Goal: Information Seeking & Learning: Learn about a topic

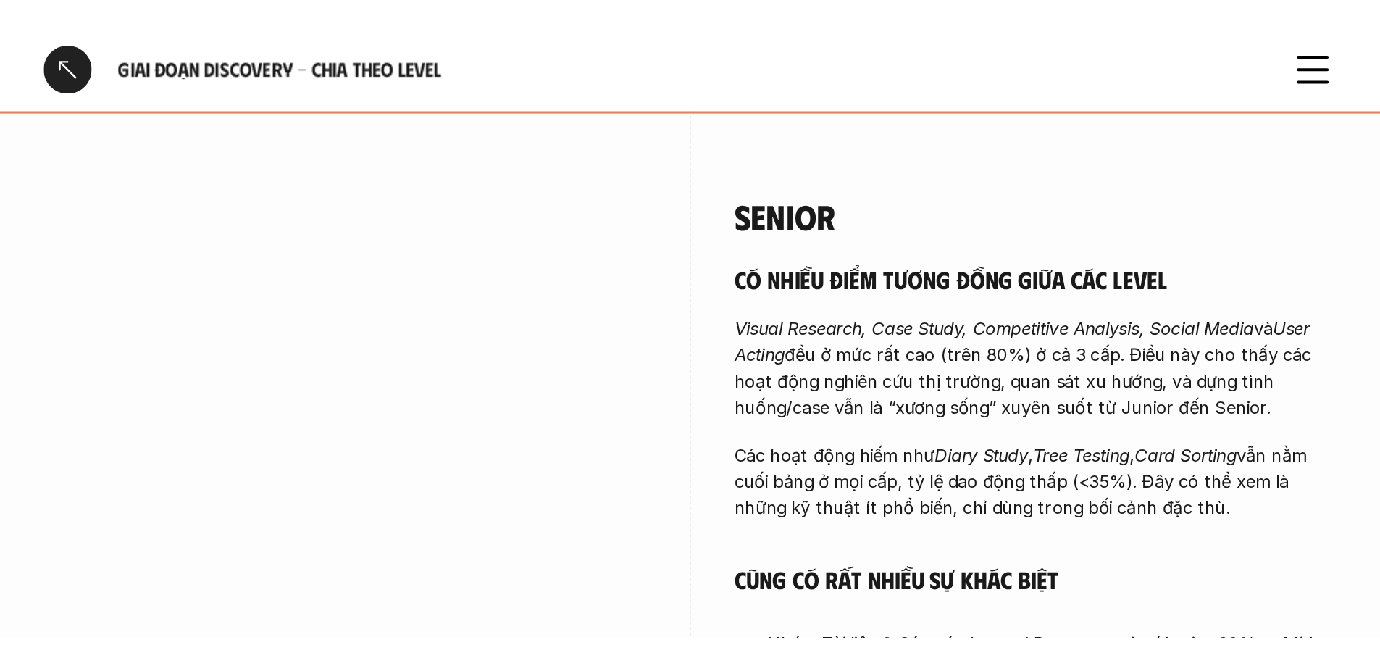
scroll to position [3333, 0]
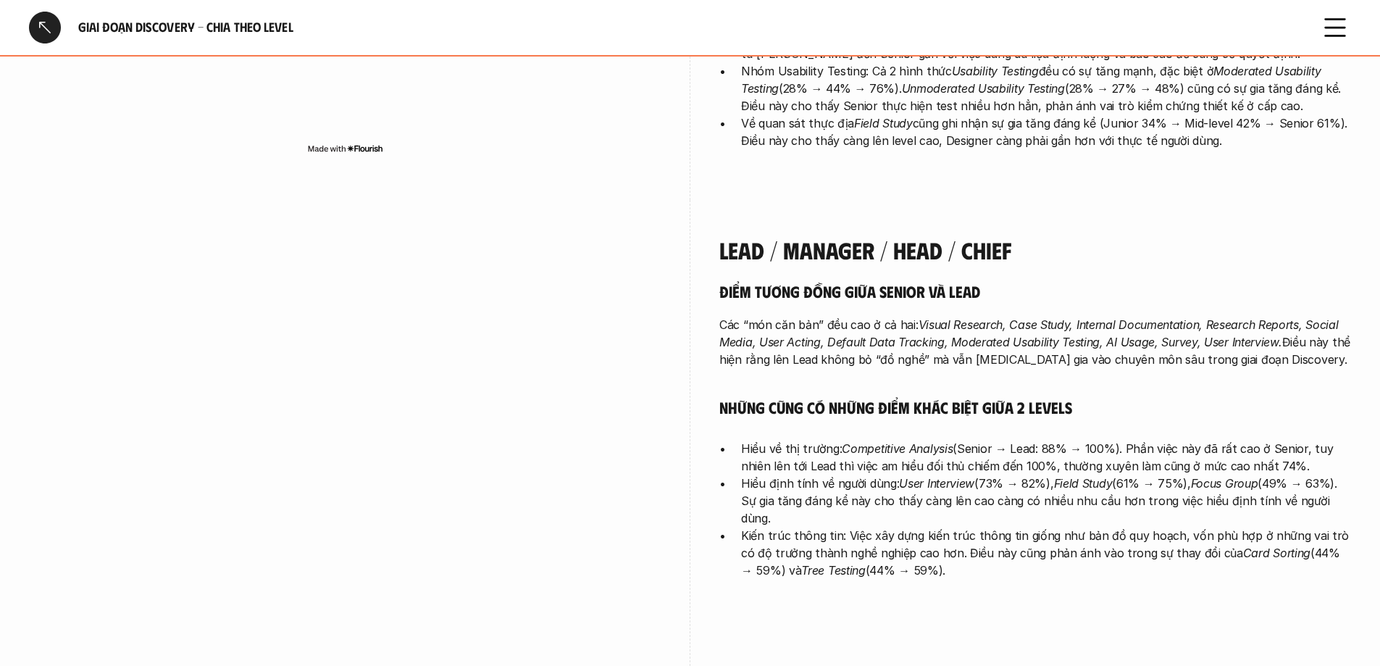
click at [41, 25] on div at bounding box center [45, 28] width 32 height 32
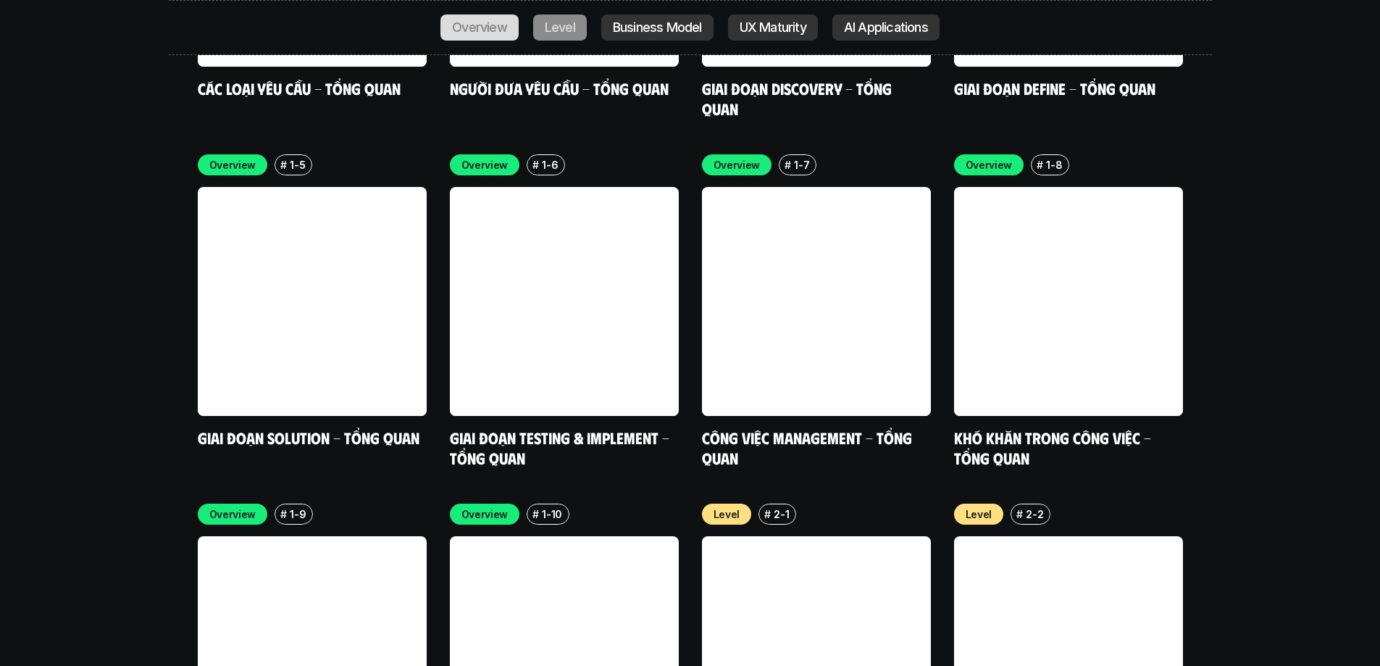
scroll to position [4734, 0]
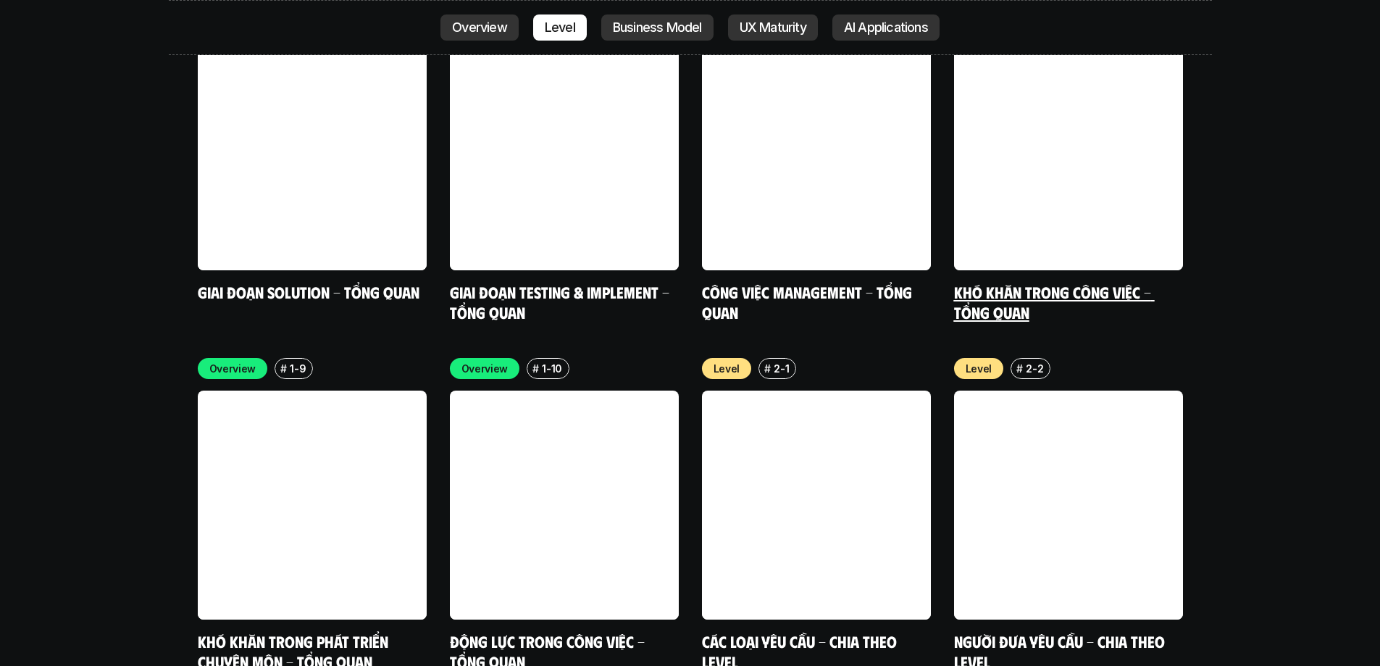
click at [916, 112] on link at bounding box center [1068, 155] width 229 height 229
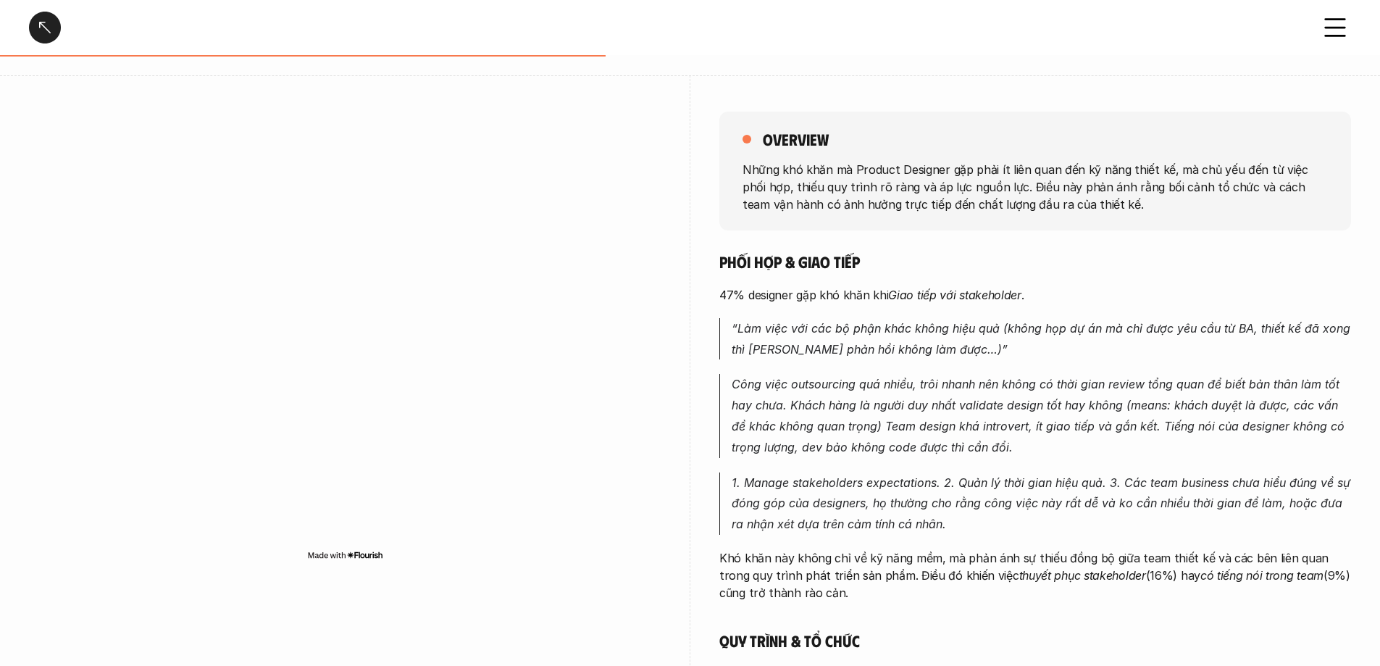
scroll to position [72, 0]
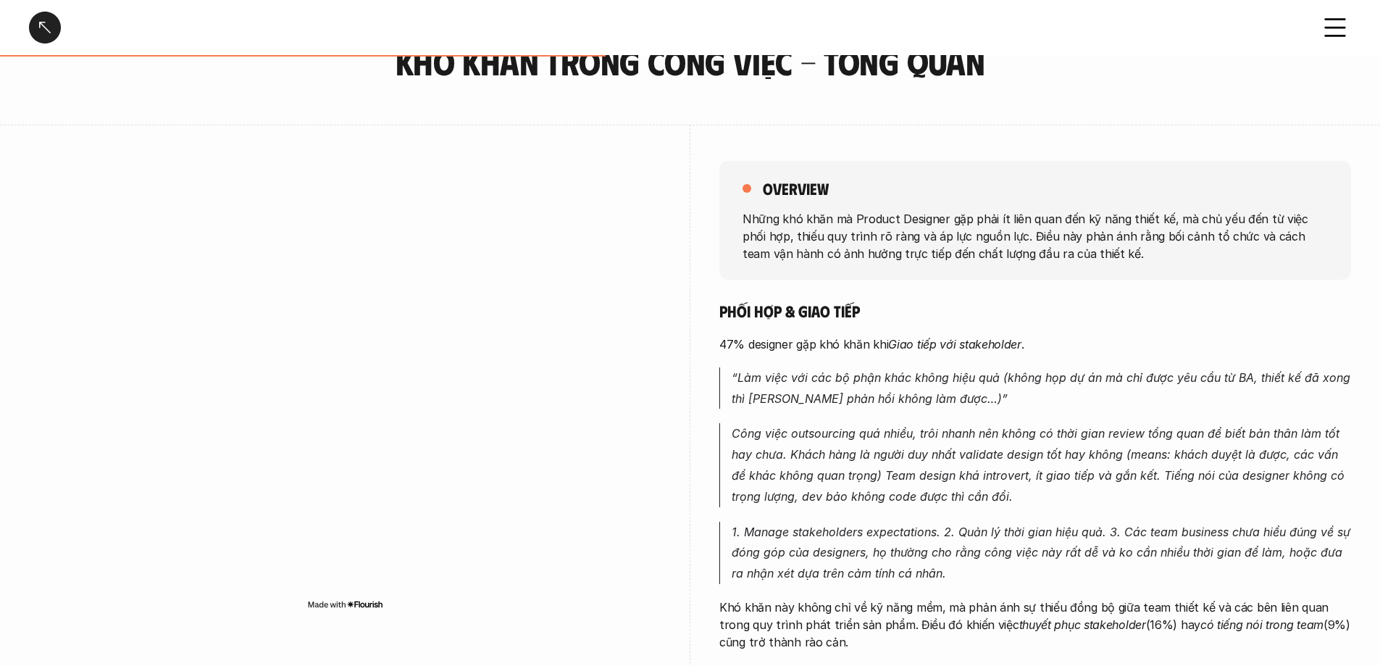
click at [48, 24] on div at bounding box center [45, 28] width 32 height 32
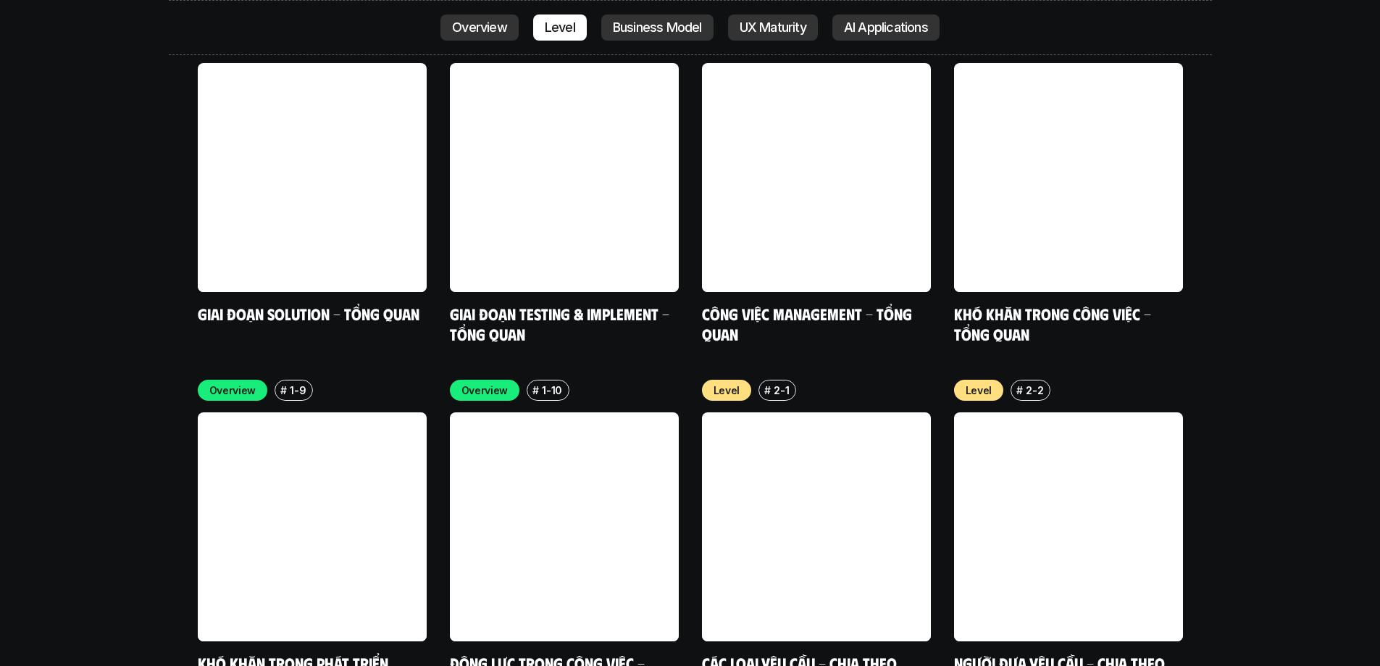
scroll to position [4734, 0]
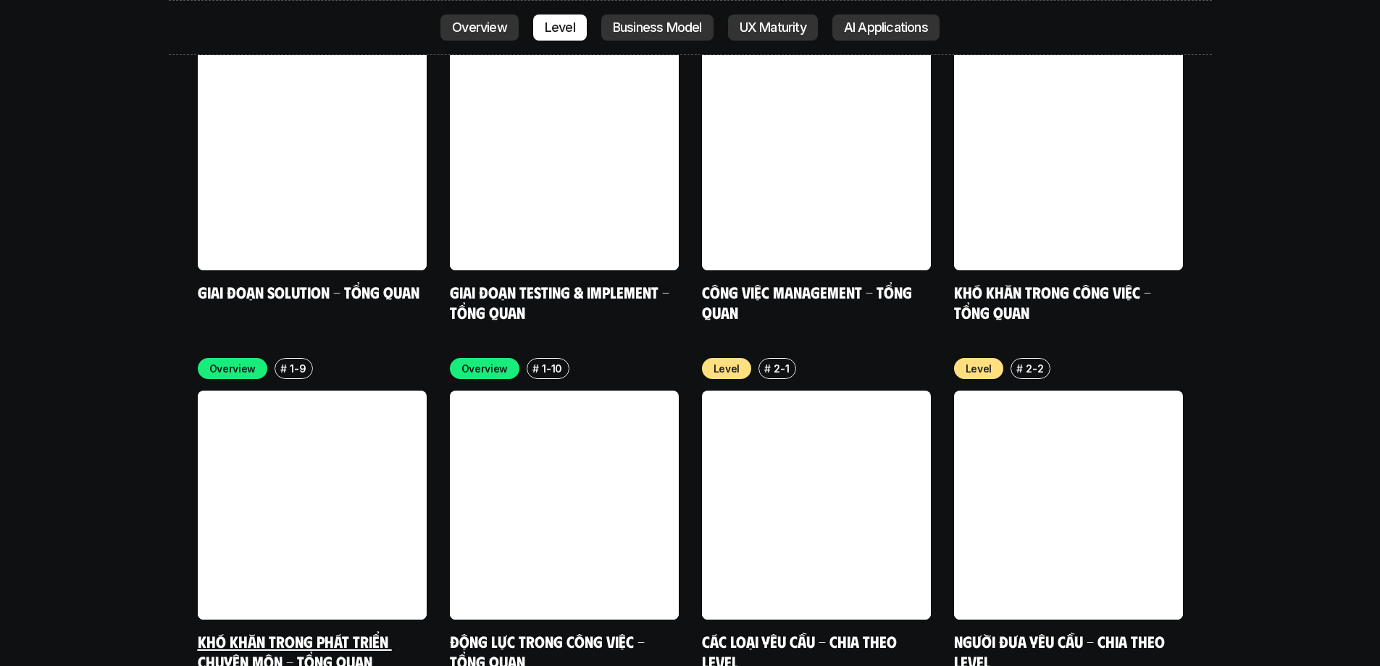
click at [285, 404] on link at bounding box center [312, 505] width 229 height 229
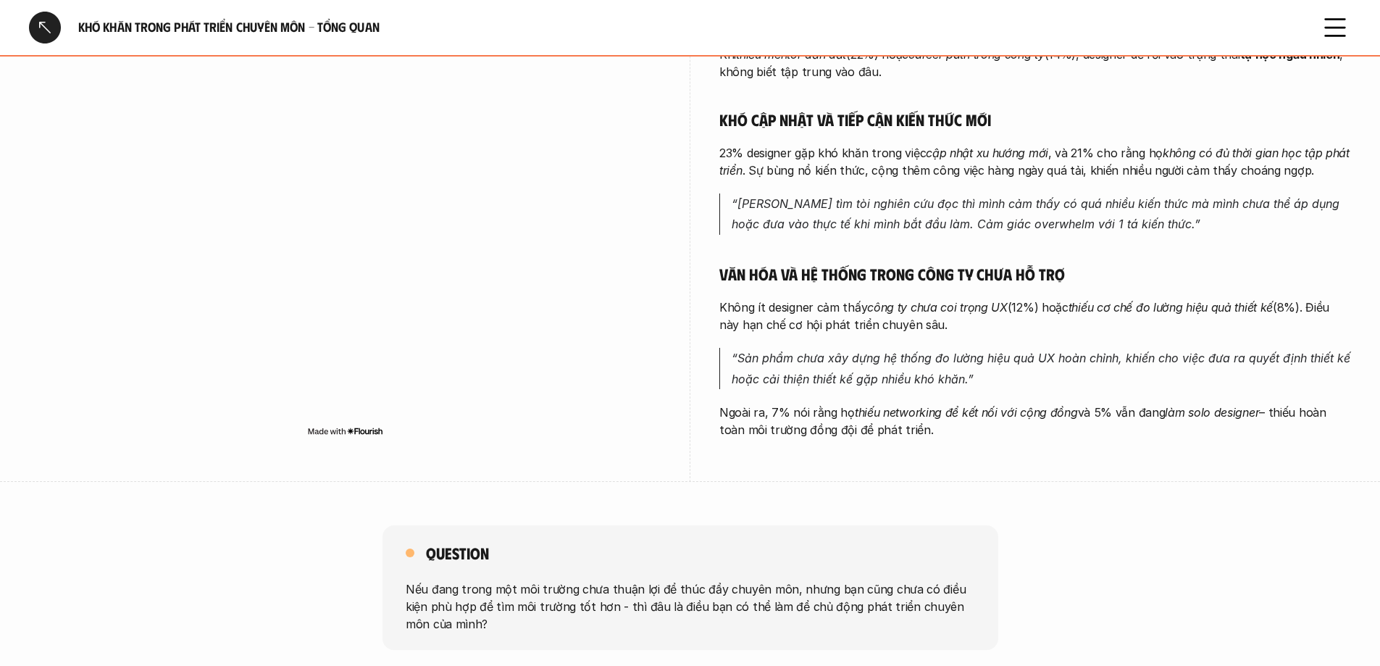
scroll to position [516, 0]
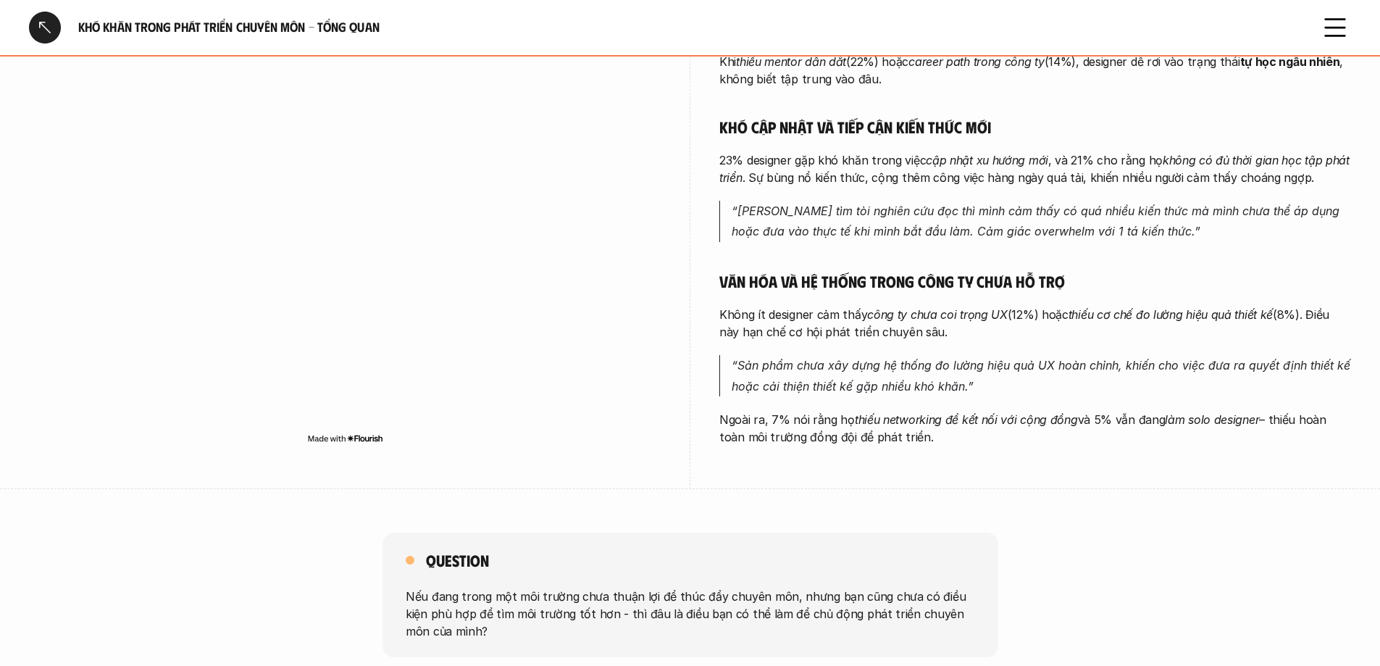
click at [42, 36] on div at bounding box center [45, 28] width 32 height 32
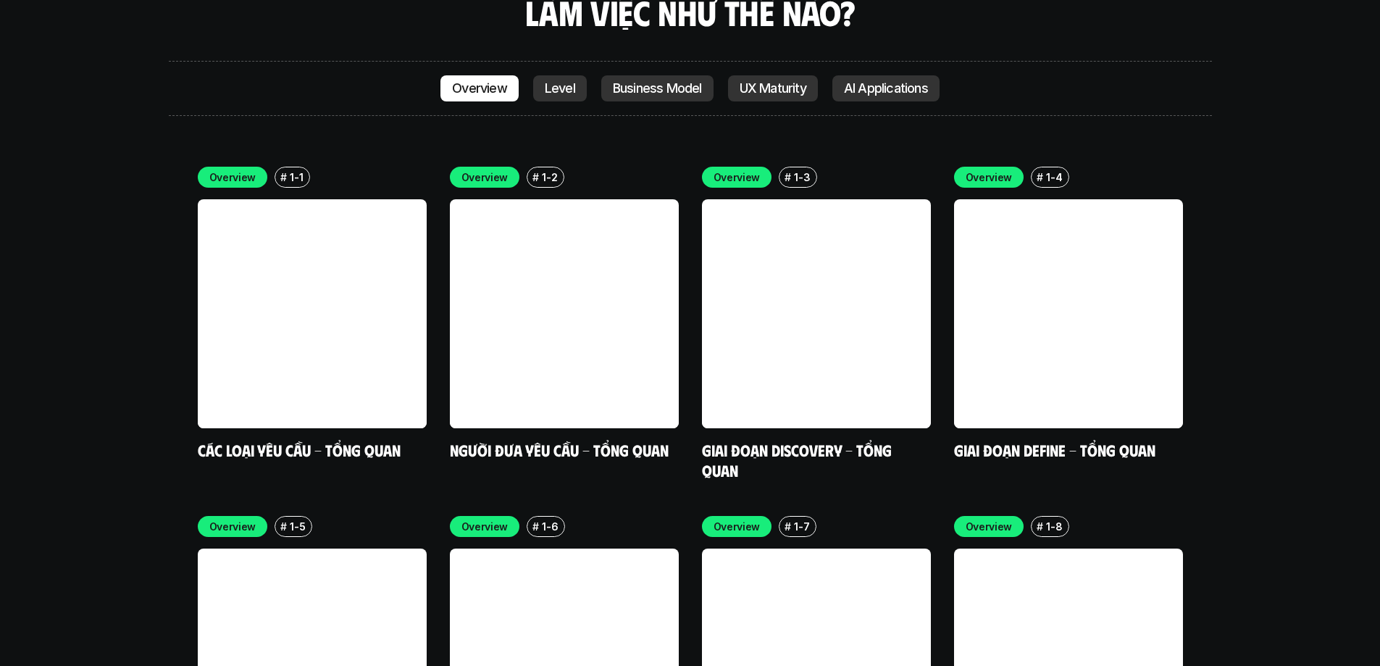
scroll to position [4734, 0]
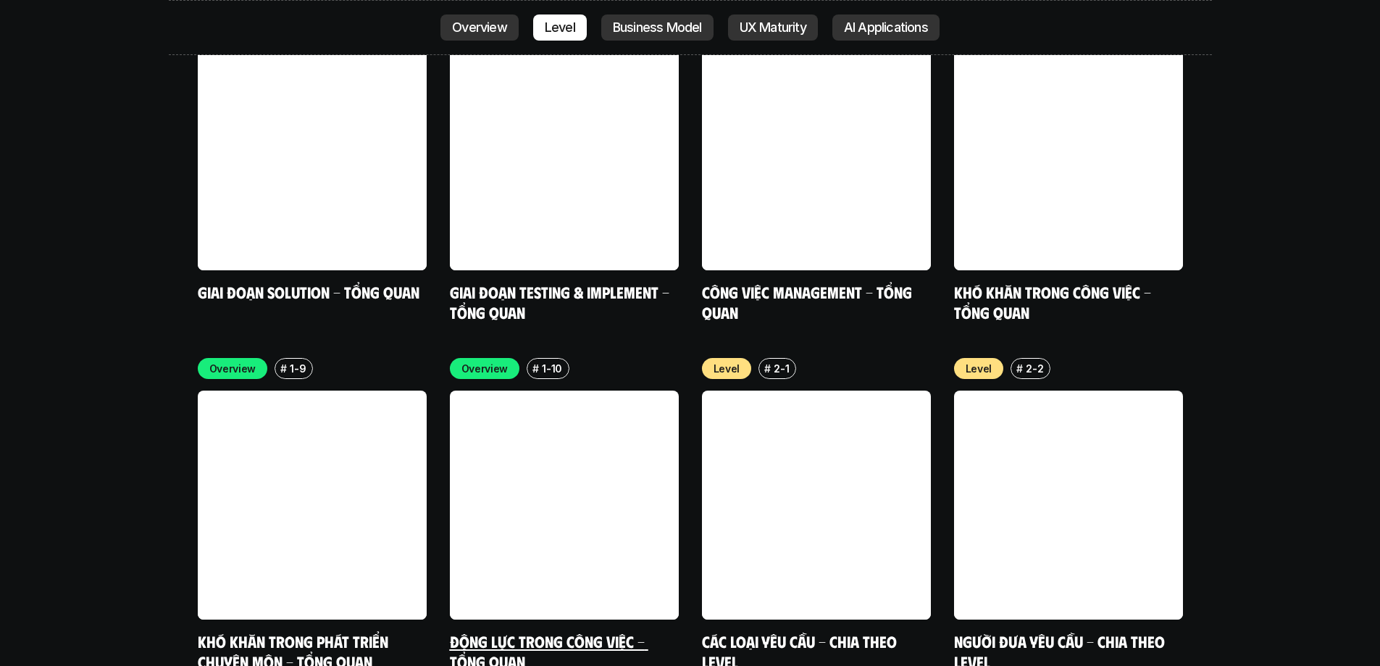
click at [506, 391] on link at bounding box center [564, 505] width 229 height 229
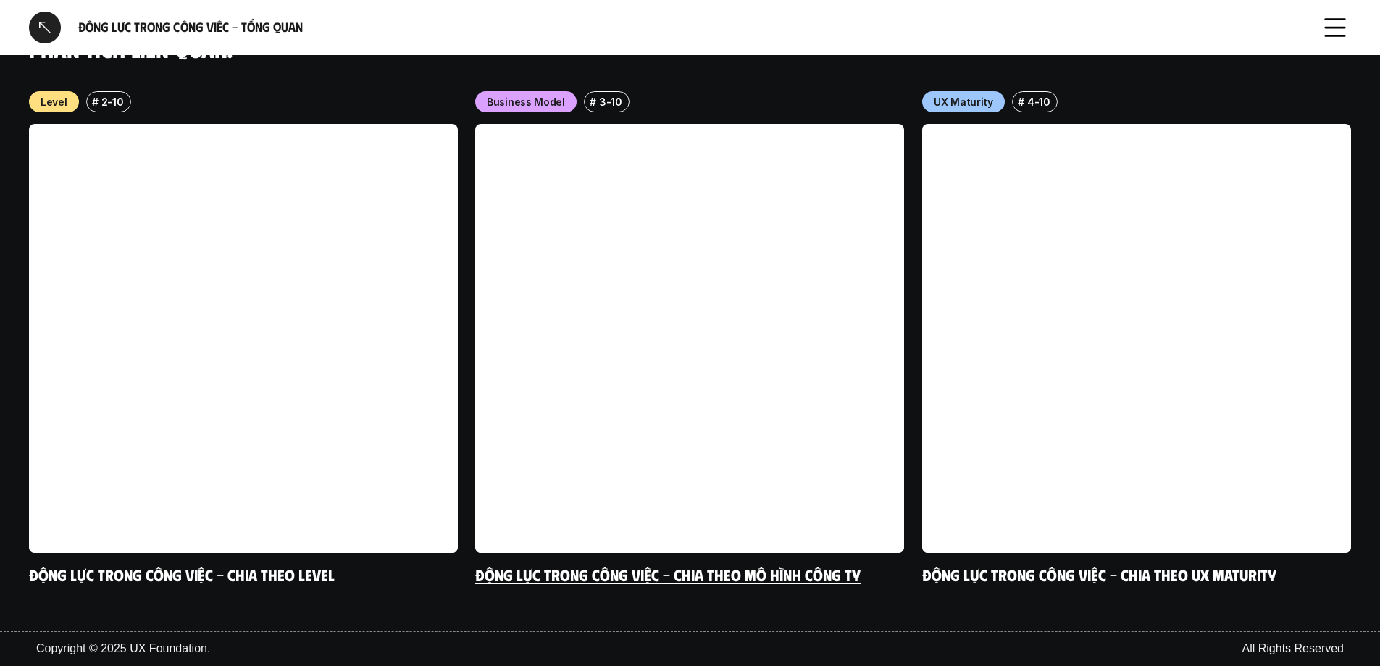
scroll to position [1121, 0]
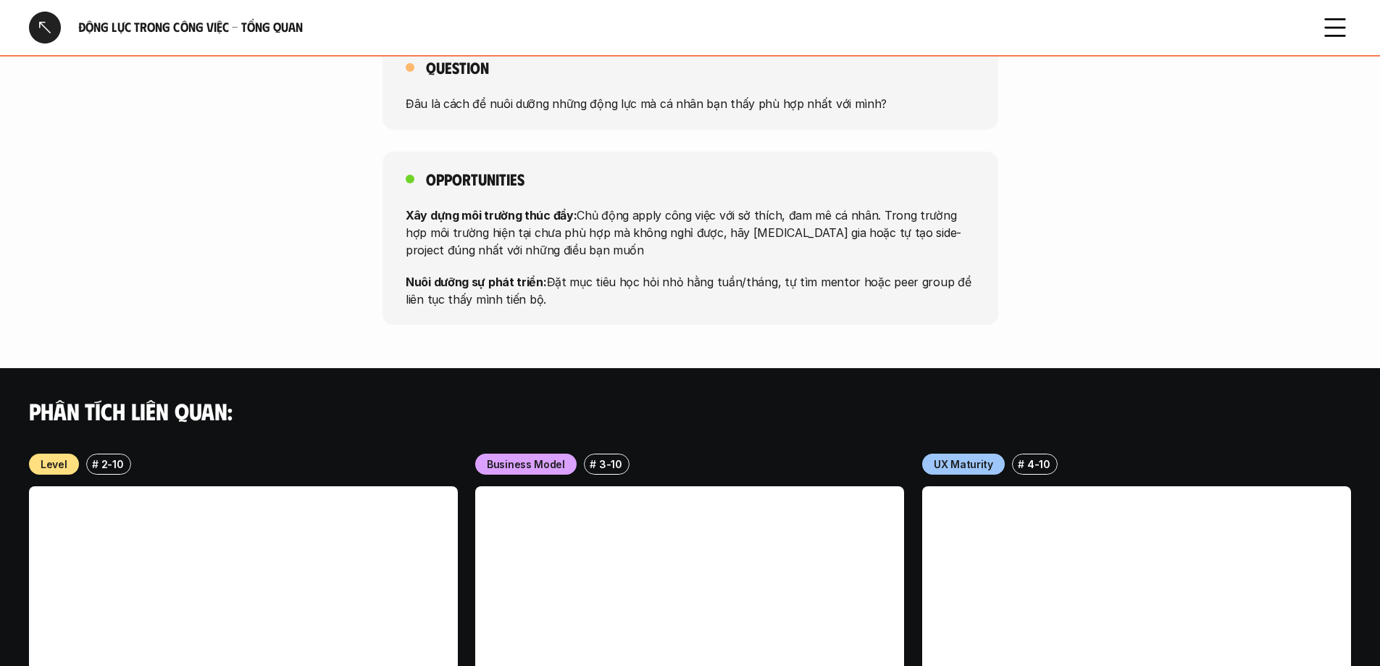
click at [54, 19] on div at bounding box center [45, 28] width 32 height 32
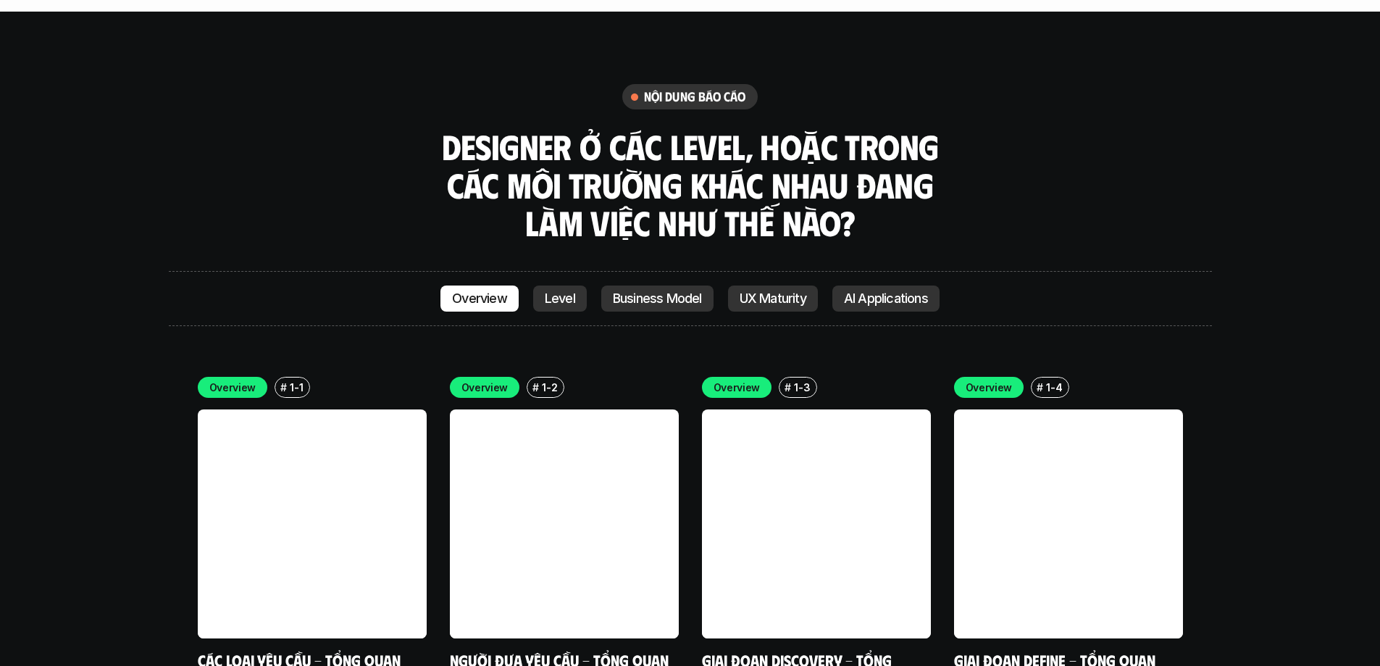
scroll to position [4227, 0]
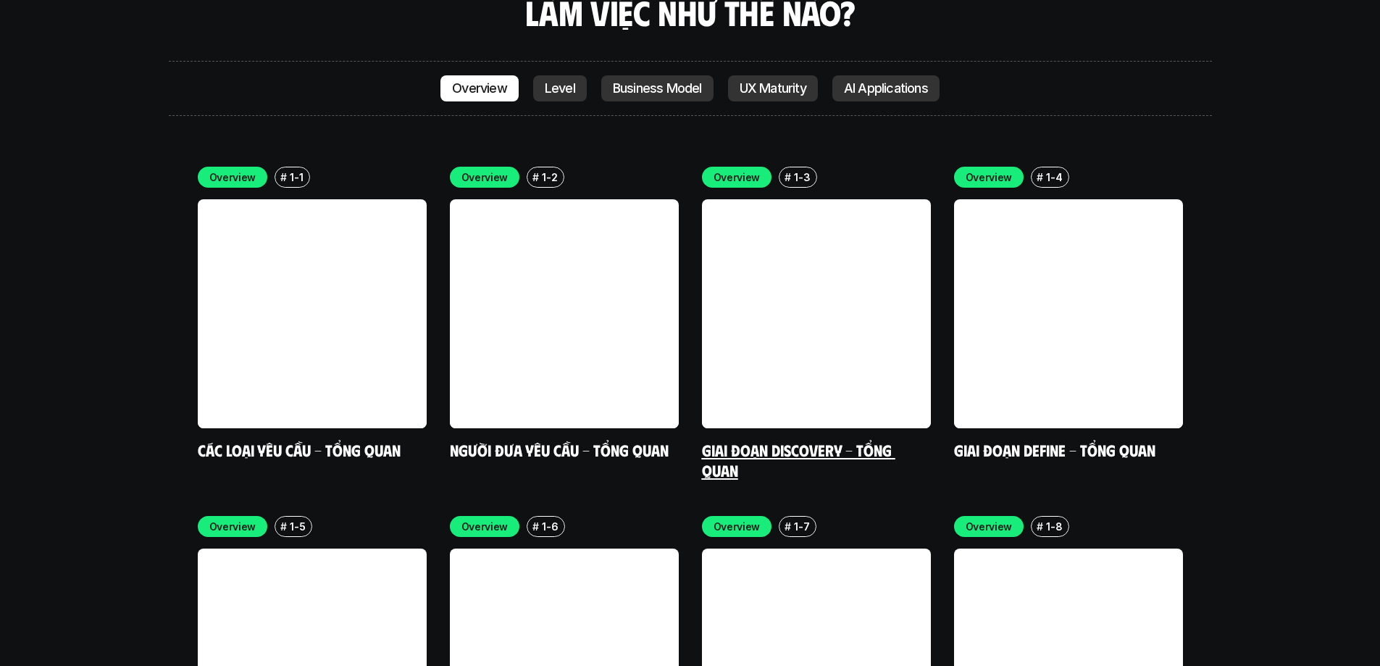
click at [814, 207] on link at bounding box center [816, 313] width 229 height 229
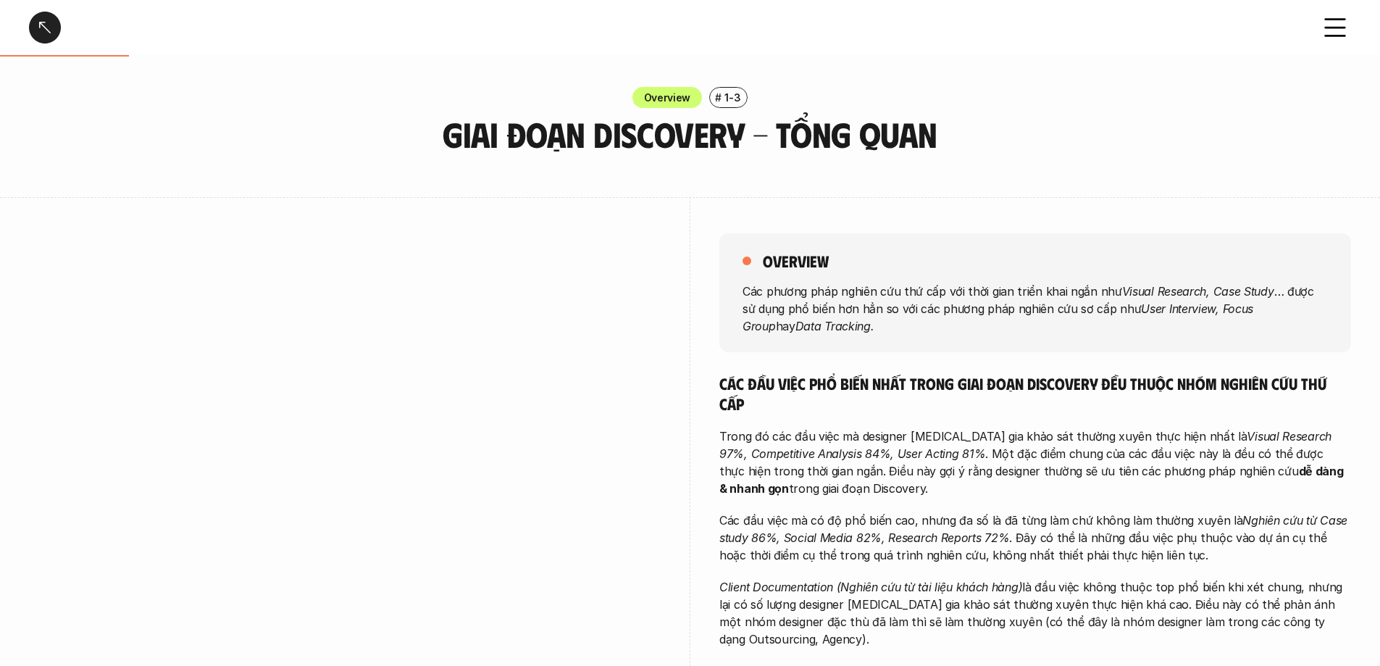
click at [41, 29] on div at bounding box center [45, 28] width 32 height 32
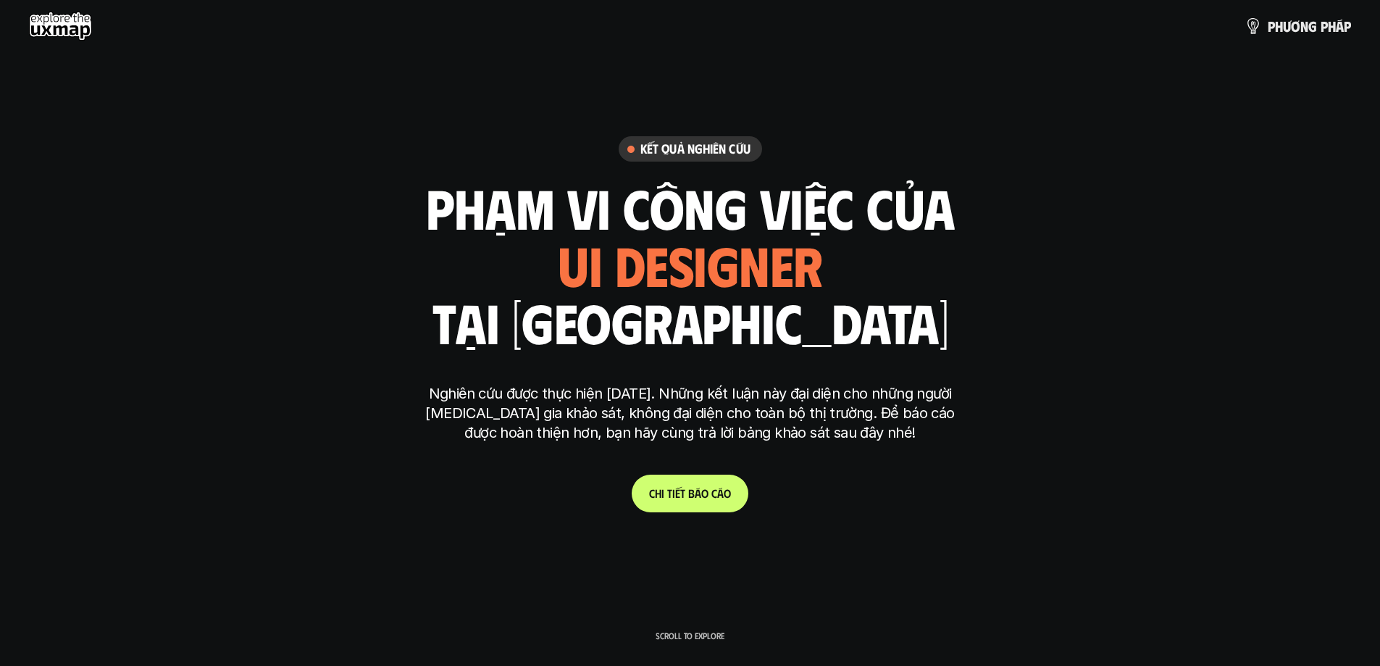
scroll to position [4227, 0]
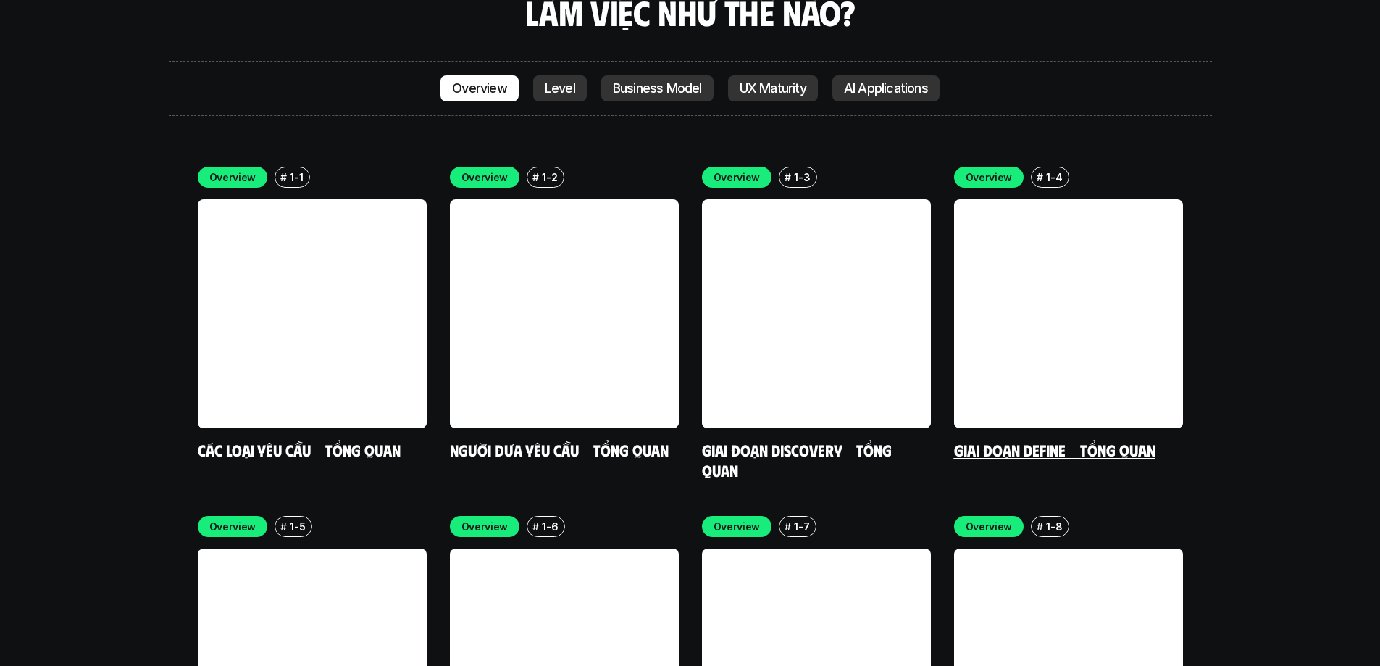
click at [916, 199] on link at bounding box center [1068, 313] width 229 height 229
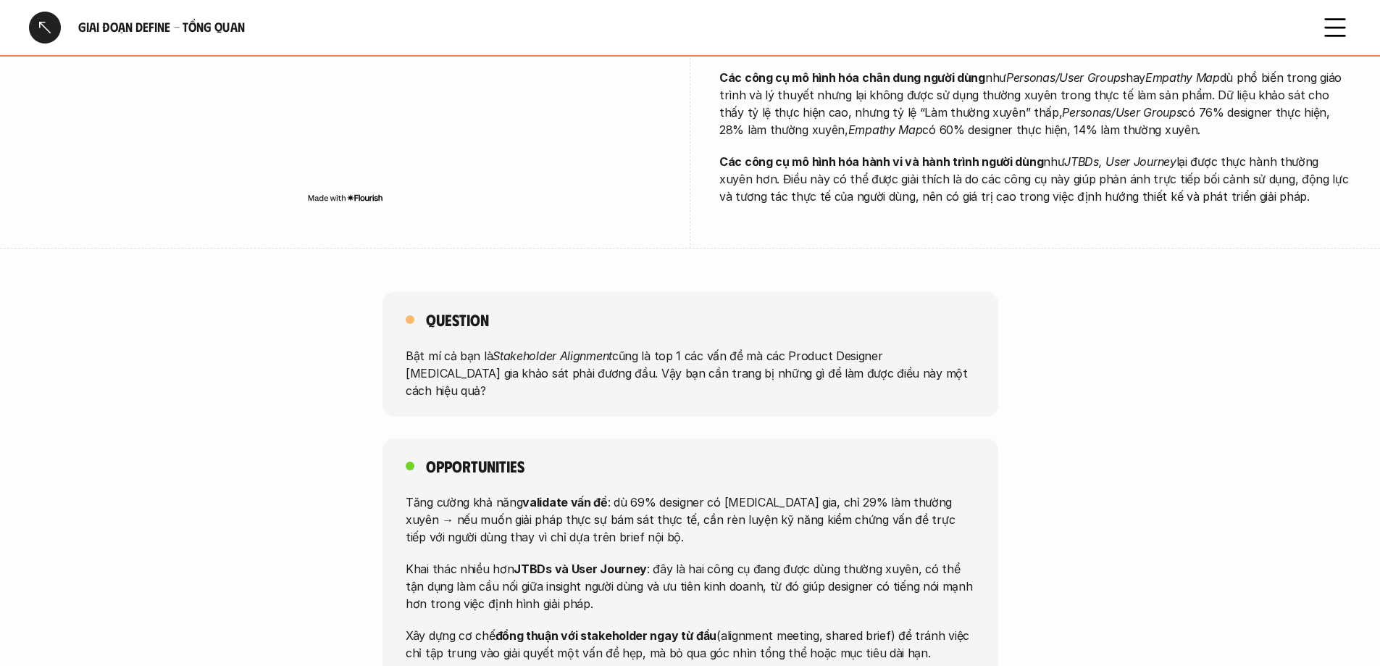
scroll to position [1087, 0]
click at [44, 32] on div at bounding box center [45, 28] width 32 height 32
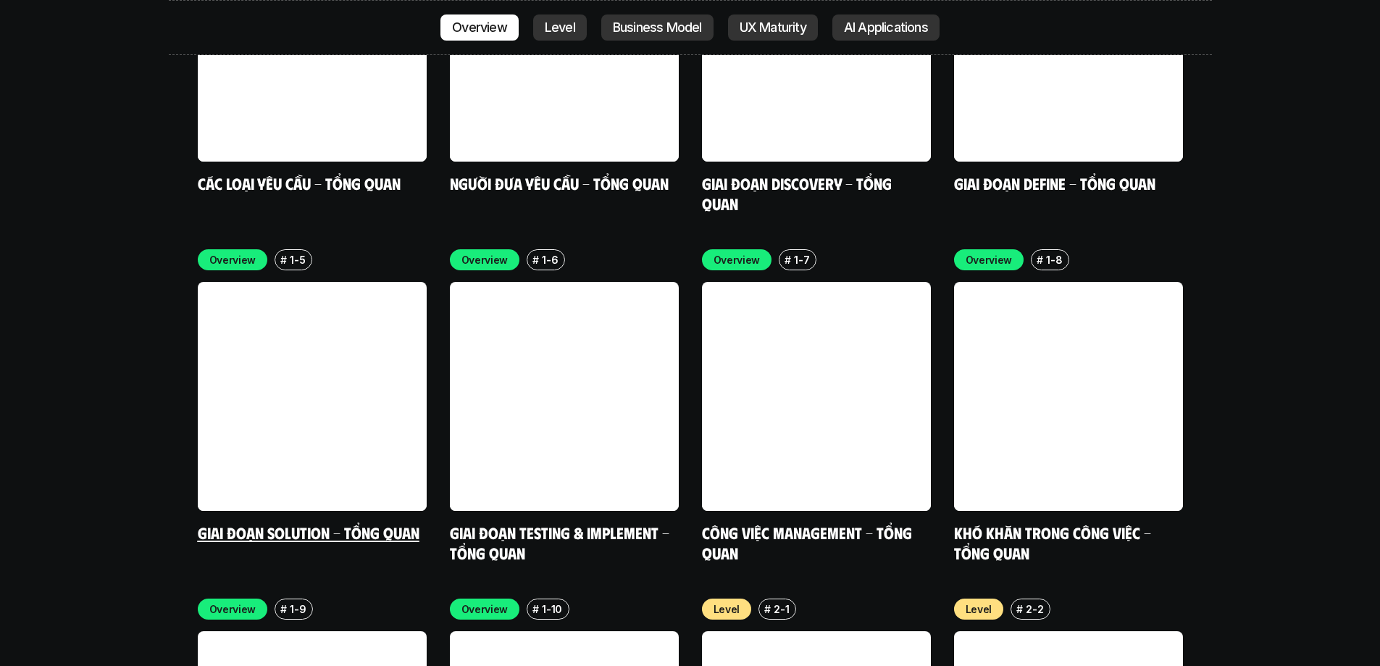
scroll to position [4517, 0]
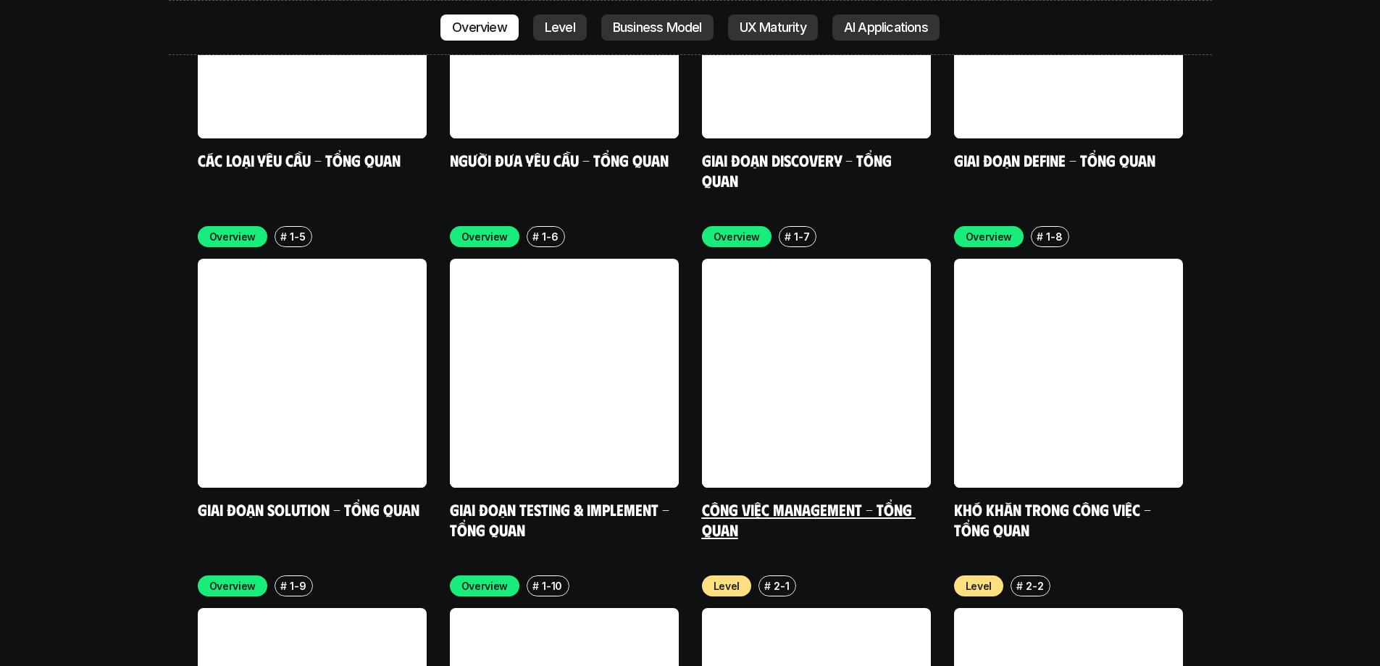
click at [737, 303] on link at bounding box center [816, 373] width 229 height 229
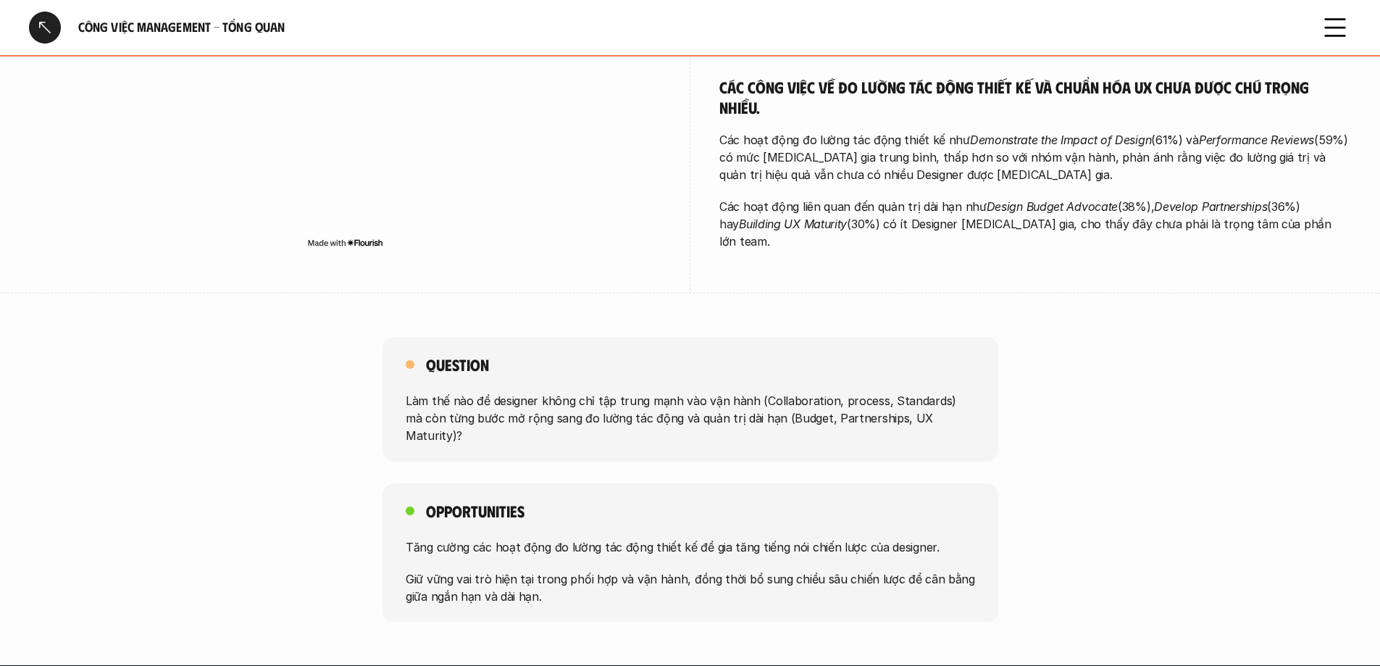
scroll to position [507, 0]
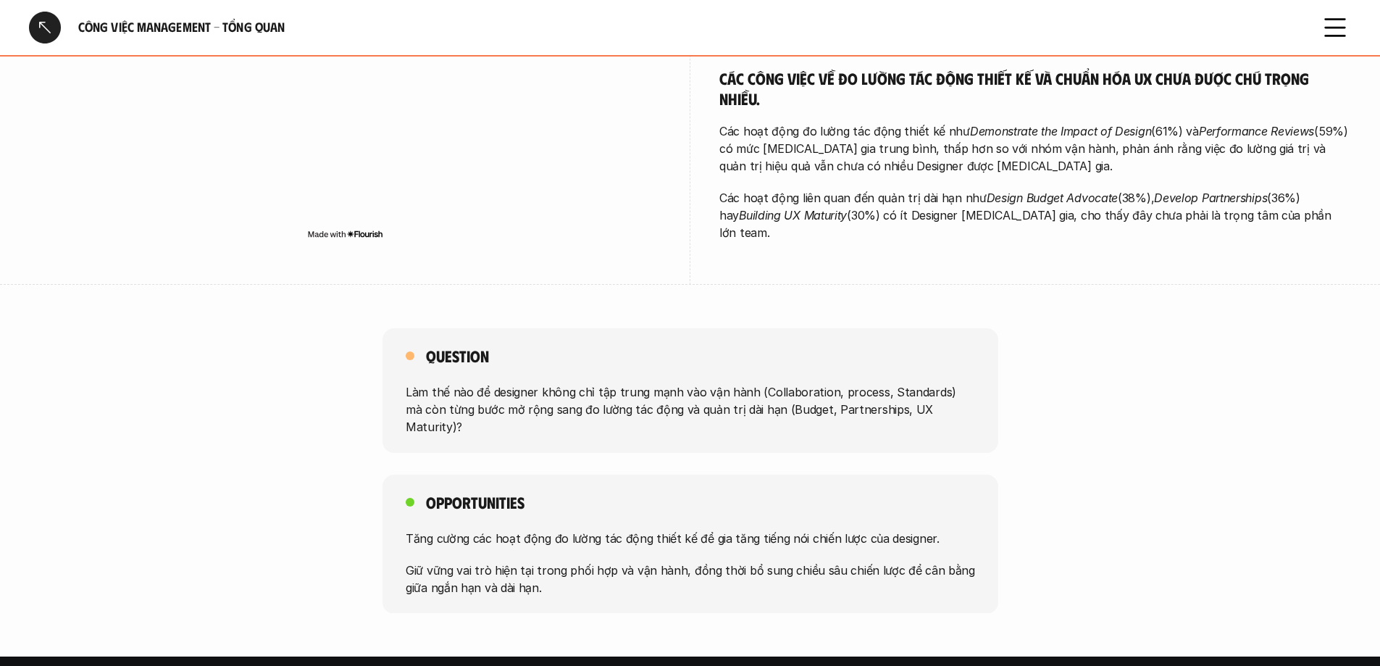
click at [48, 24] on div at bounding box center [45, 28] width 32 height 32
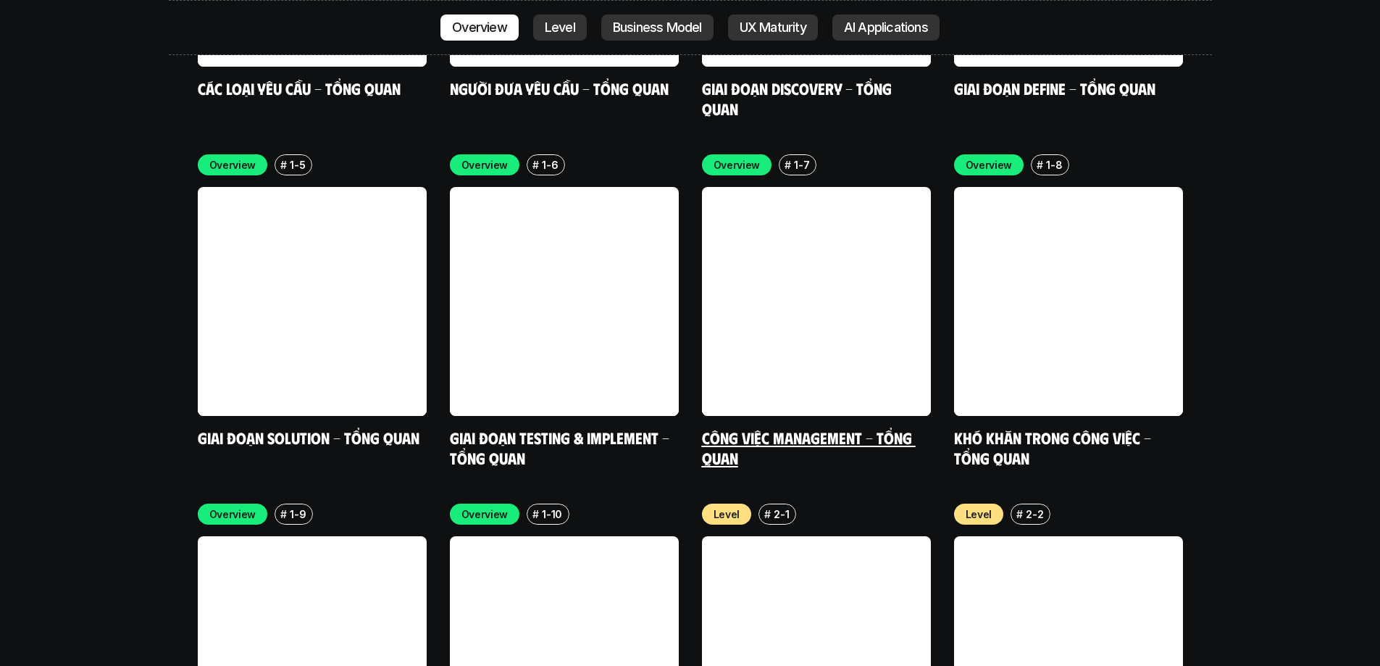
scroll to position [4589, 0]
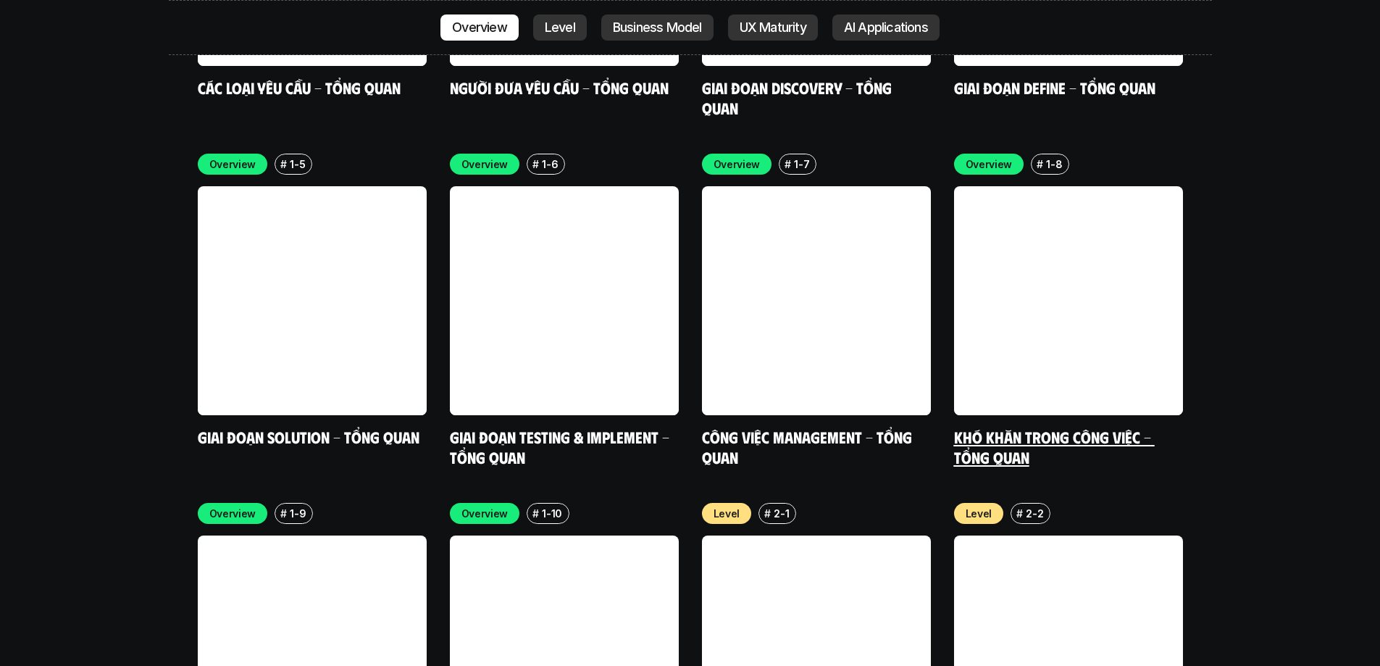
click at [916, 233] on link at bounding box center [1068, 300] width 229 height 229
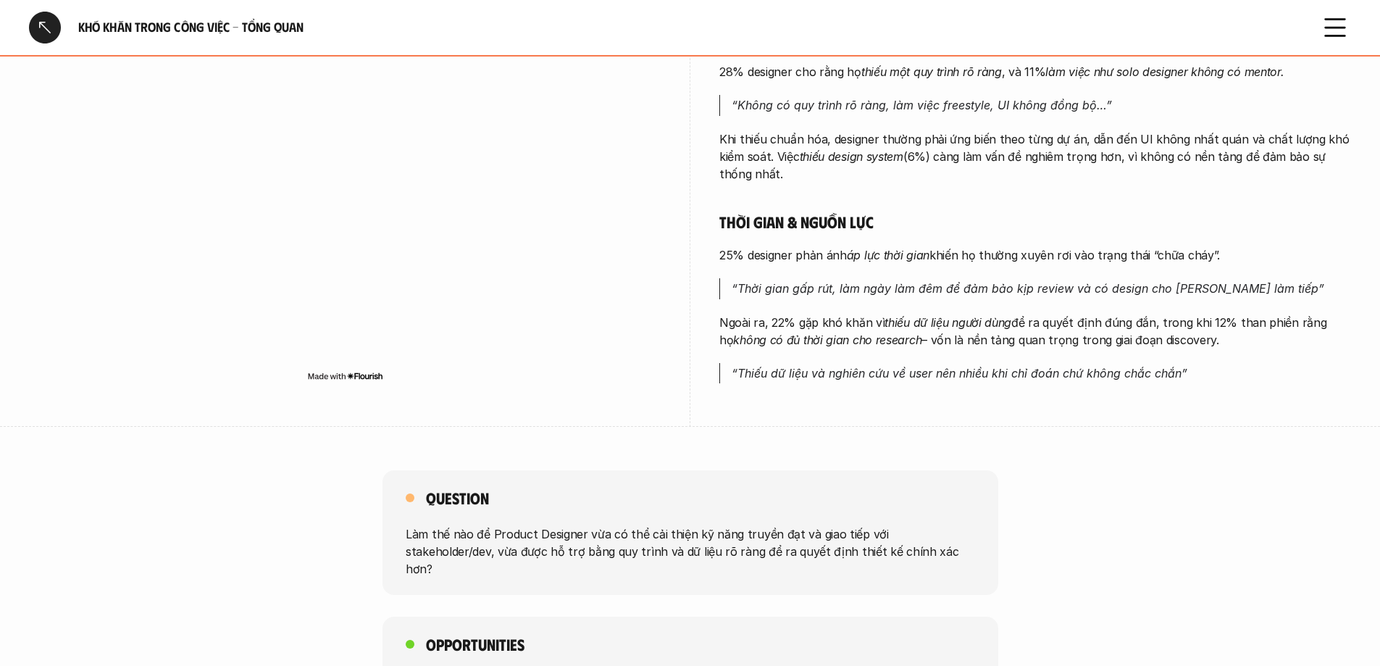
scroll to position [869, 0]
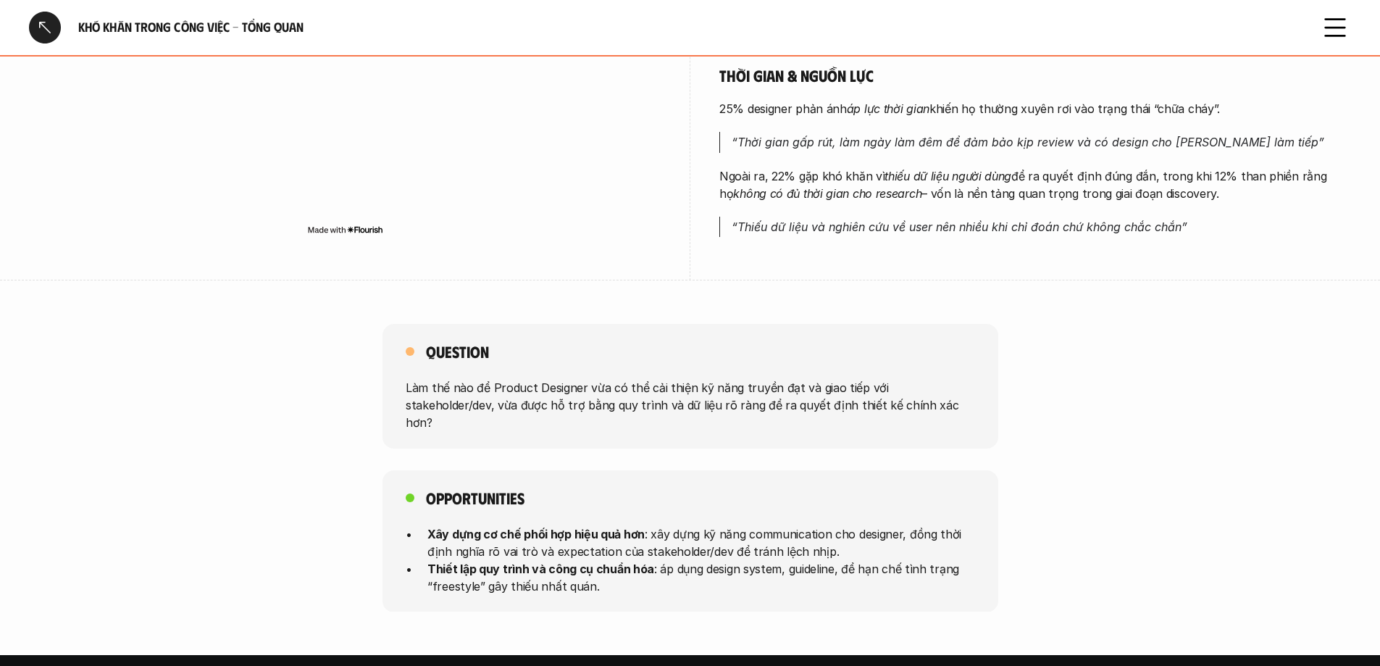
click at [42, 30] on div at bounding box center [45, 28] width 32 height 32
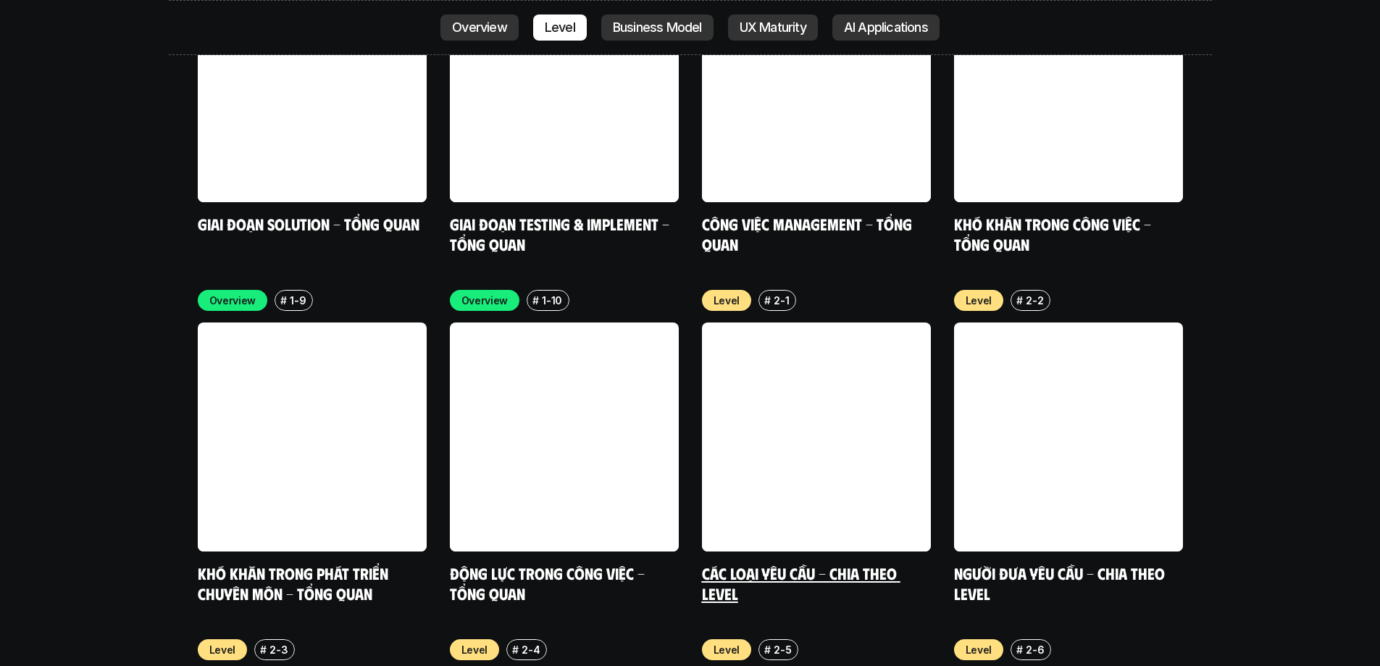
scroll to position [4807, 0]
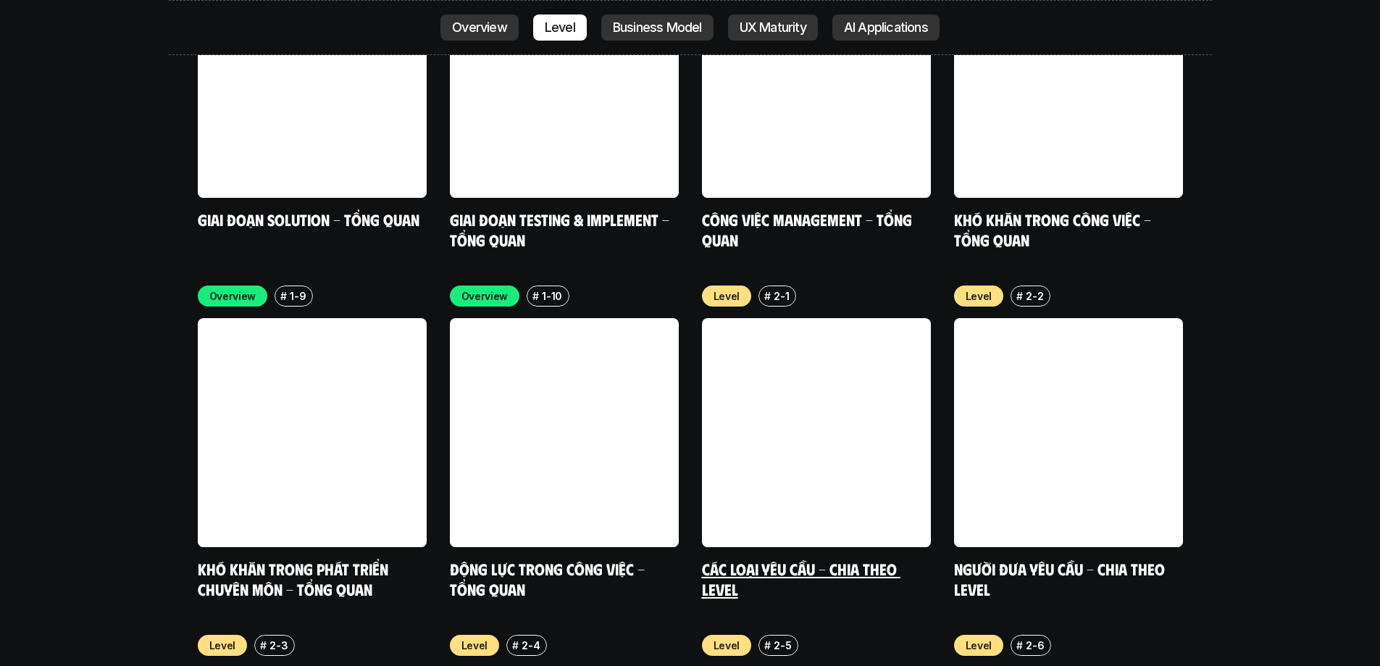
click at [789, 370] on link at bounding box center [816, 432] width 229 height 229
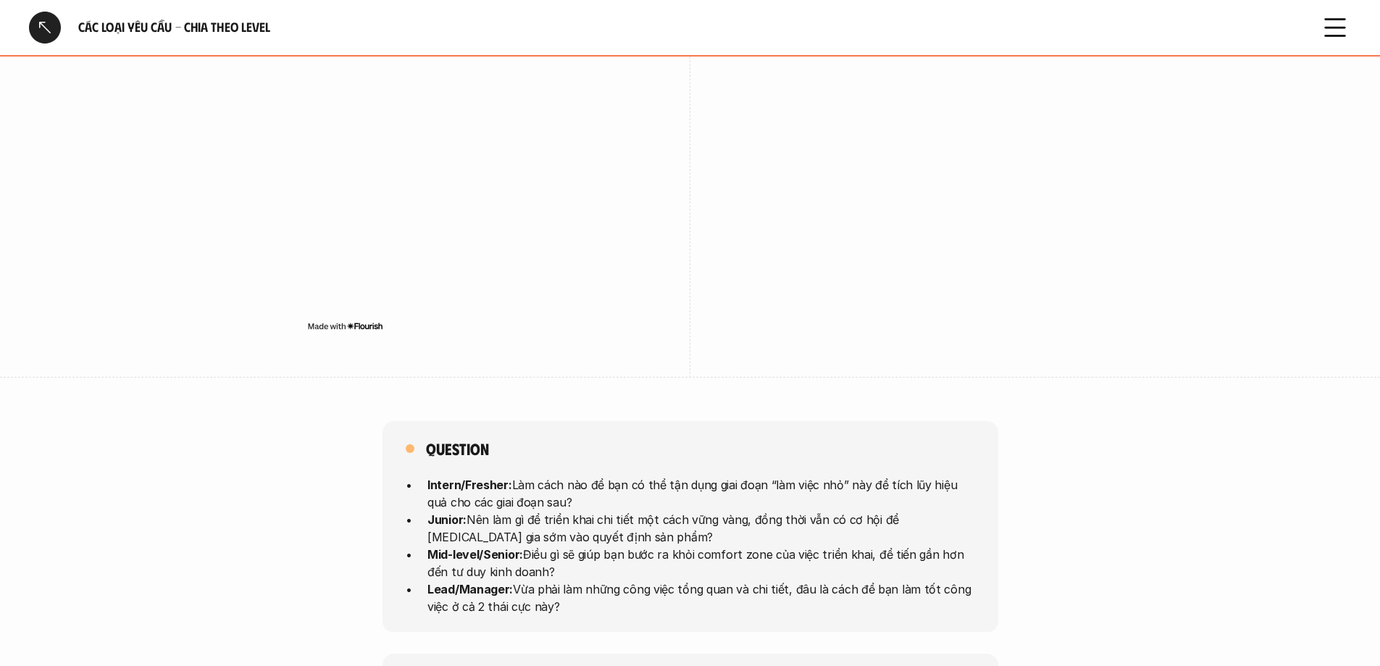
scroll to position [3333, 0]
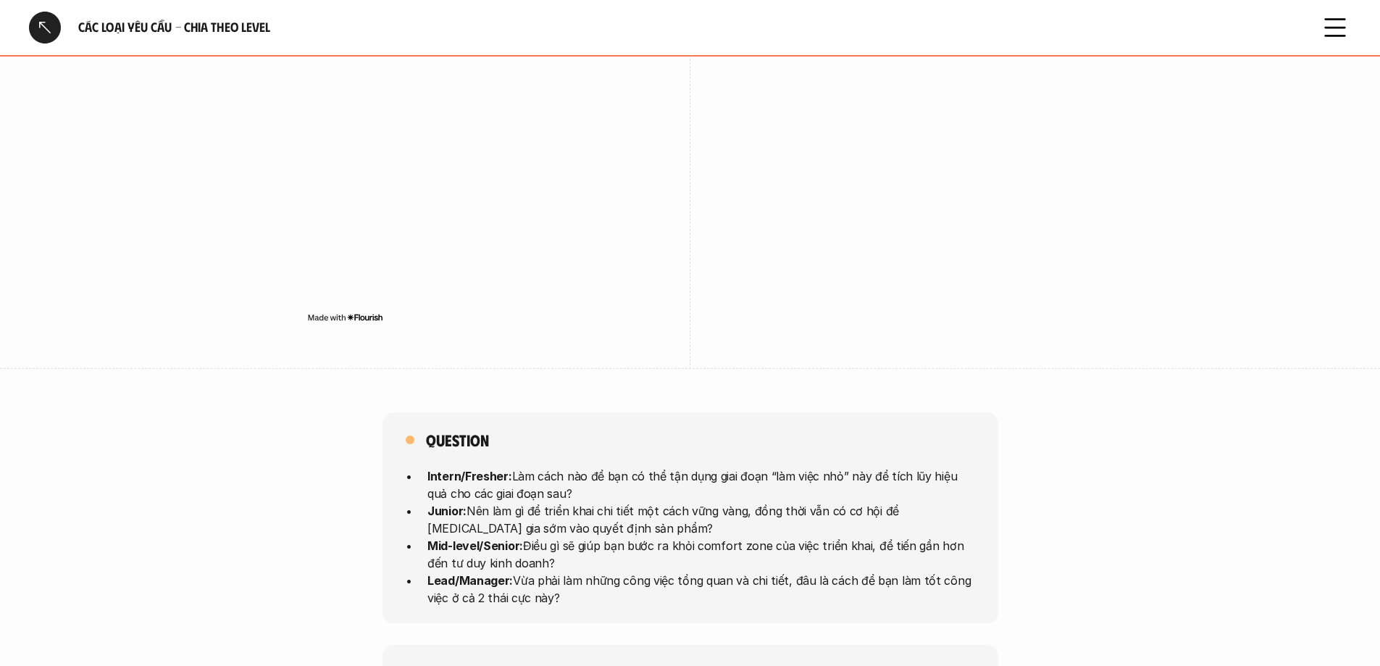
click at [47, 31] on div at bounding box center [45, 28] width 32 height 32
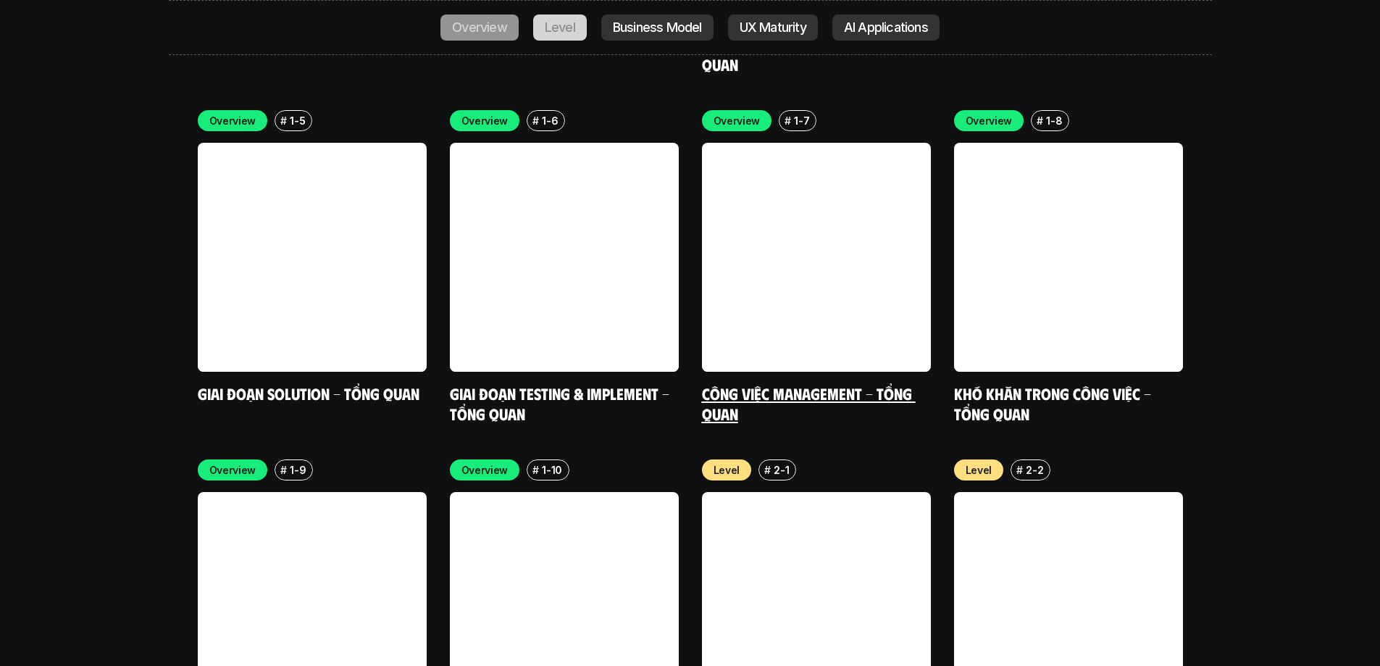
scroll to position [4662, 0]
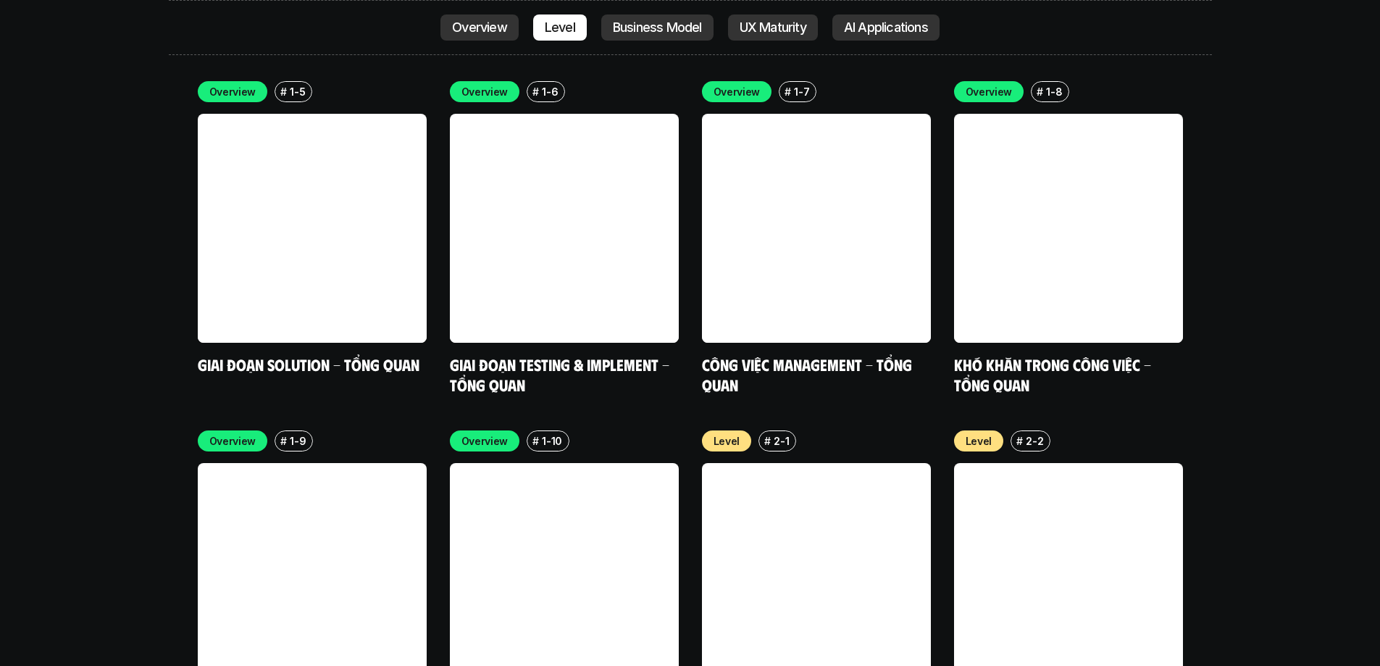
click at [916, 404] on link at bounding box center [1068, 577] width 229 height 229
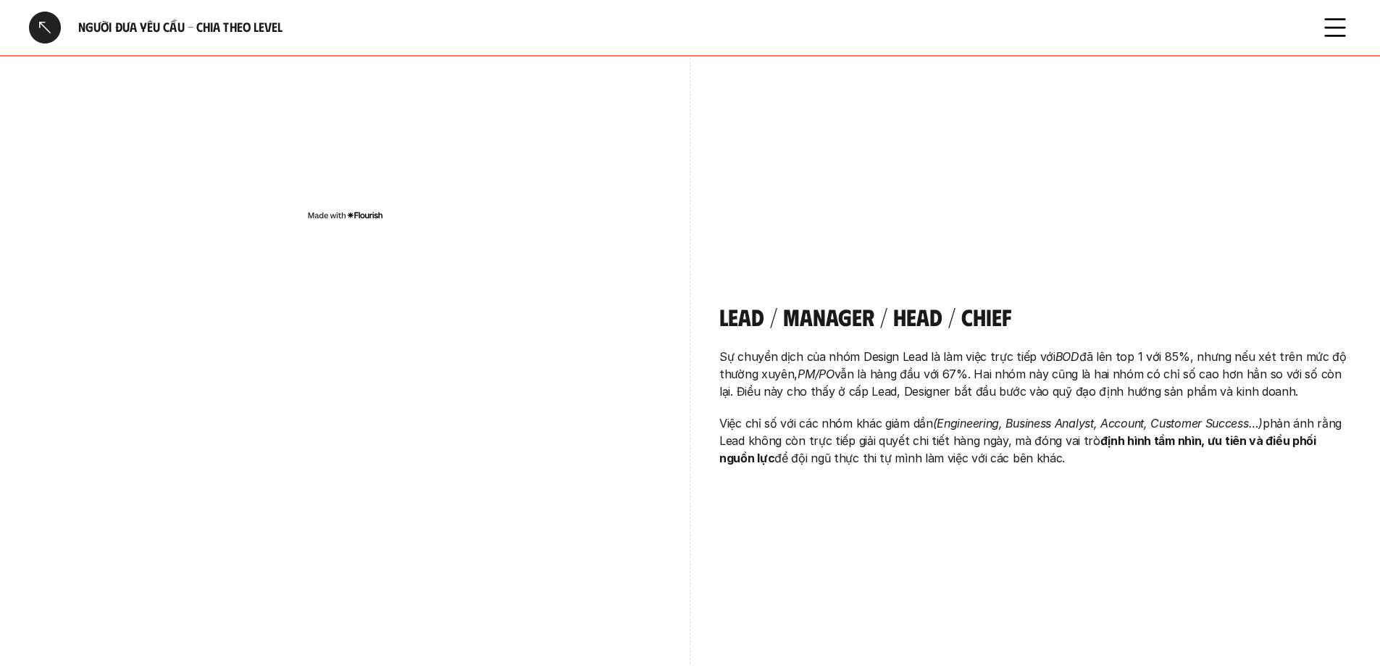
scroll to position [2391, 0]
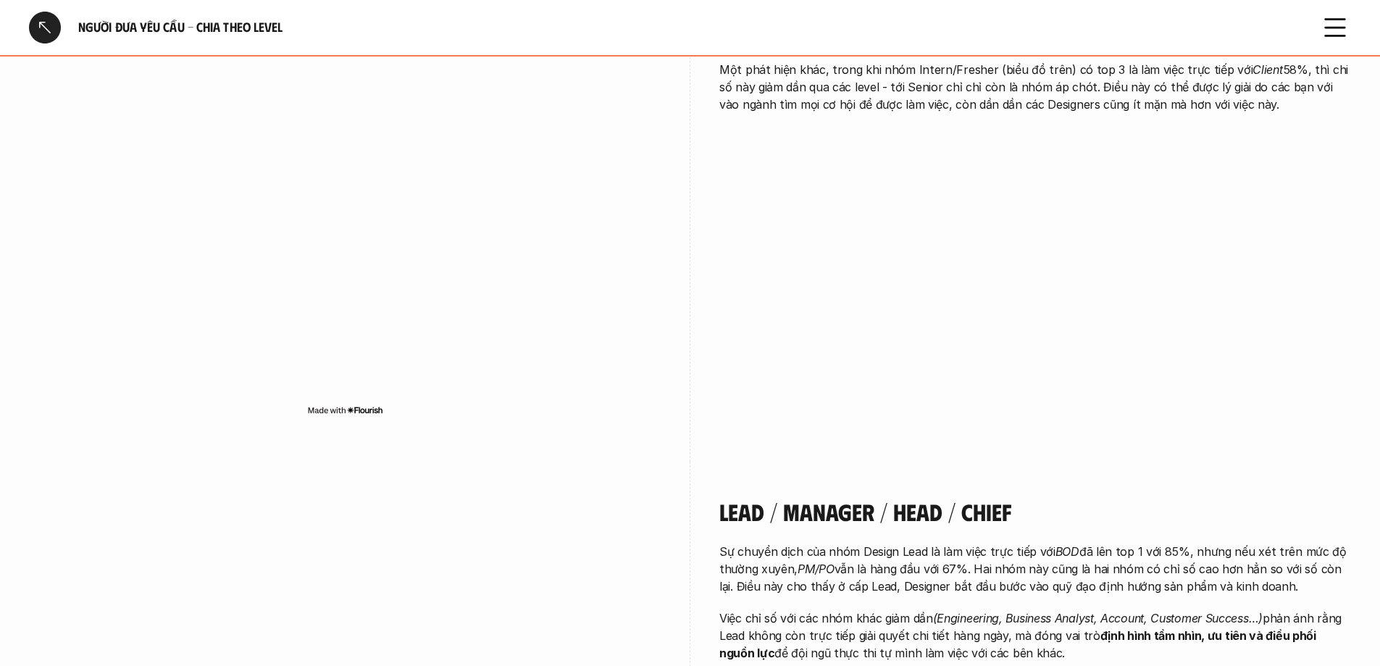
click at [46, 24] on div at bounding box center [45, 28] width 32 height 32
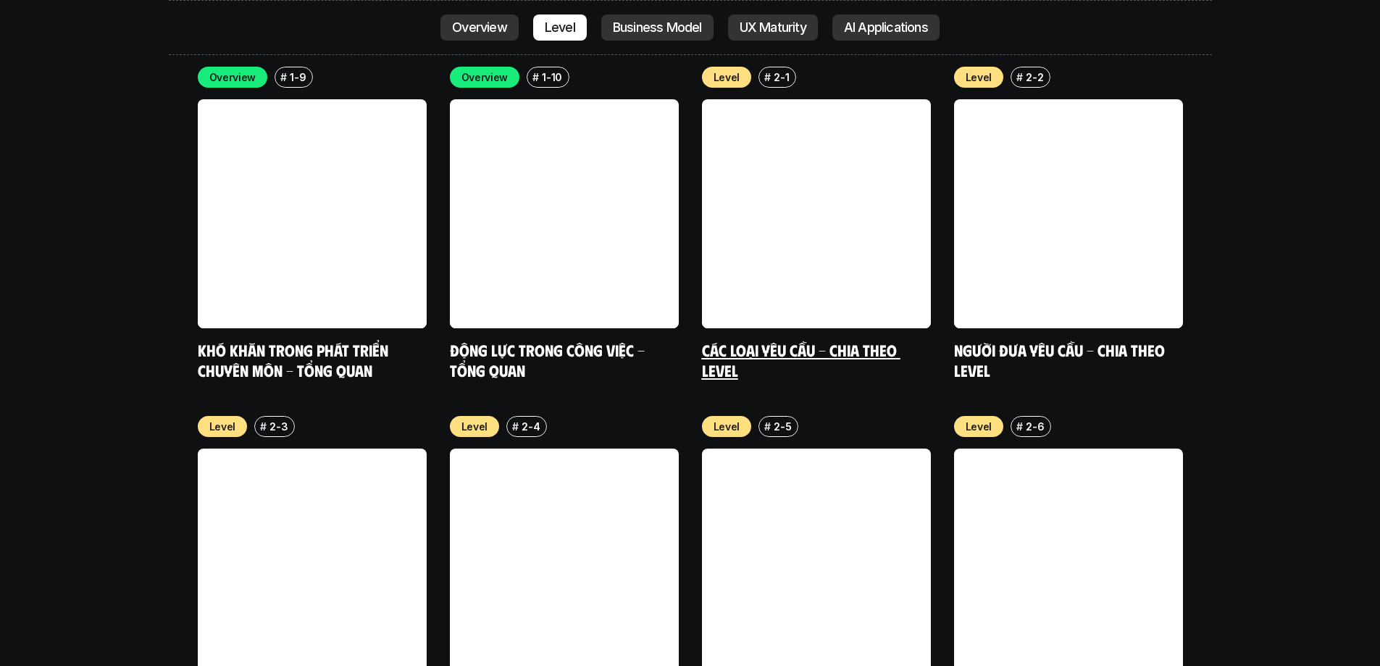
scroll to position [5096, 0]
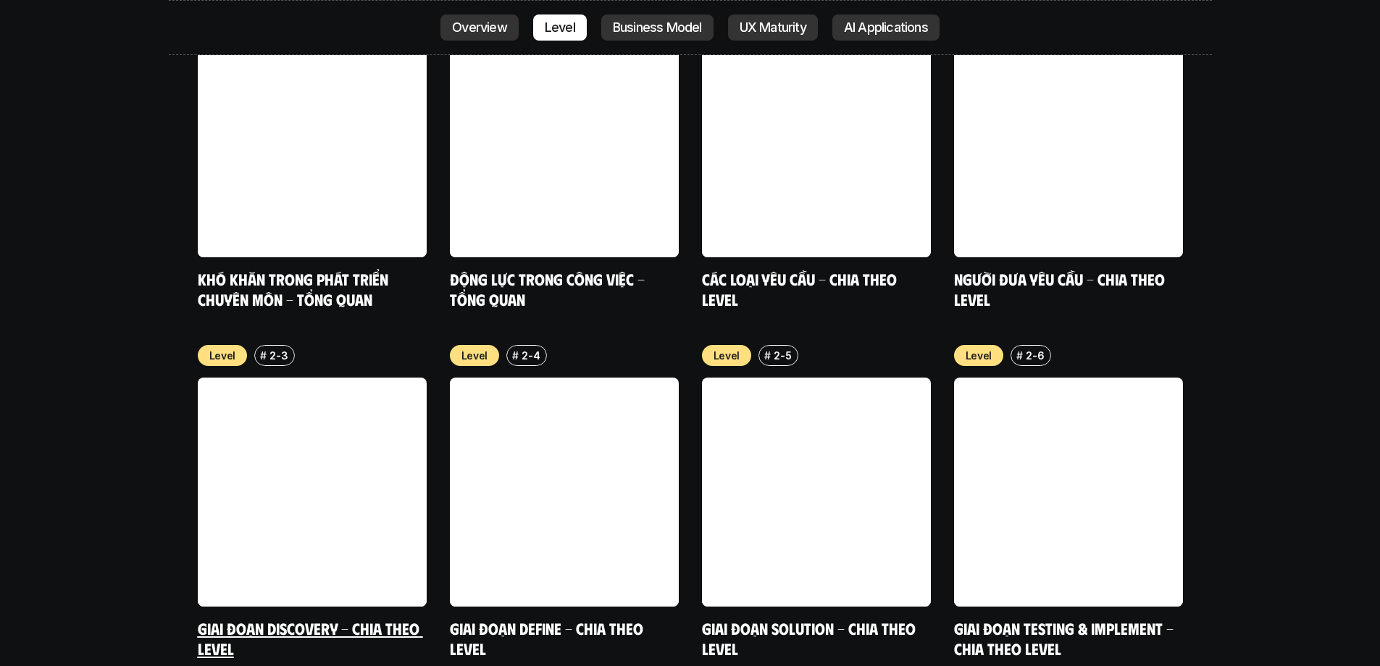
click at [285, 377] on link at bounding box center [312, 491] width 229 height 229
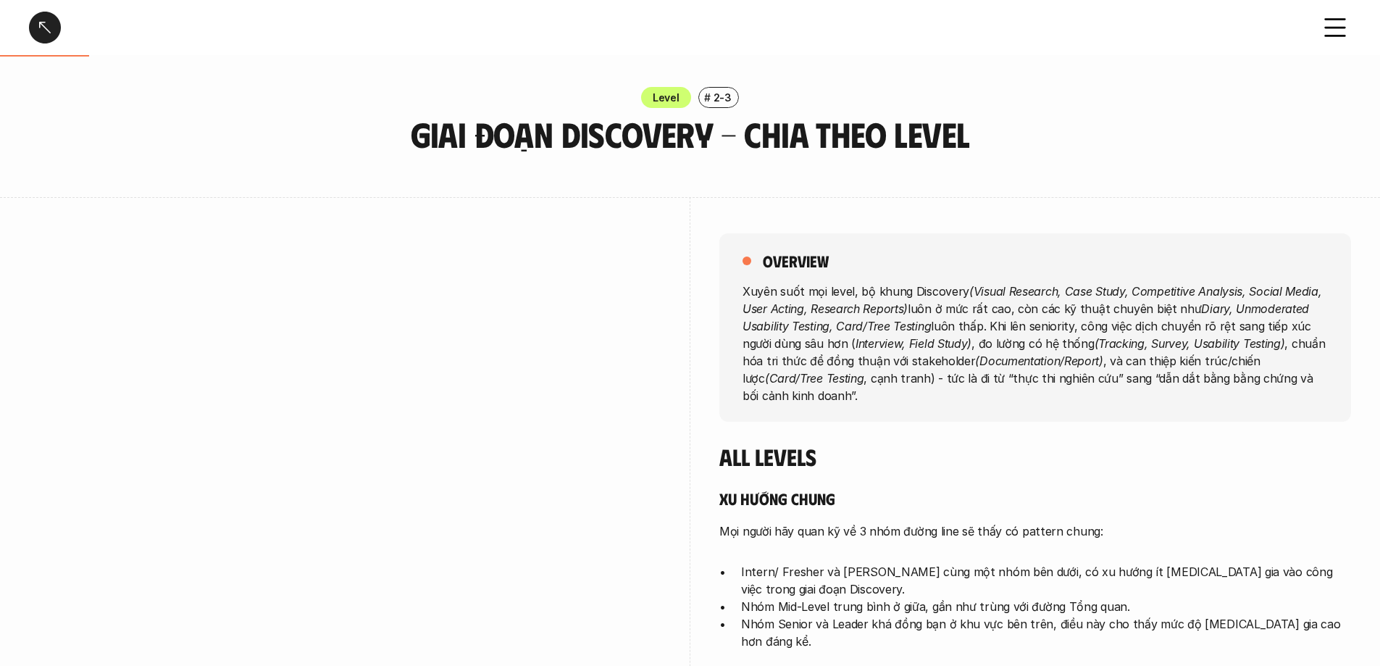
click at [36, 26] on div at bounding box center [45, 28] width 32 height 32
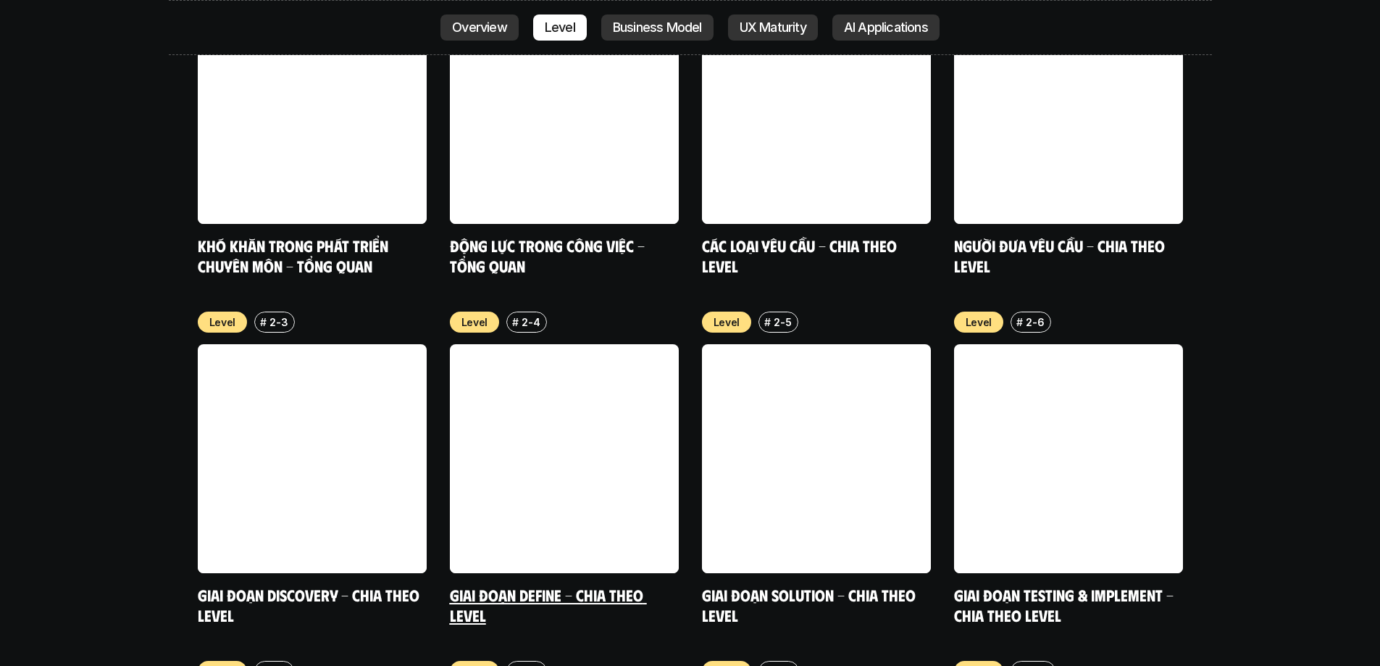
scroll to position [5096, 0]
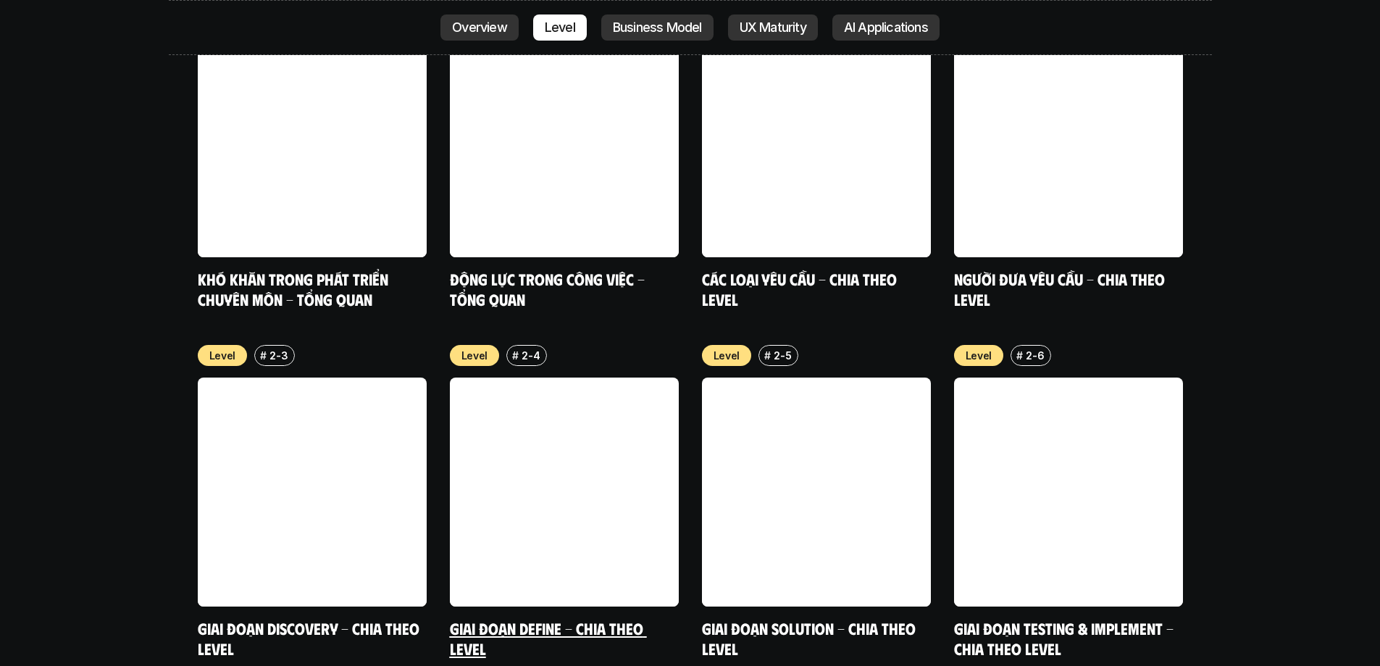
click at [579, 377] on link at bounding box center [564, 491] width 229 height 229
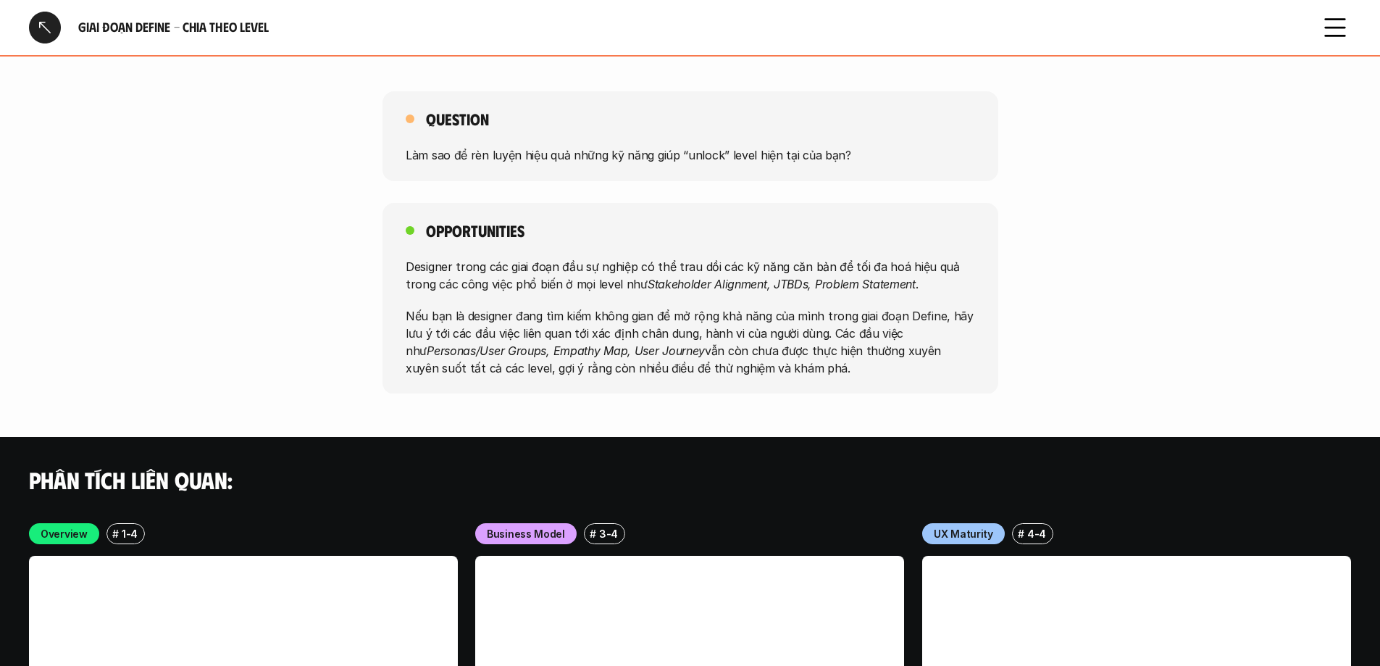
scroll to position [3840, 0]
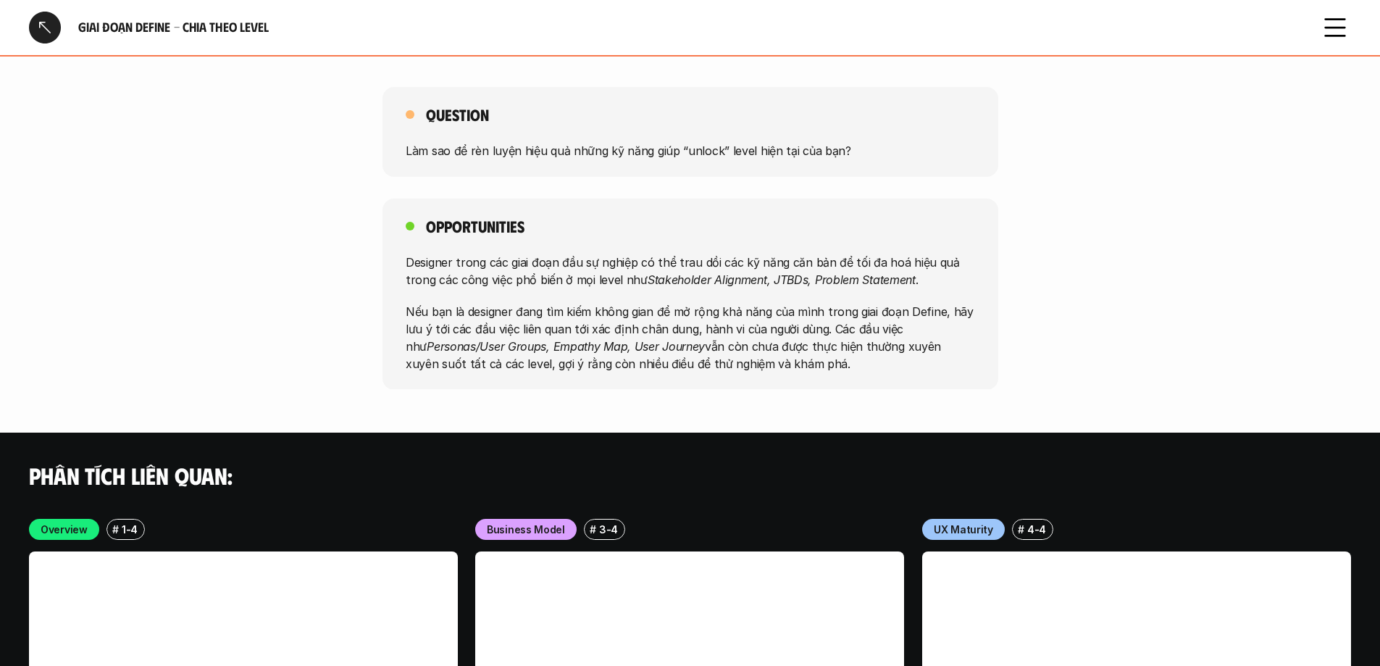
click at [45, 20] on div at bounding box center [45, 28] width 32 height 32
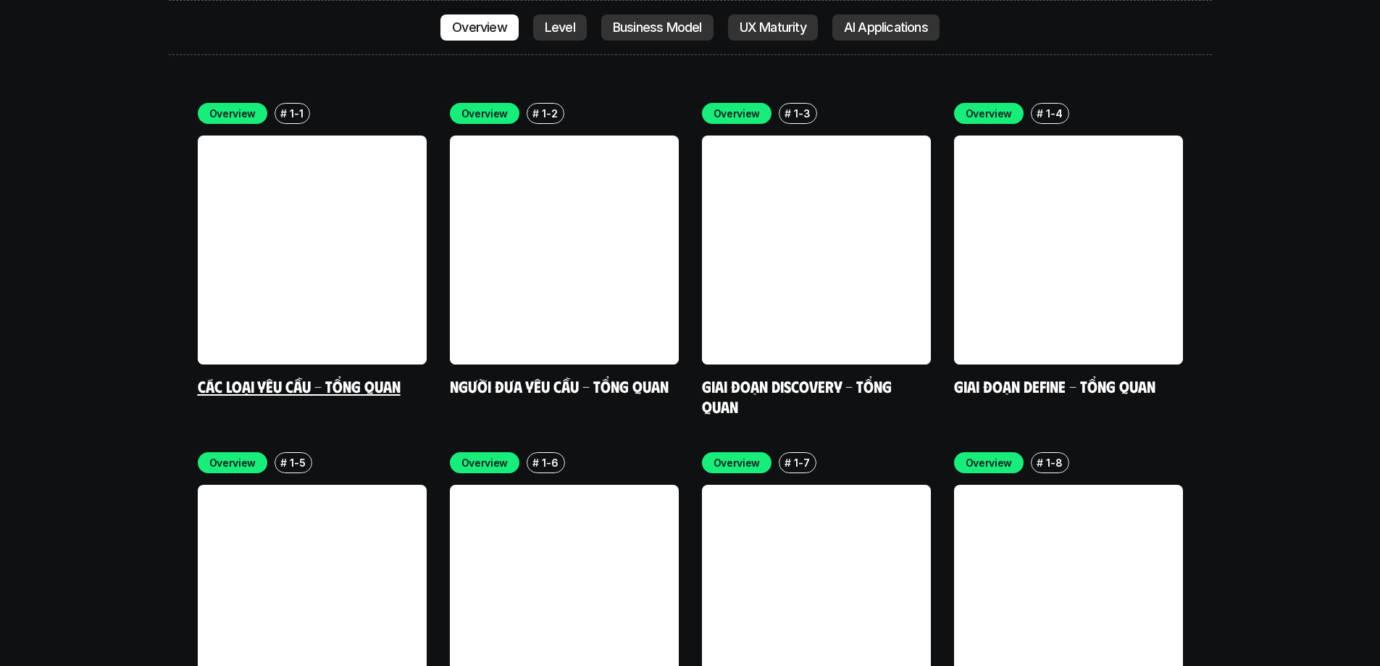
scroll to position [4299, 0]
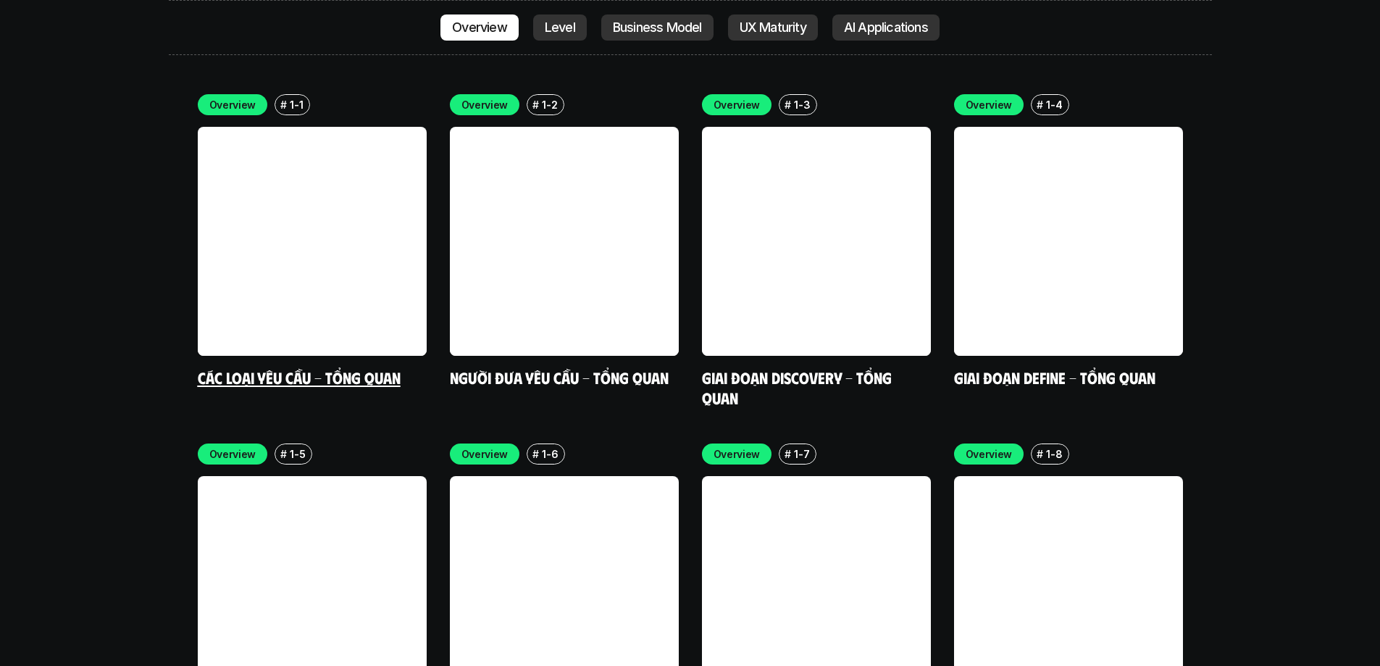
click at [274, 163] on link at bounding box center [312, 241] width 229 height 229
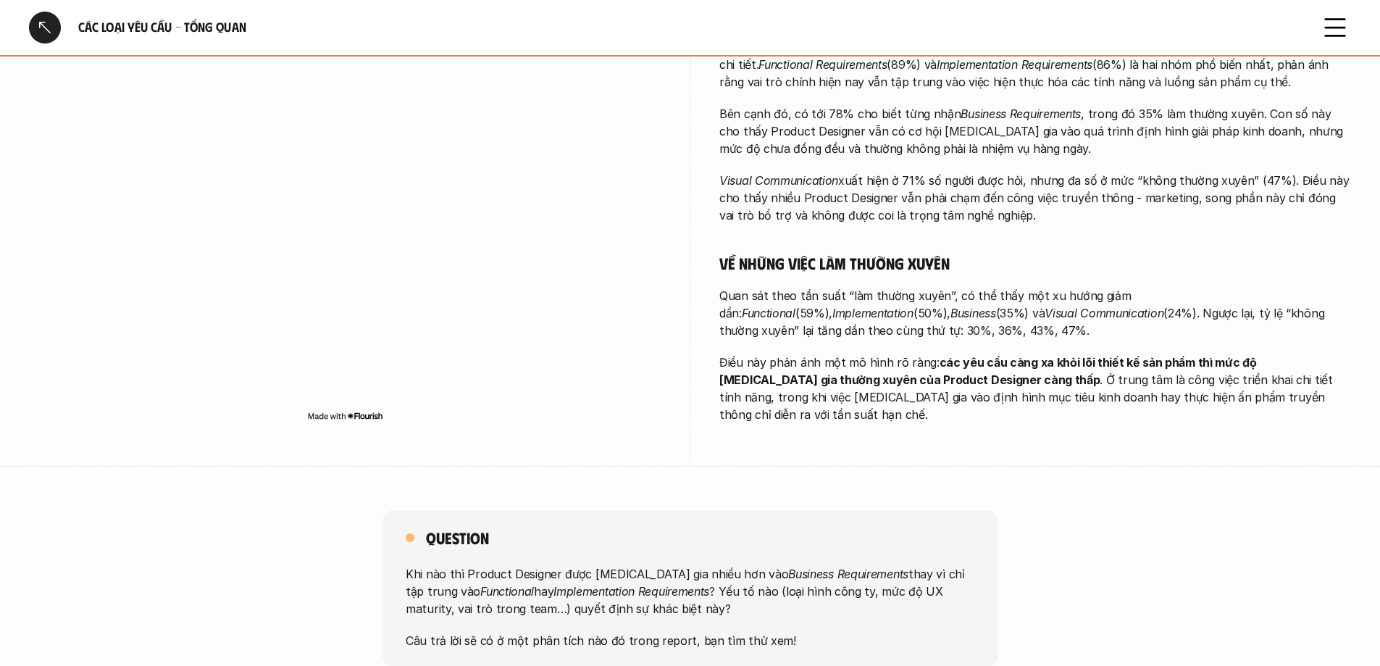
scroll to position [580, 0]
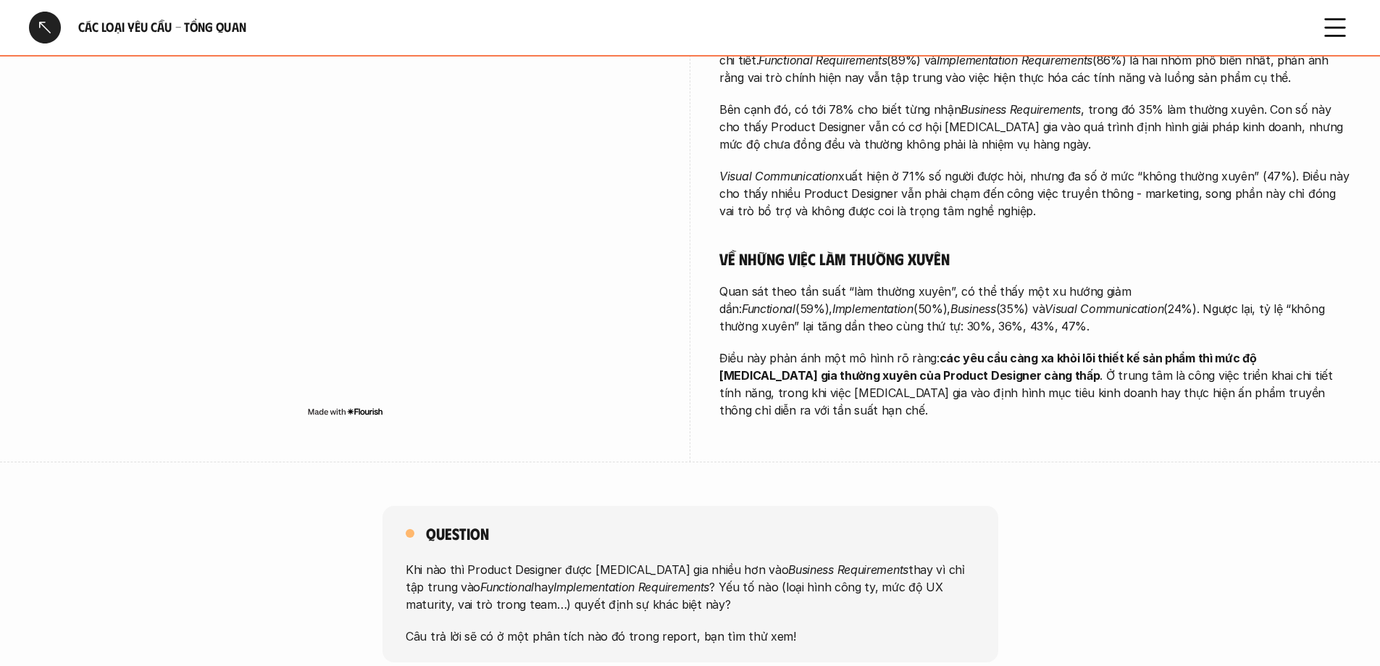
click at [36, 30] on div at bounding box center [45, 28] width 32 height 32
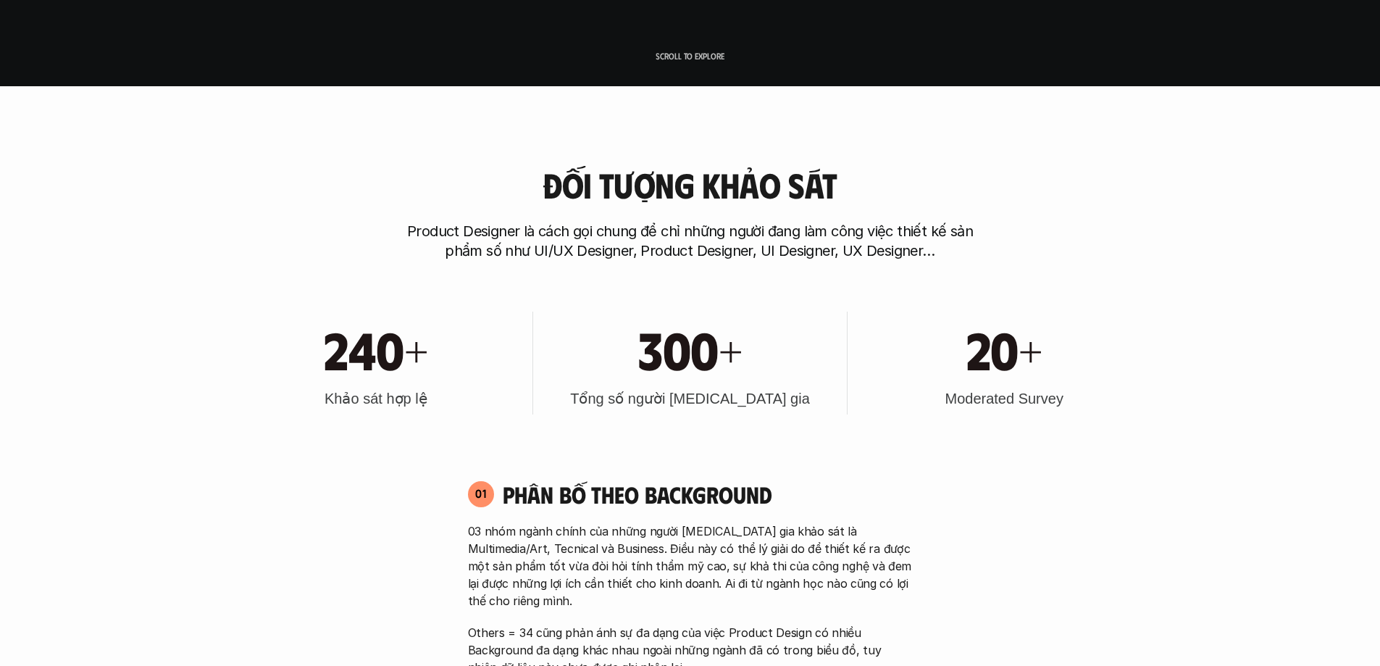
scroll to position [4227, 0]
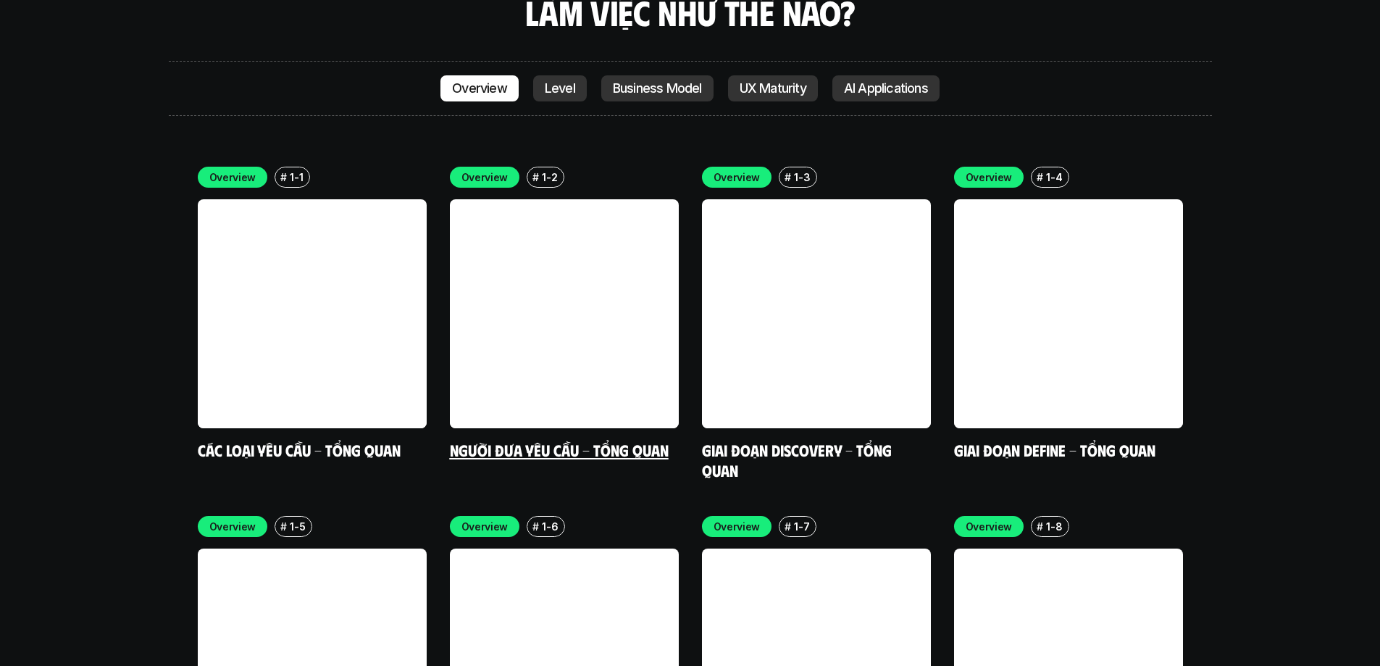
click at [624, 230] on link at bounding box center [564, 313] width 229 height 229
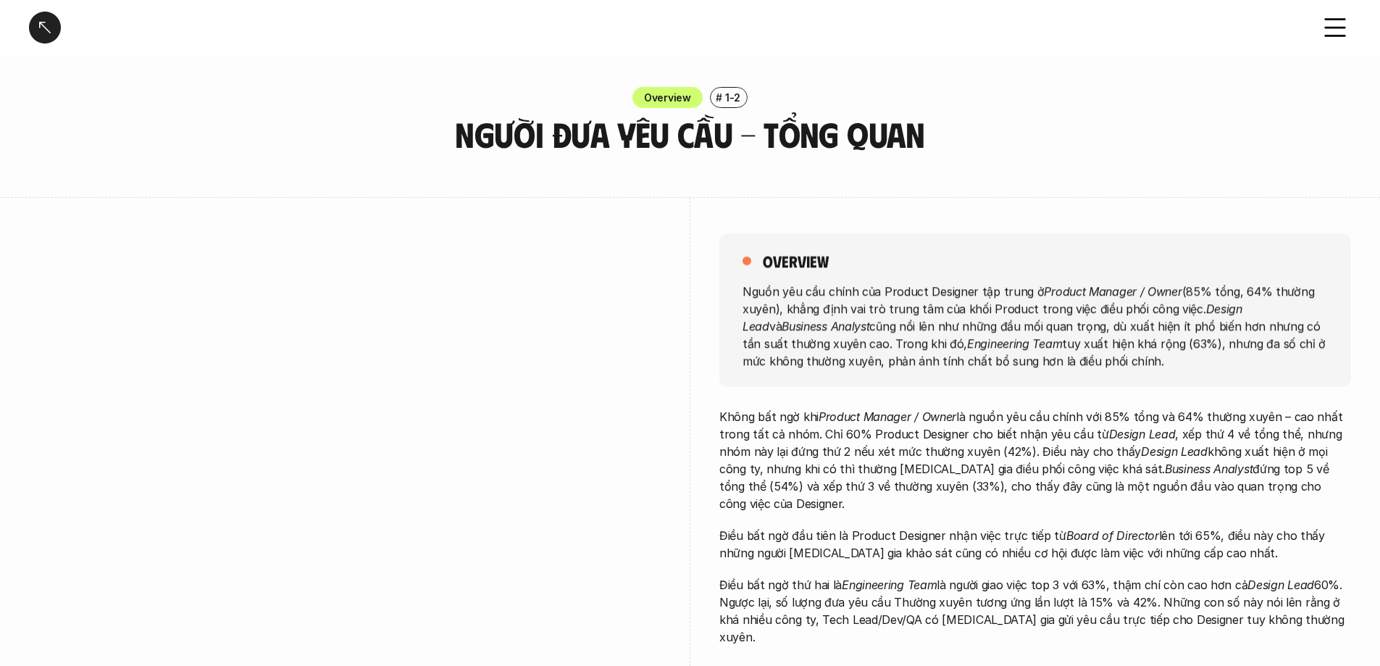
click at [37, 28] on div at bounding box center [45, 28] width 32 height 32
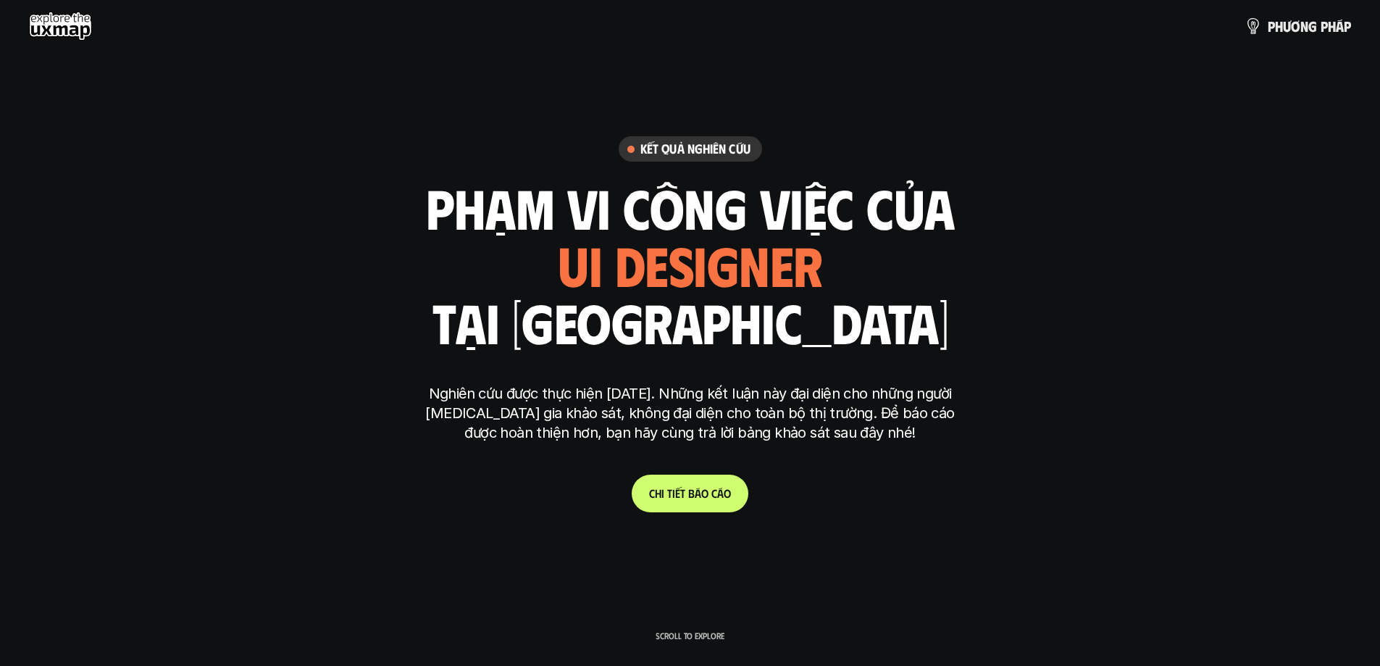
scroll to position [4227, 0]
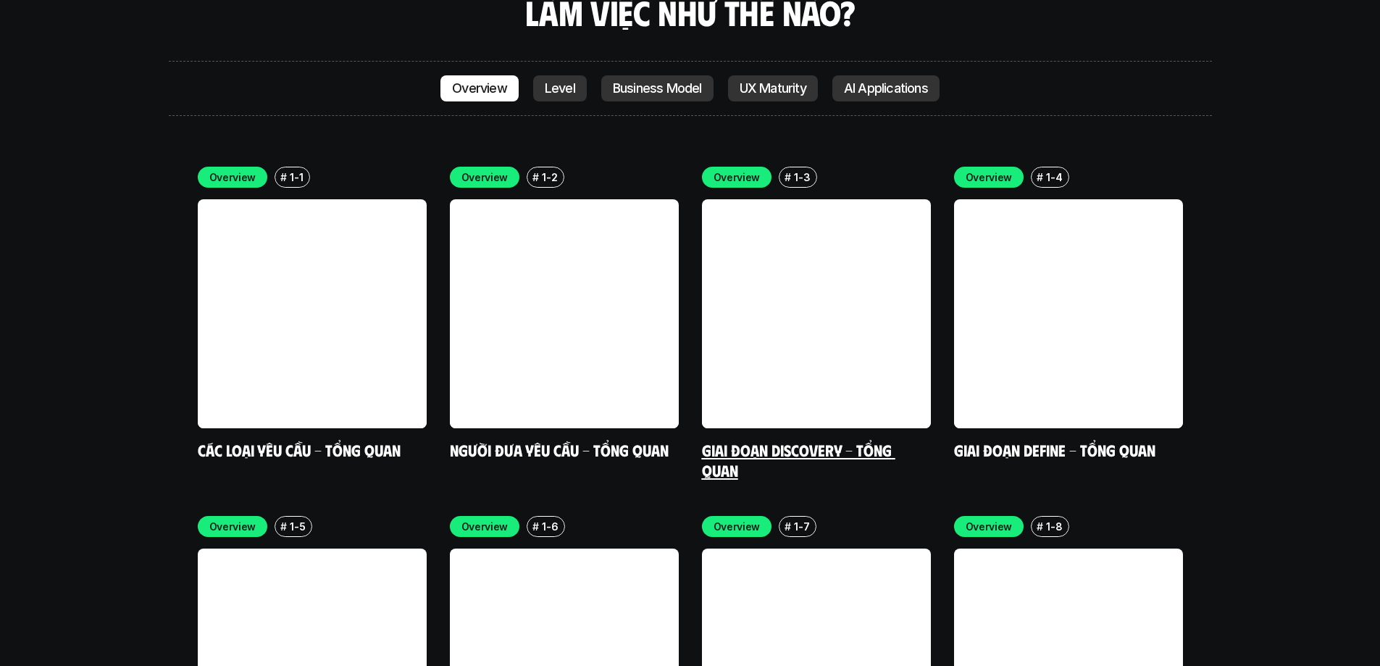
click at [846, 214] on link at bounding box center [816, 313] width 229 height 229
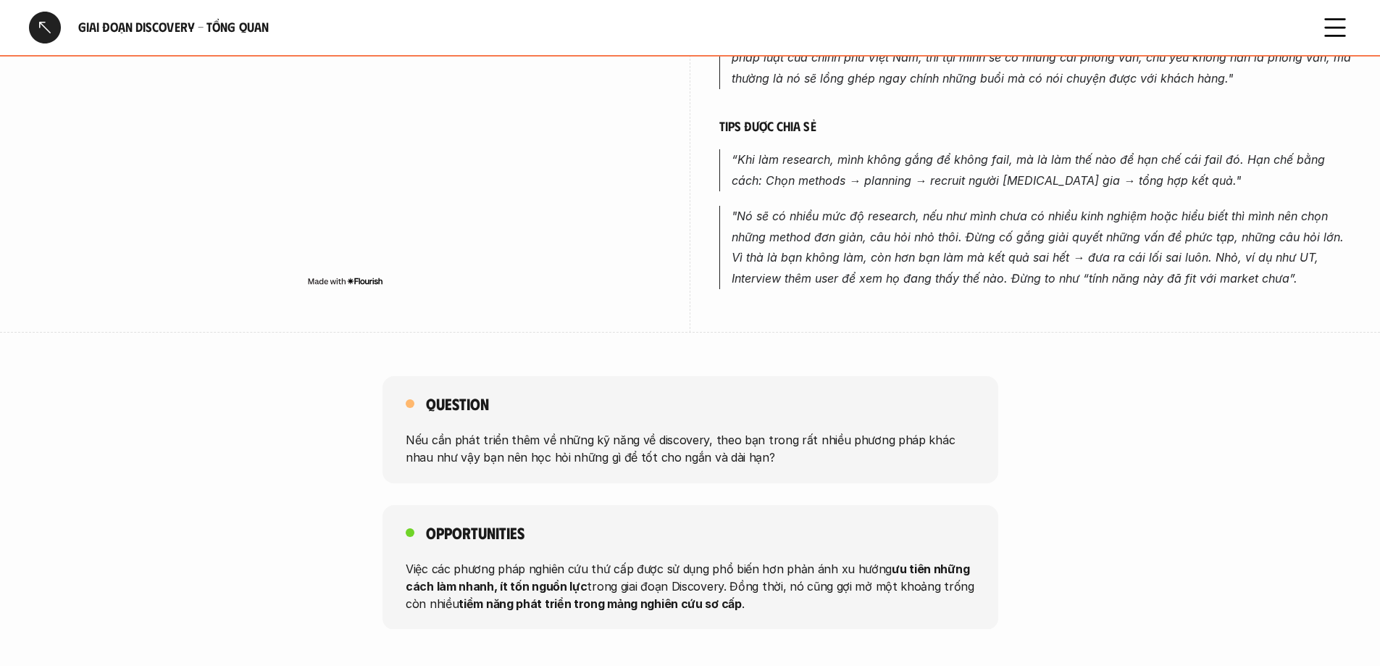
scroll to position [1014, 0]
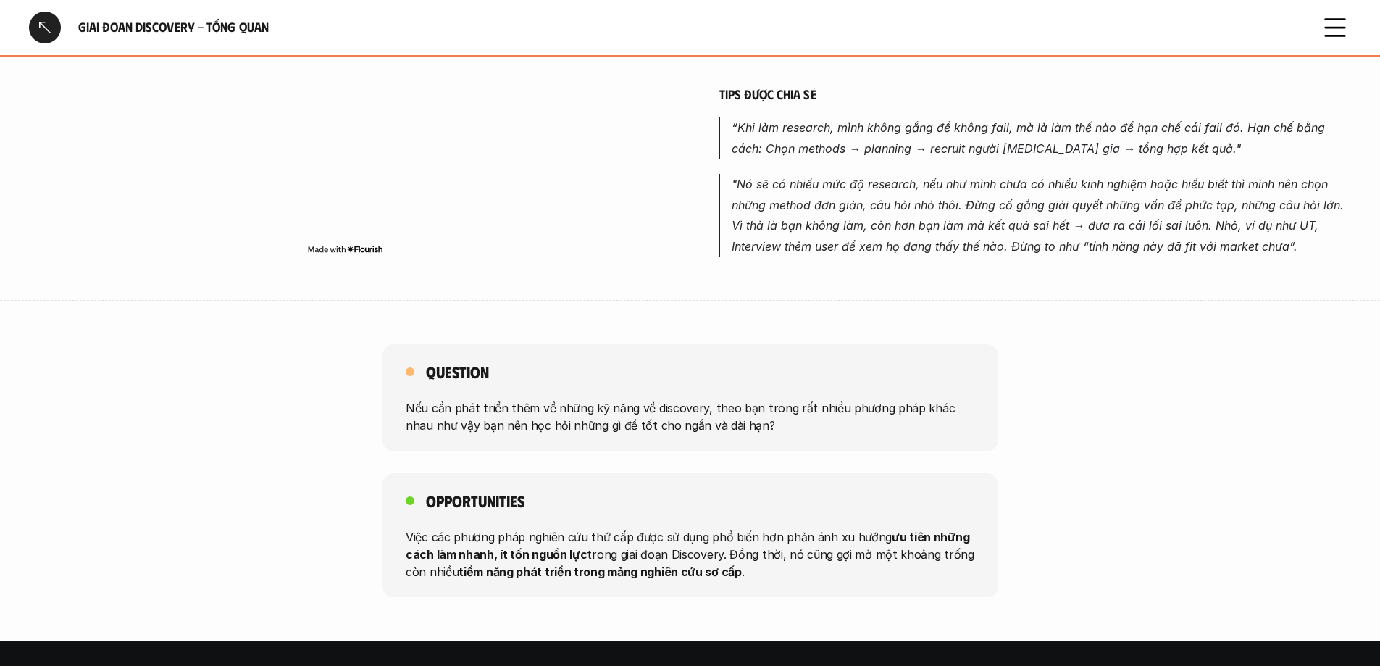
click at [49, 30] on div at bounding box center [45, 28] width 32 height 32
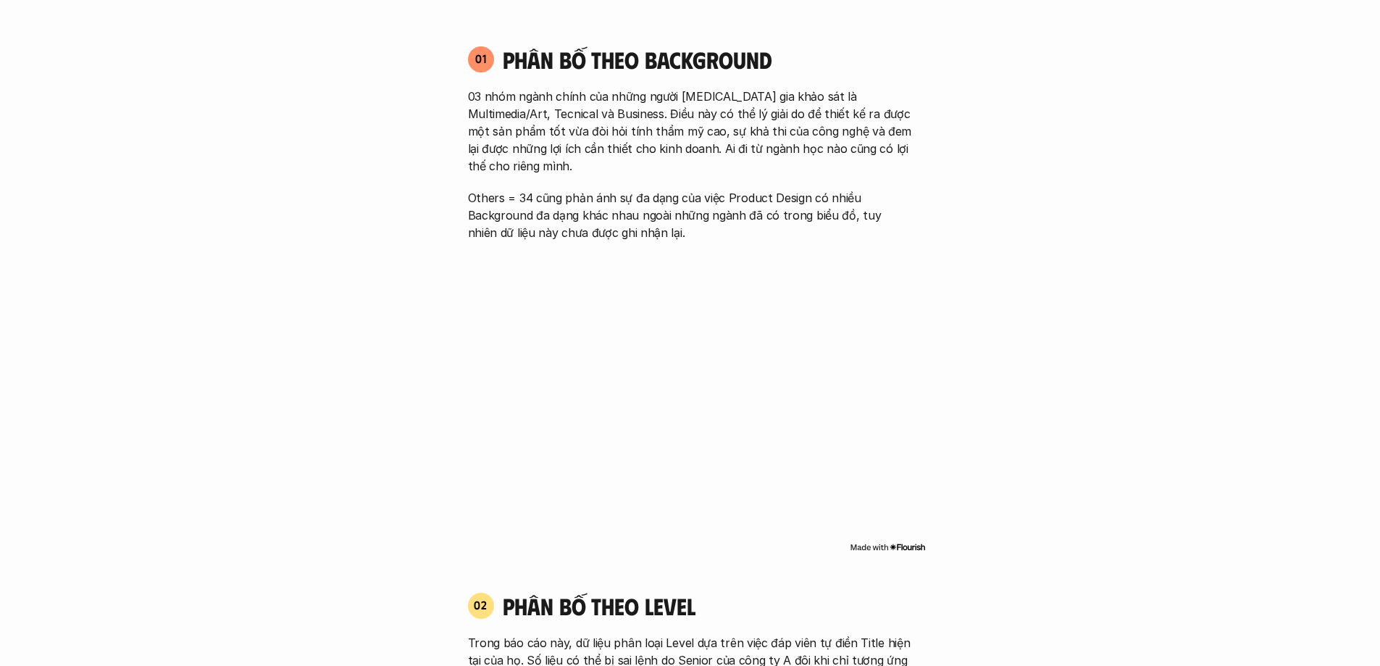
scroll to position [4227, 0]
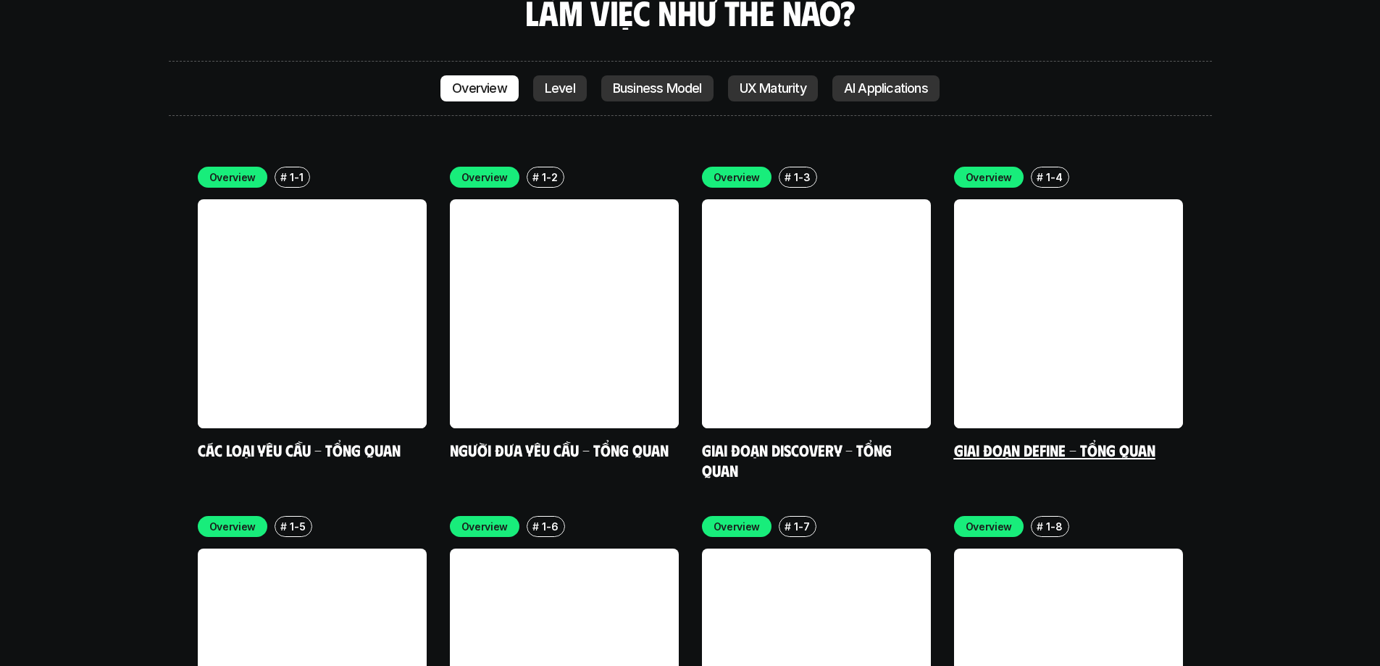
click at [916, 264] on link at bounding box center [1068, 313] width 229 height 229
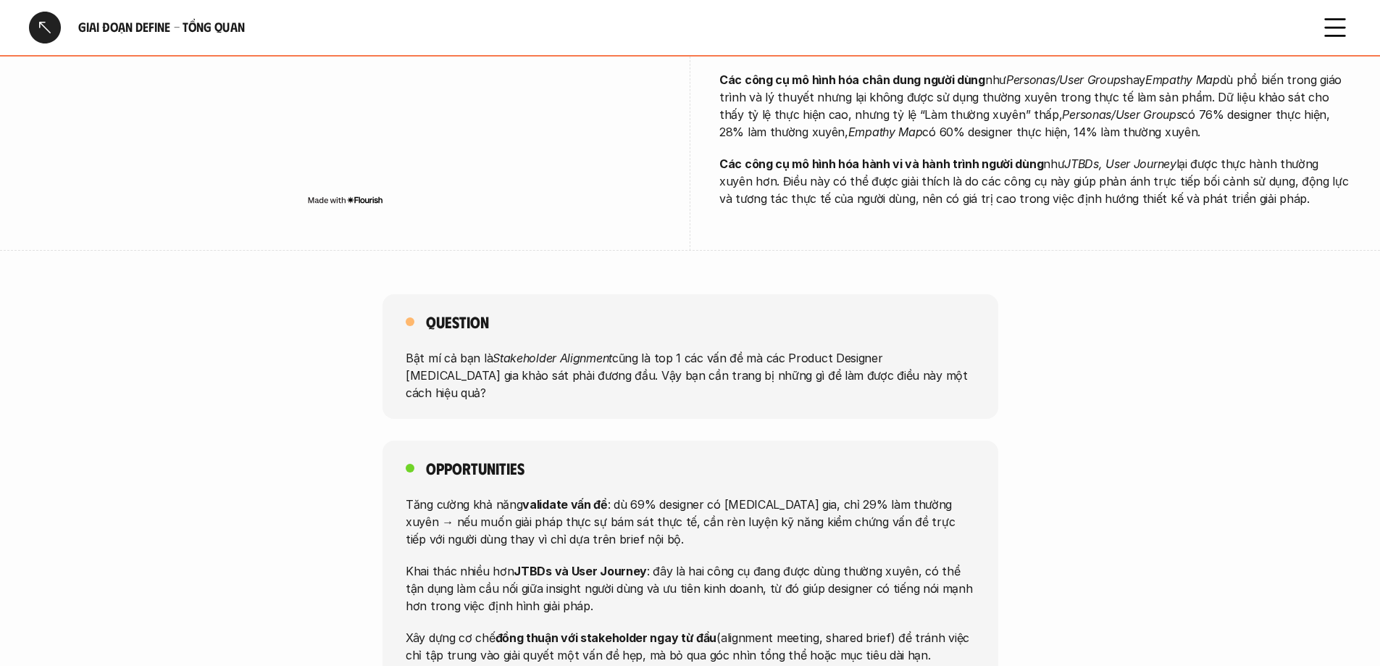
scroll to position [1087, 0]
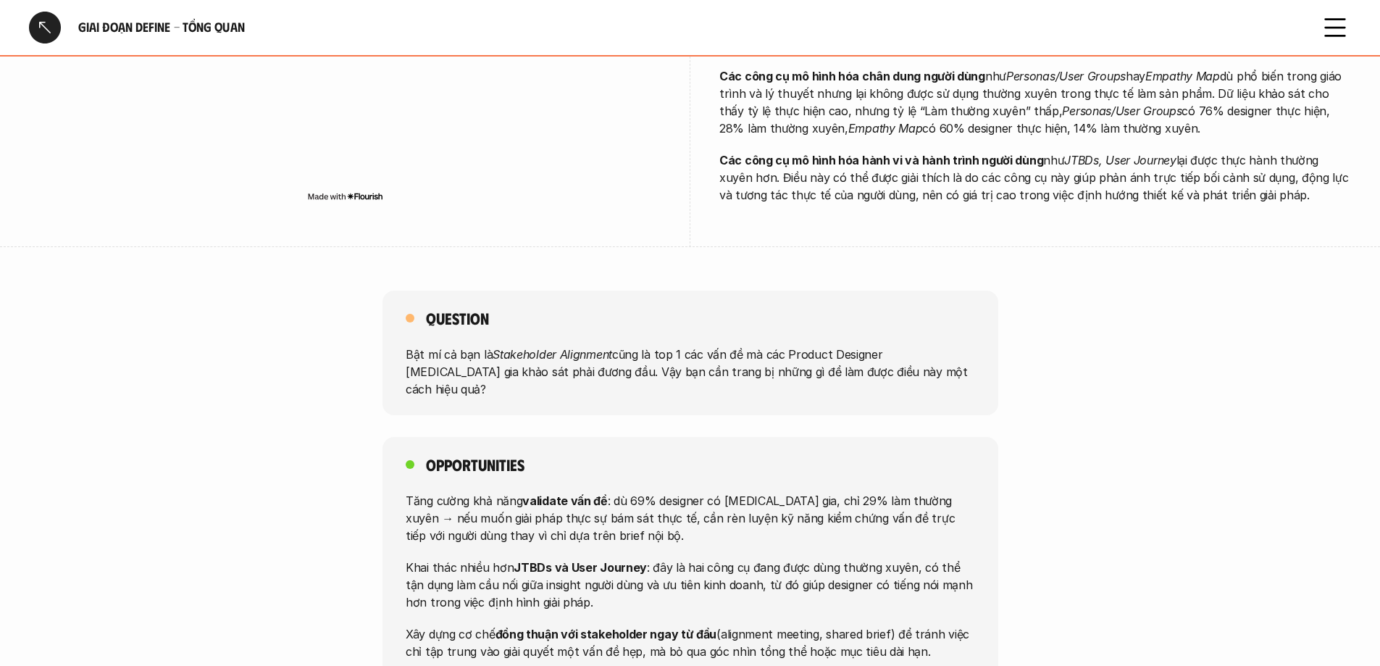
click at [39, 24] on div at bounding box center [45, 28] width 32 height 32
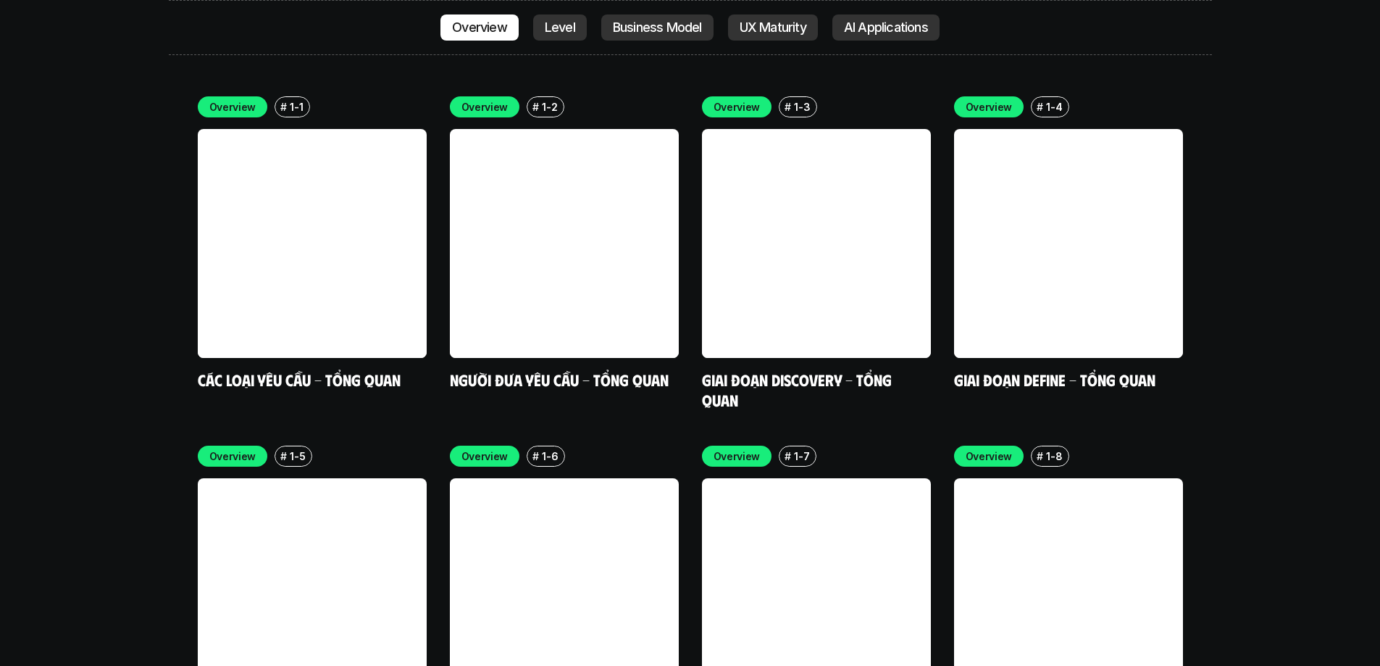
scroll to position [4444, 0]
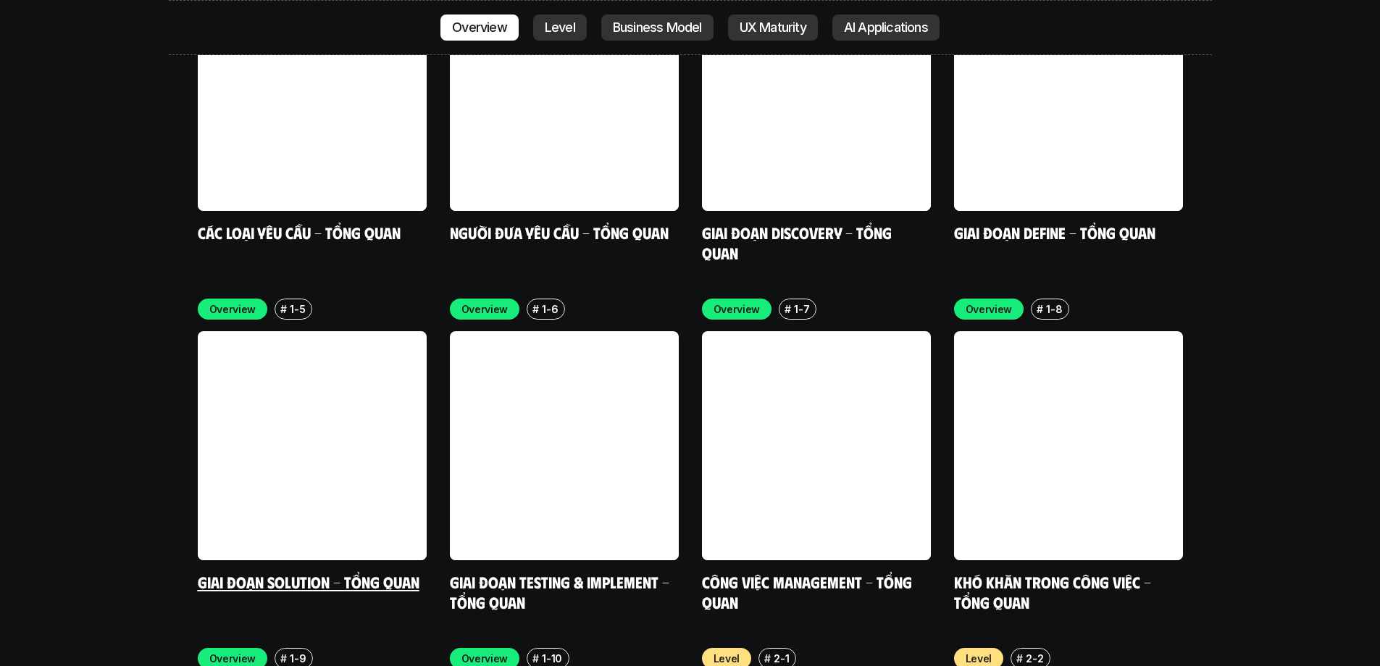
click at [275, 404] on link at bounding box center [312, 445] width 229 height 229
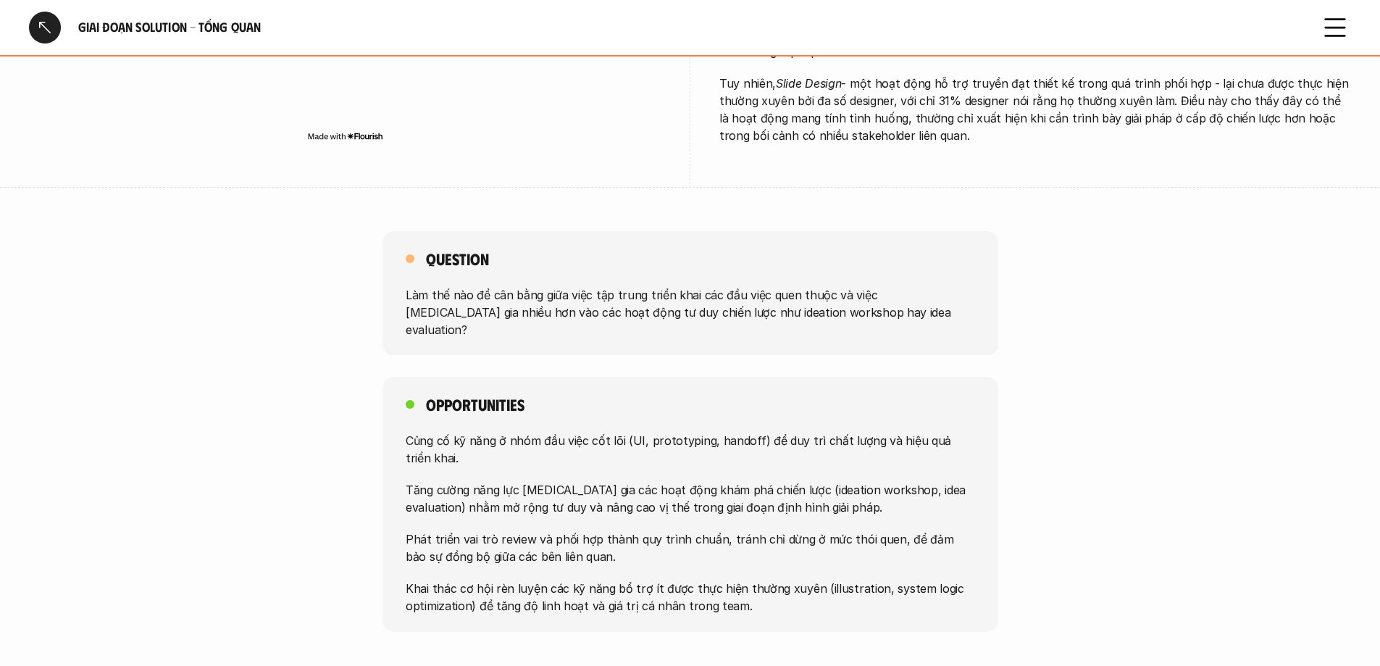
scroll to position [942, 0]
click at [38, 20] on div at bounding box center [45, 28] width 32 height 32
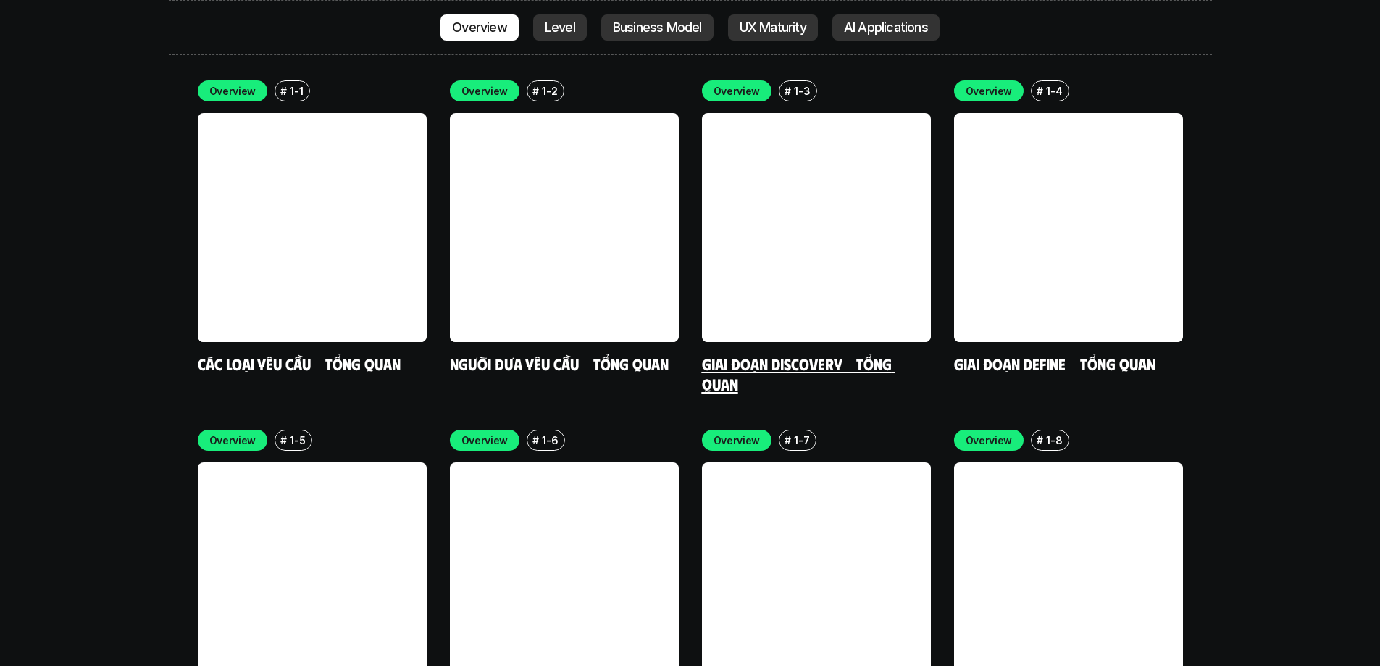
scroll to position [4517, 0]
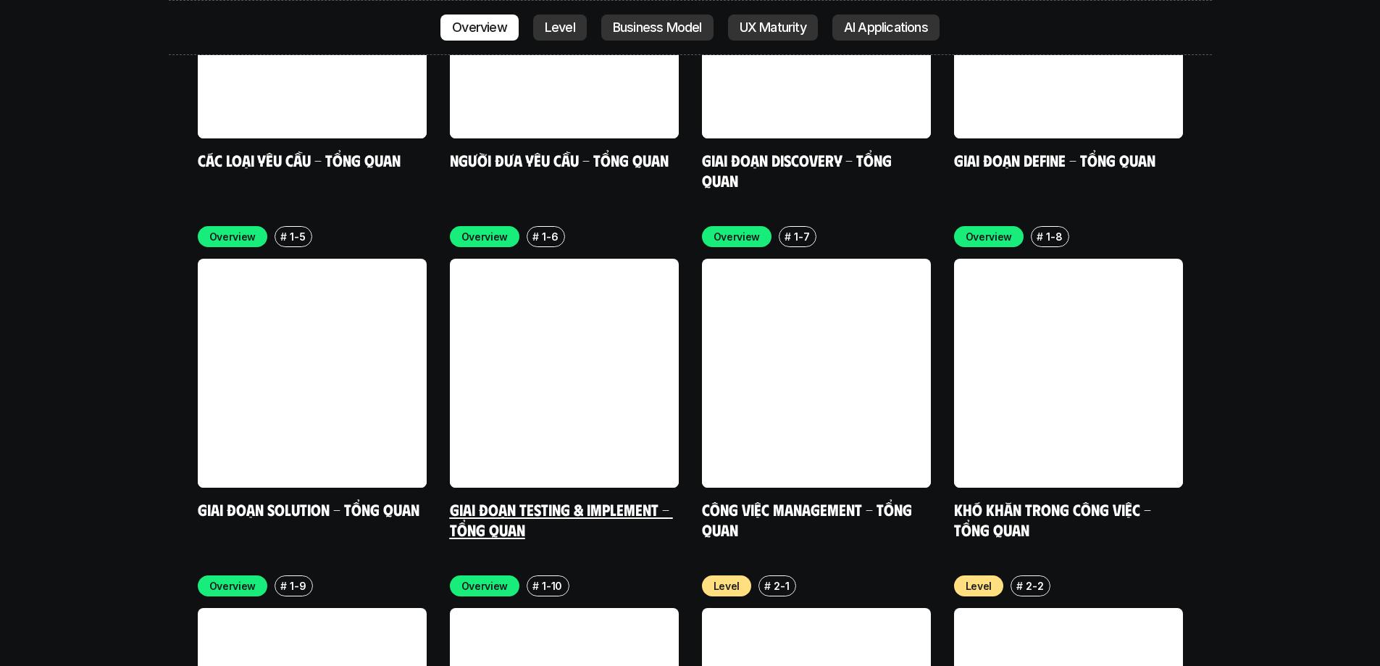
click at [560, 345] on link at bounding box center [564, 373] width 229 height 229
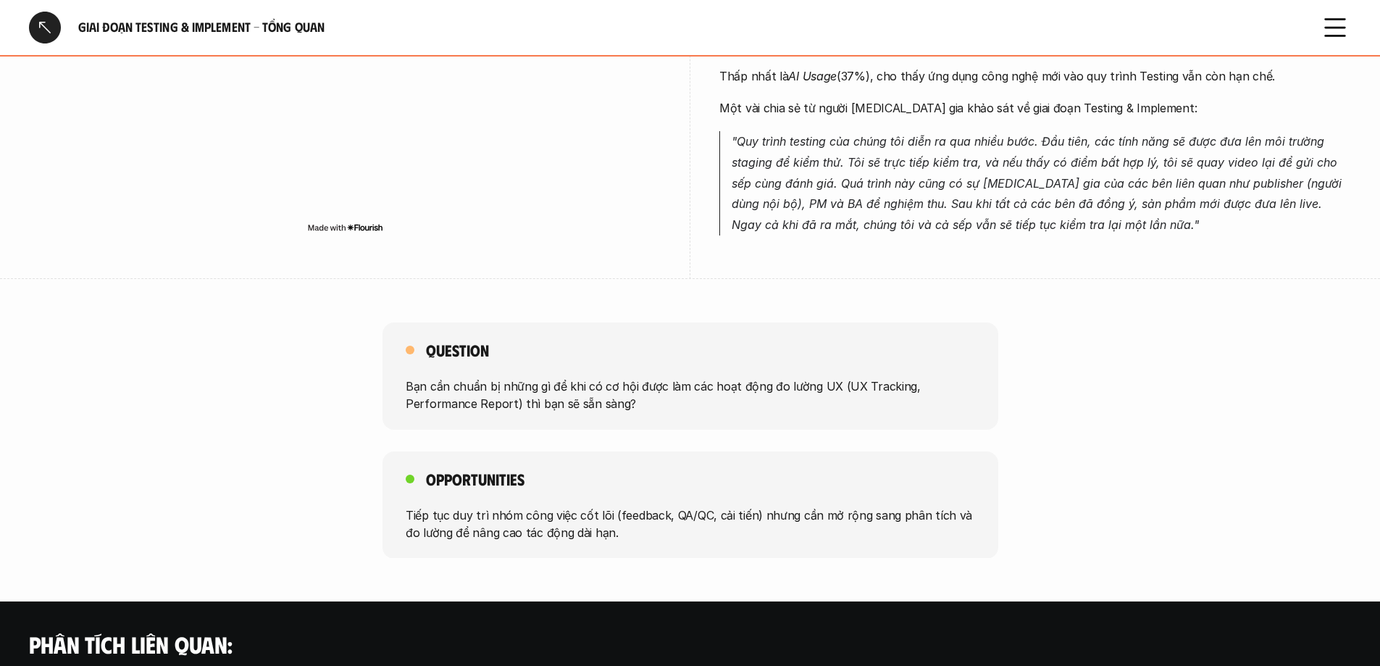
scroll to position [580, 0]
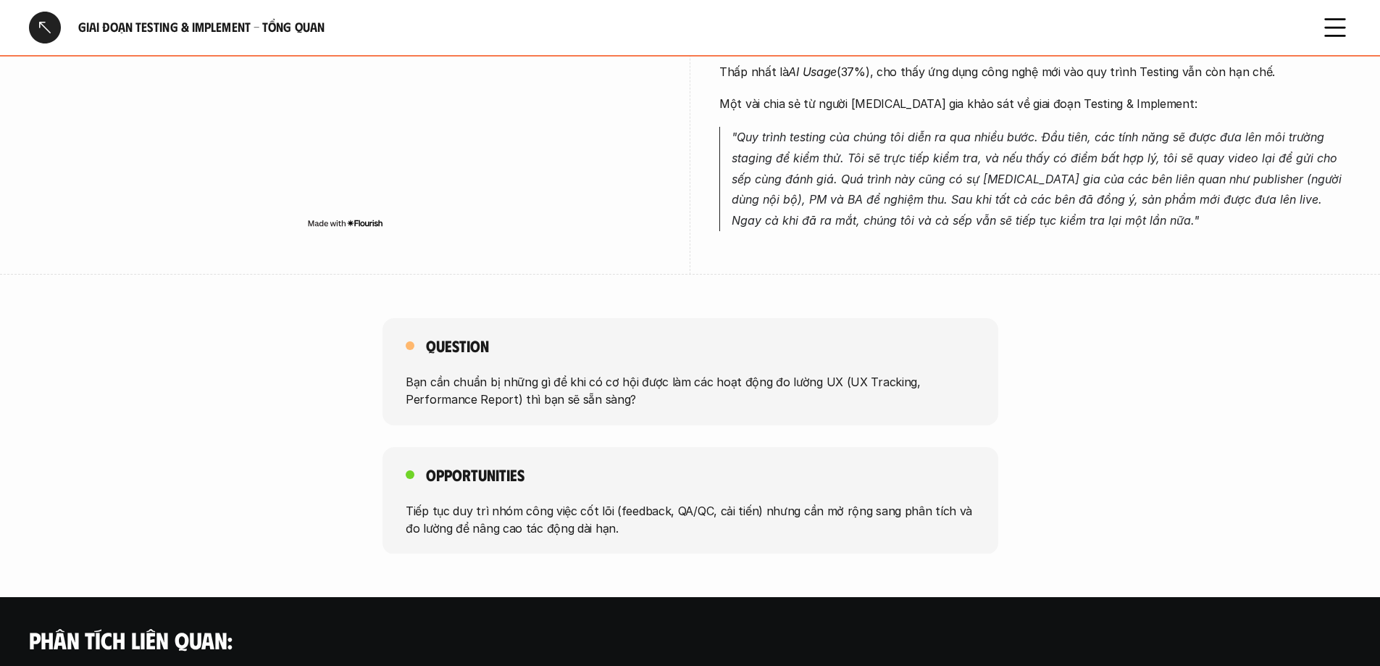
click at [30, 25] on div at bounding box center [45, 28] width 32 height 32
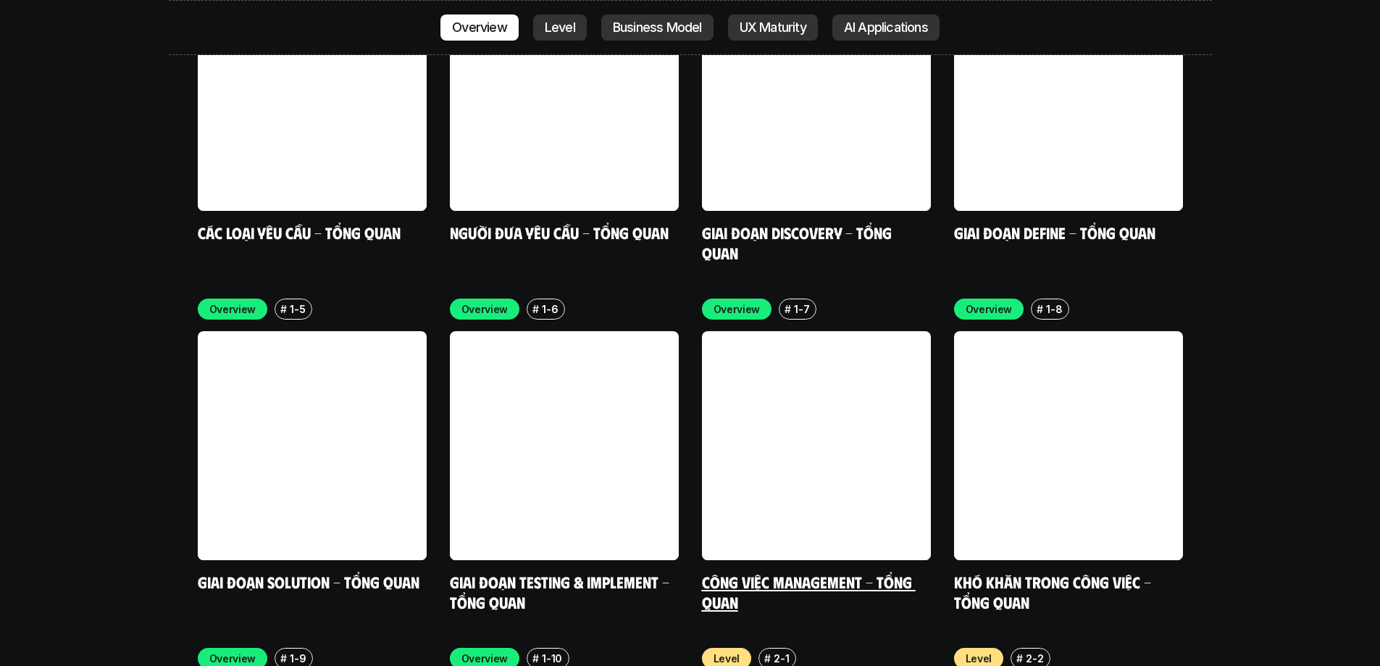
scroll to position [4517, 0]
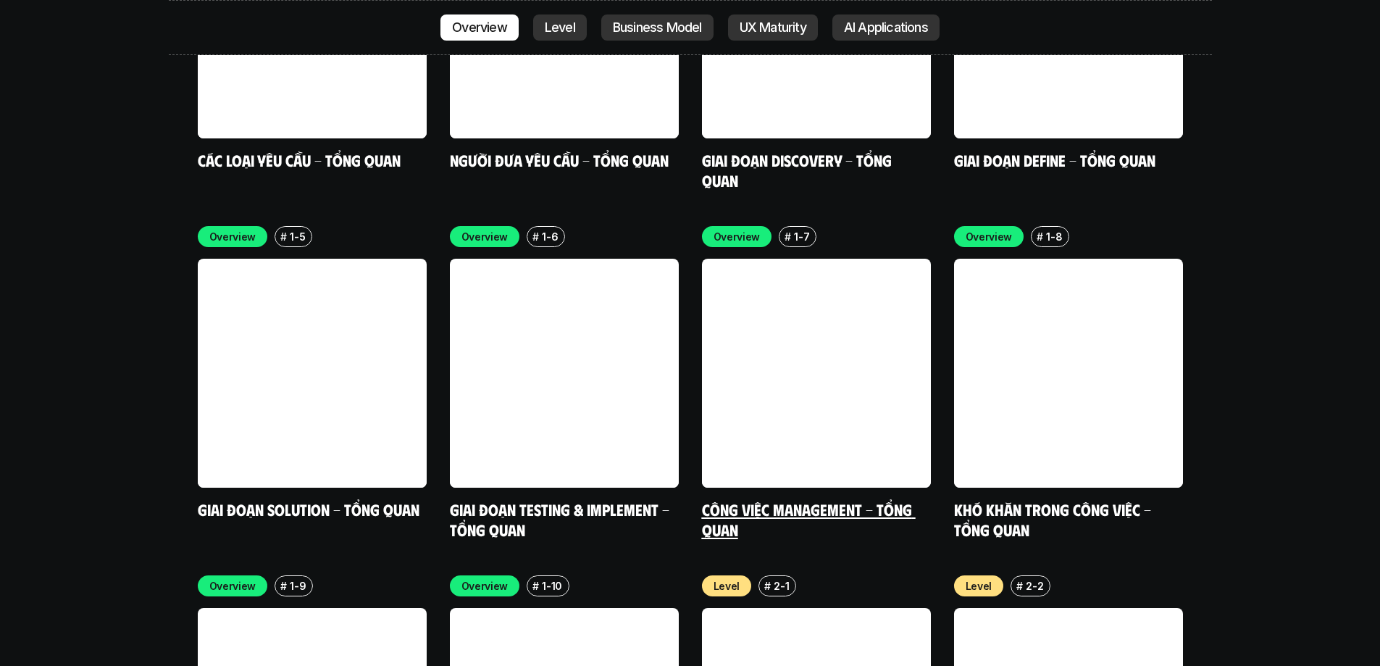
click at [807, 325] on link at bounding box center [816, 373] width 229 height 229
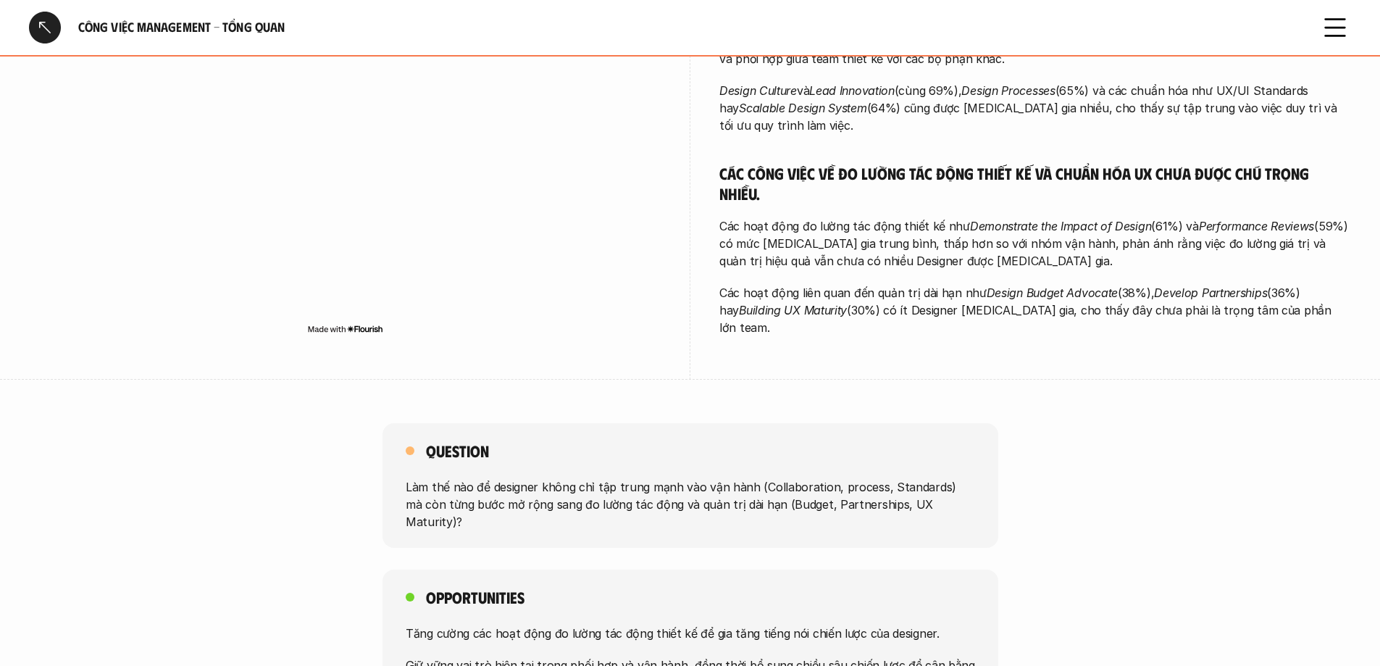
scroll to position [435, 0]
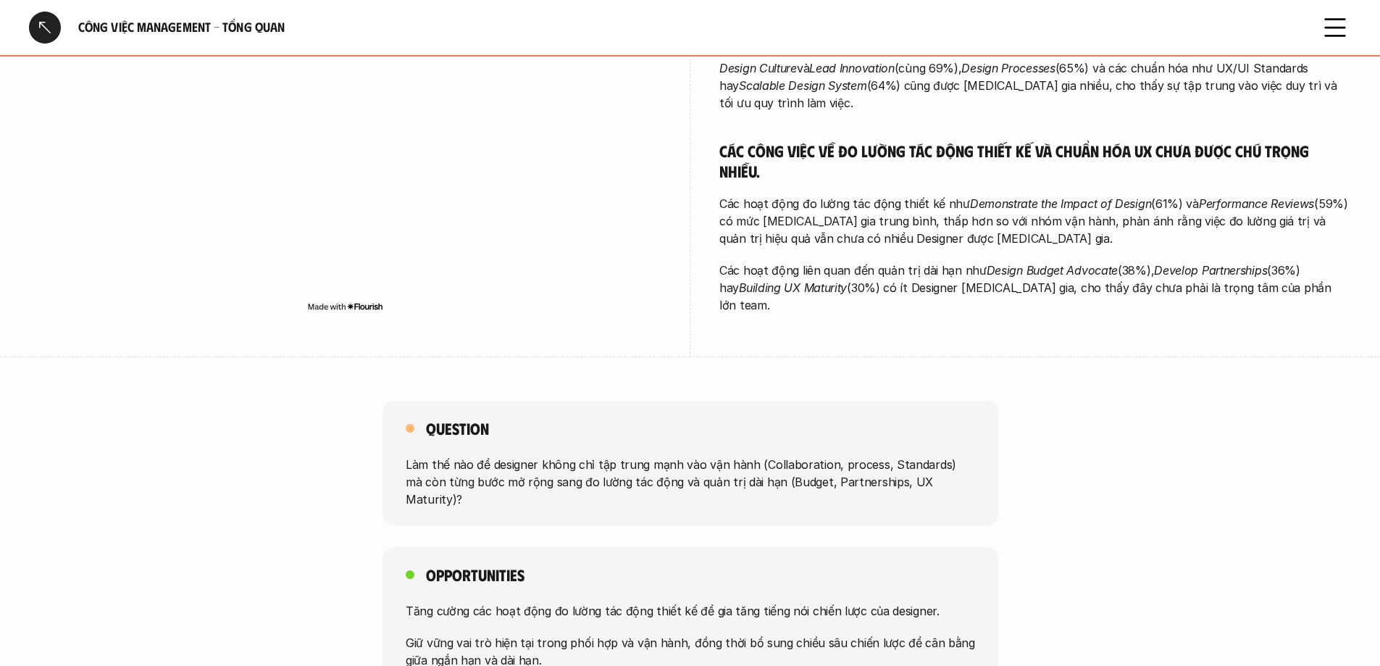
click at [43, 23] on div at bounding box center [45, 28] width 32 height 32
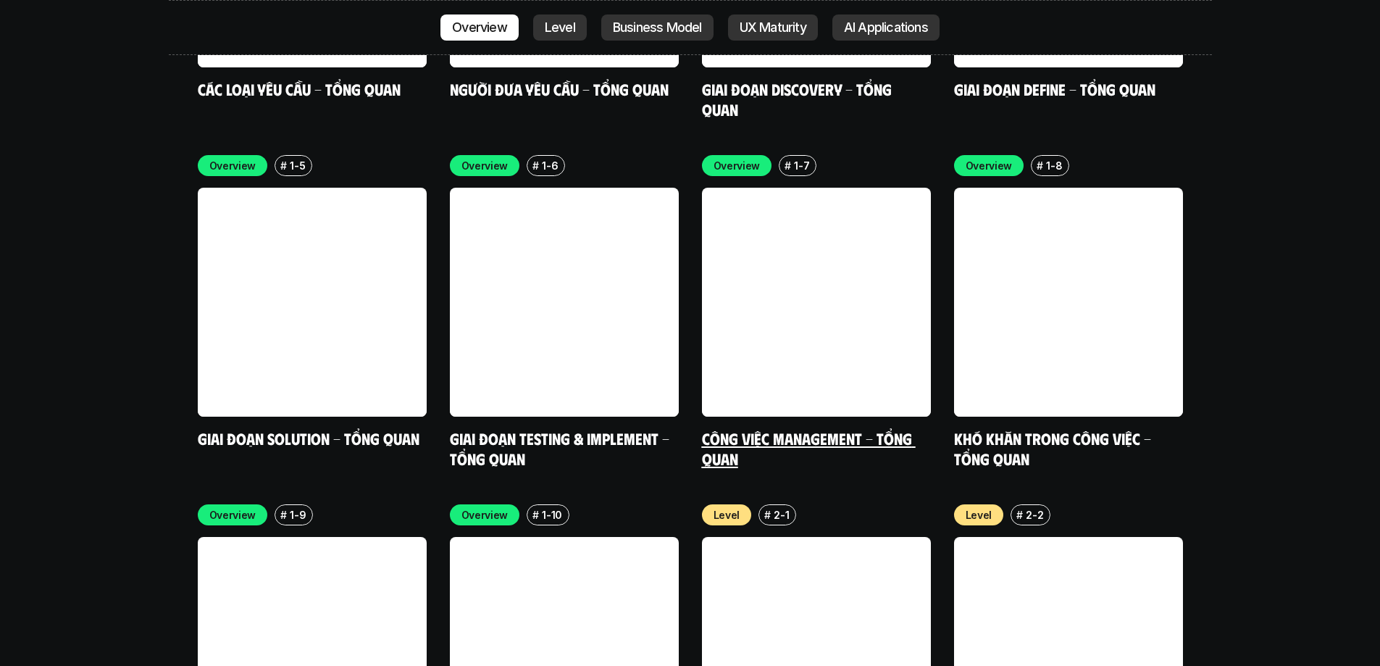
scroll to position [4589, 0]
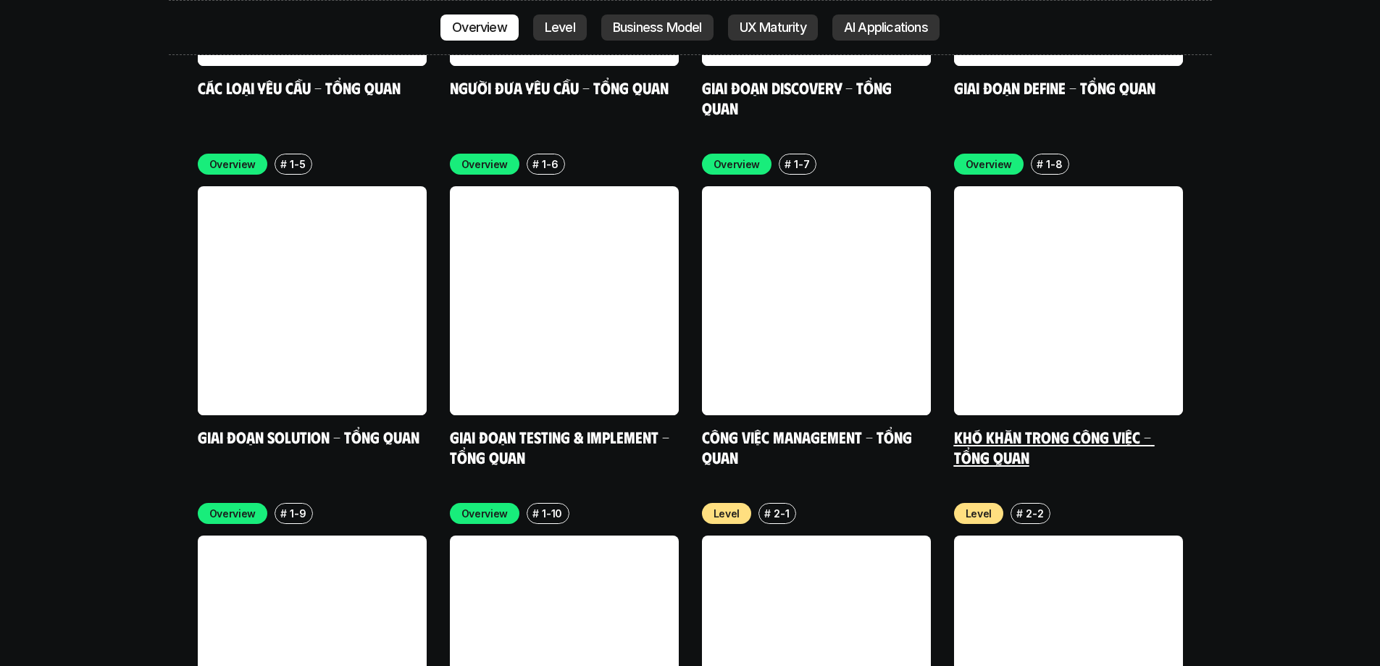
click at [916, 253] on link at bounding box center [1068, 300] width 229 height 229
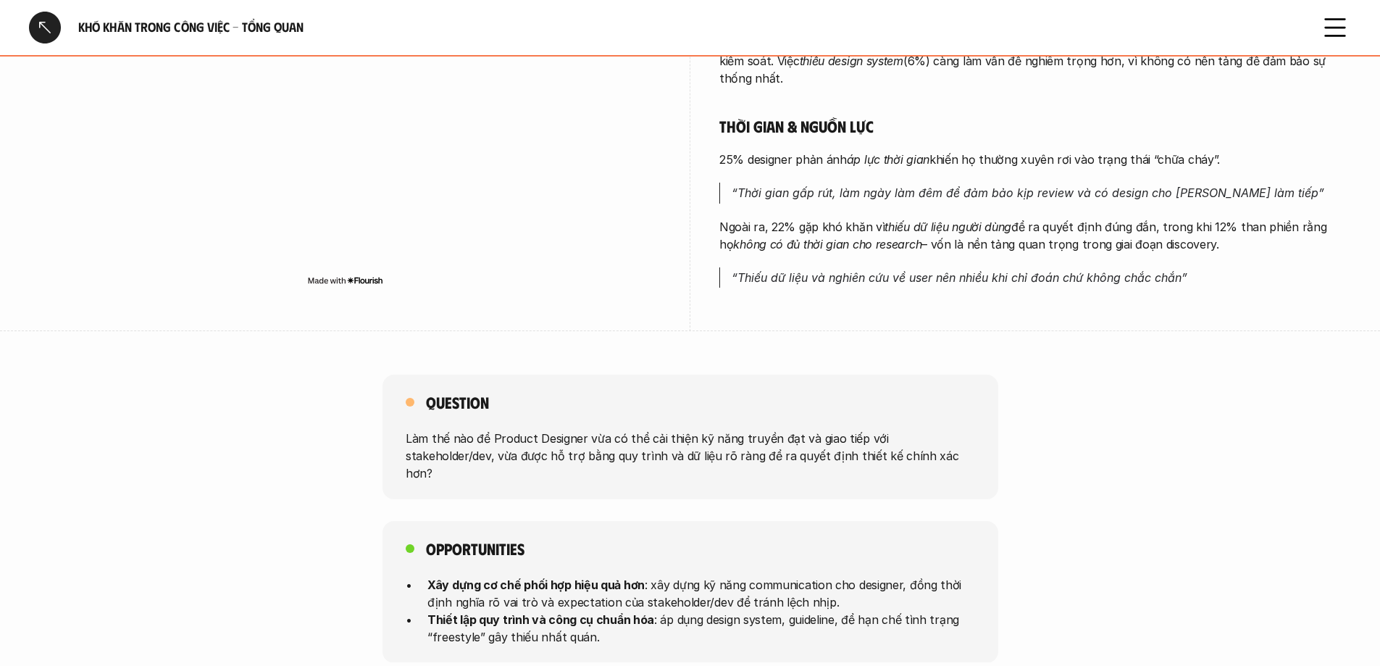
scroll to position [942, 0]
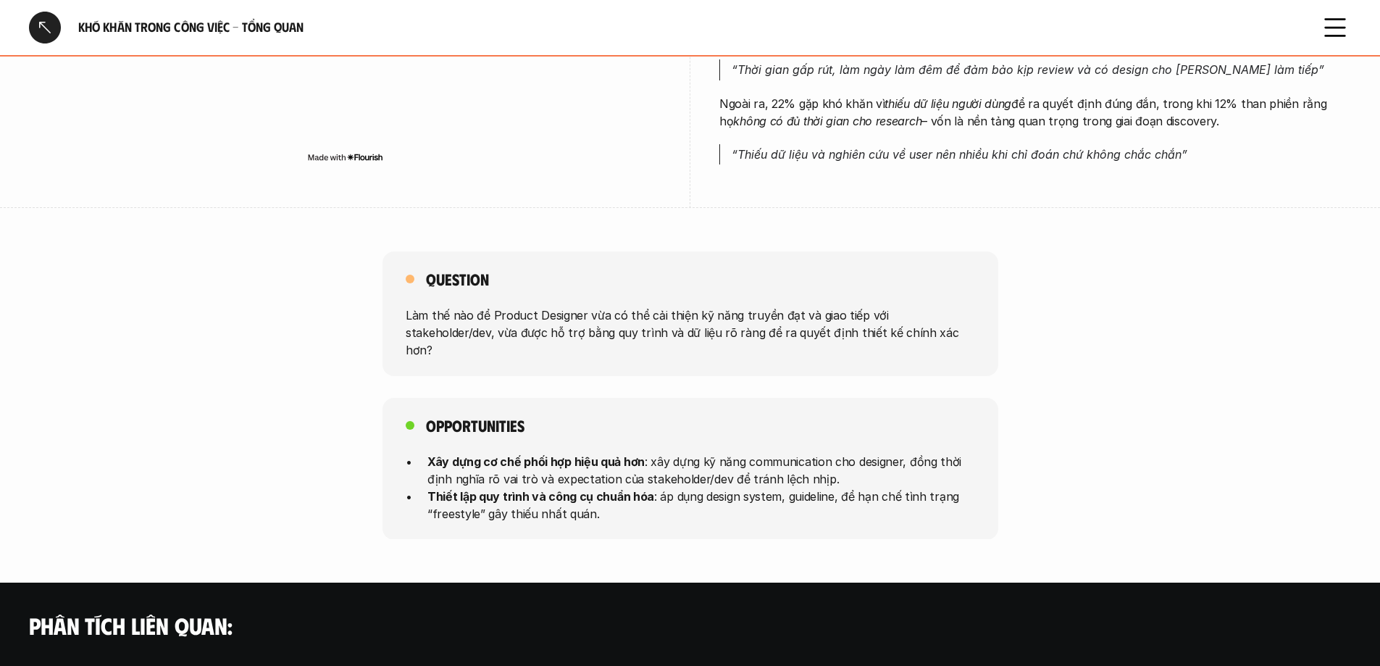
click at [47, 23] on div at bounding box center [45, 28] width 32 height 32
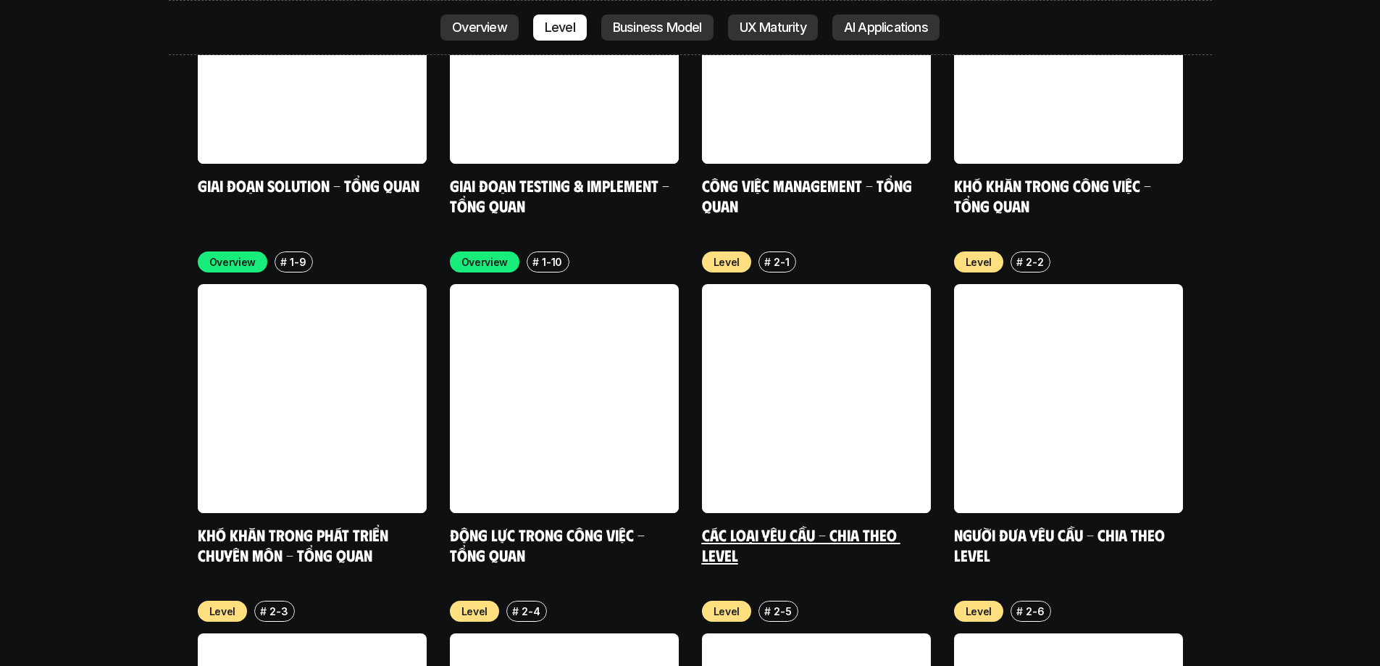
scroll to position [4879, 0]
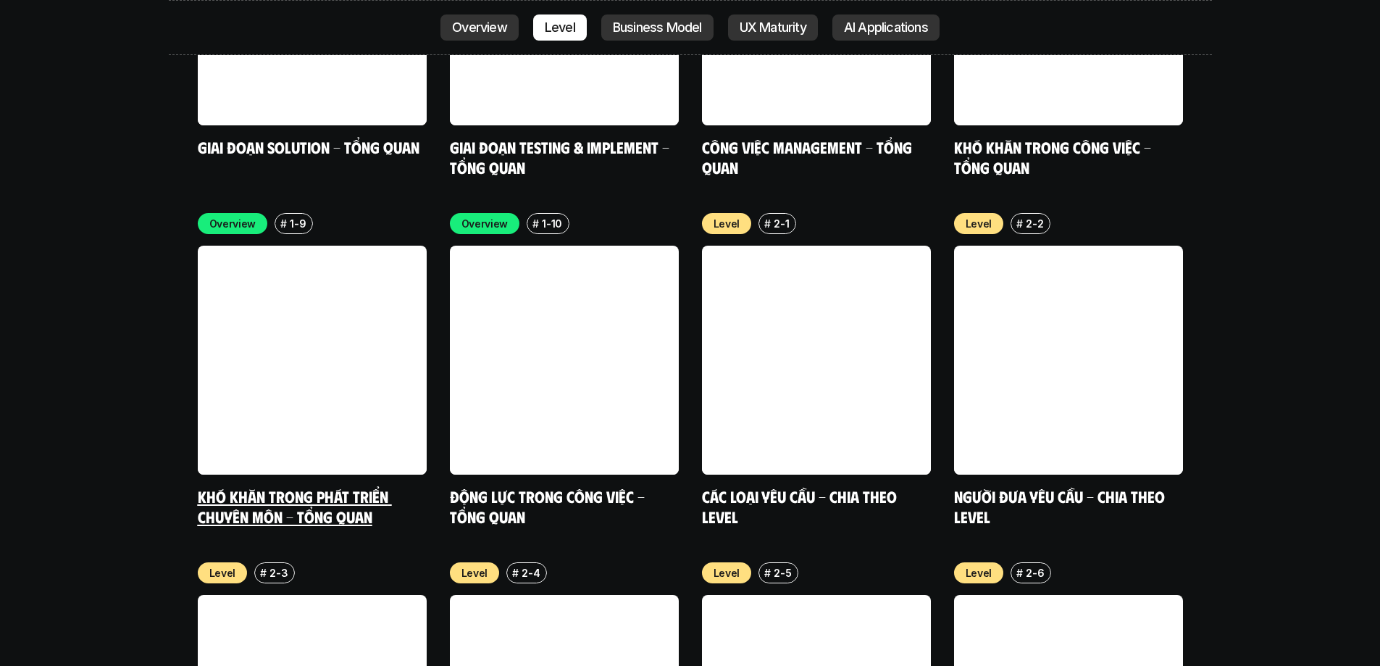
click at [314, 326] on link at bounding box center [312, 360] width 229 height 229
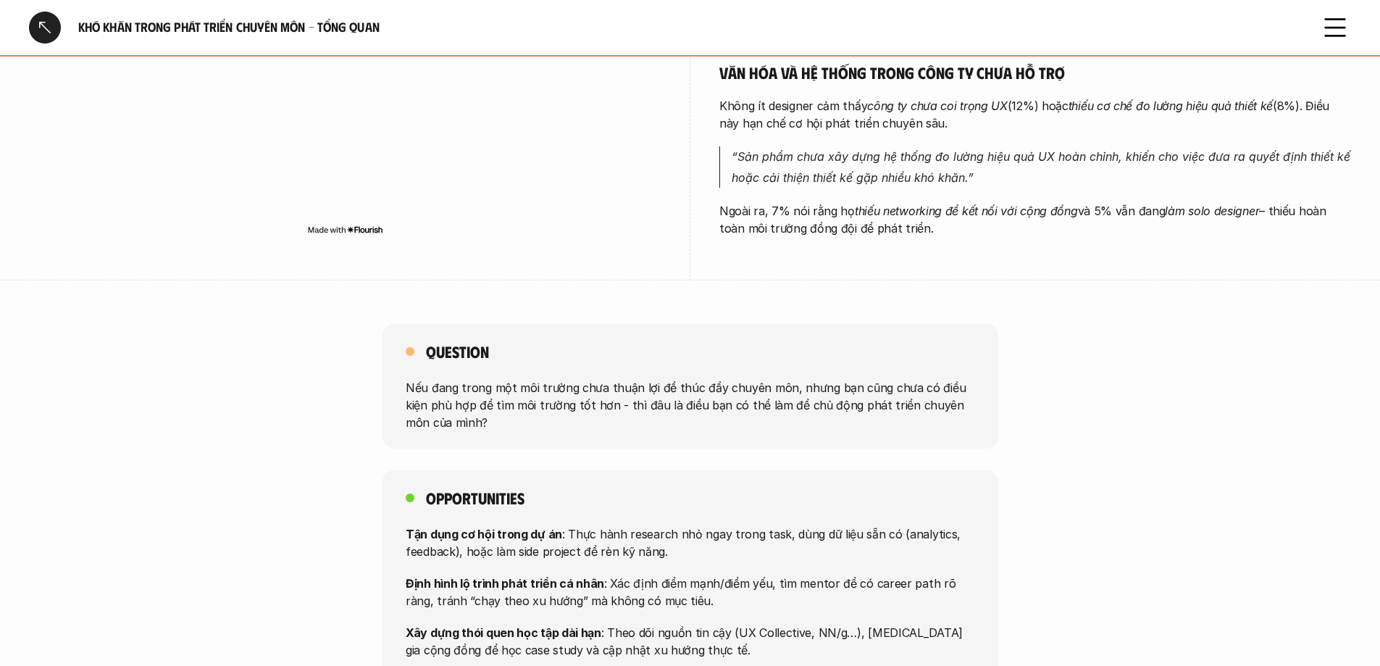
scroll to position [797, 0]
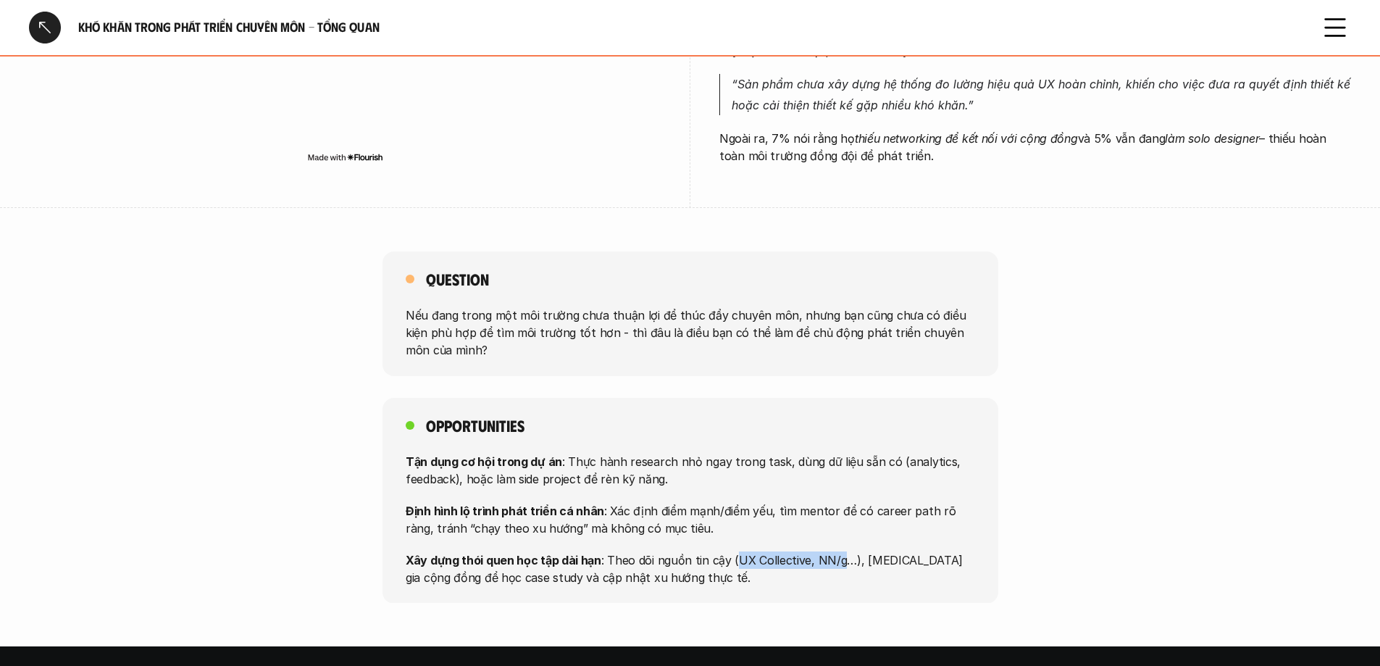
drag, startPoint x: 730, startPoint y: 558, endPoint x: 838, endPoint y: 562, distance: 107.3
click at [838, 404] on p "Xây dựng thói quen học tập dài hạn : Theo dõi nguồn tin cậy (UX Collective, NN/…" at bounding box center [690, 568] width 569 height 35
copy p "UX Collective, NN/g"
